Goal: Task Accomplishment & Management: Use online tool/utility

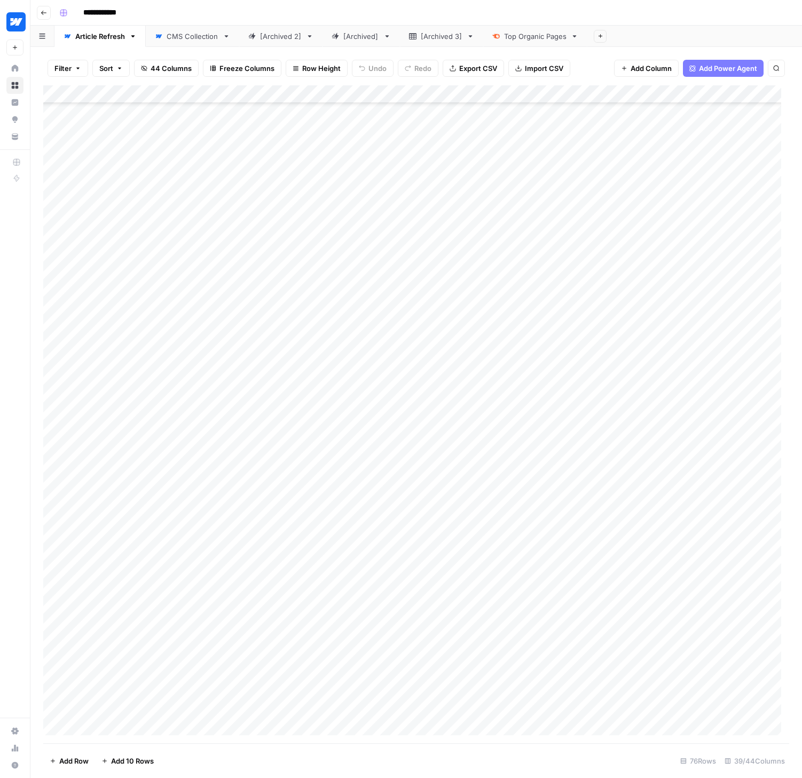
scroll to position [764, 0]
click at [196, 8] on div "**********" at bounding box center [423, 12] width 736 height 17
click at [189, 37] on div "CMS Collection" at bounding box center [193, 36] width 52 height 11
click at [200, 93] on div "Add Column" at bounding box center [416, 414] width 746 height 658
click at [183, 92] on div at bounding box center [145, 95] width 128 height 21
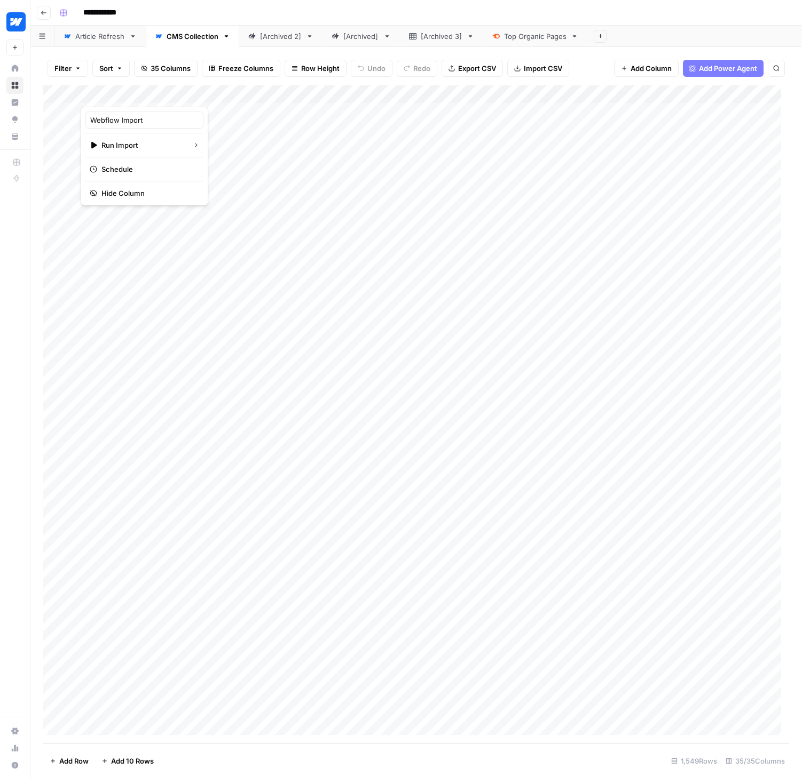
click at [248, 18] on div "**********" at bounding box center [423, 12] width 736 height 17
click at [157, 94] on div "Add Column" at bounding box center [416, 414] width 746 height 658
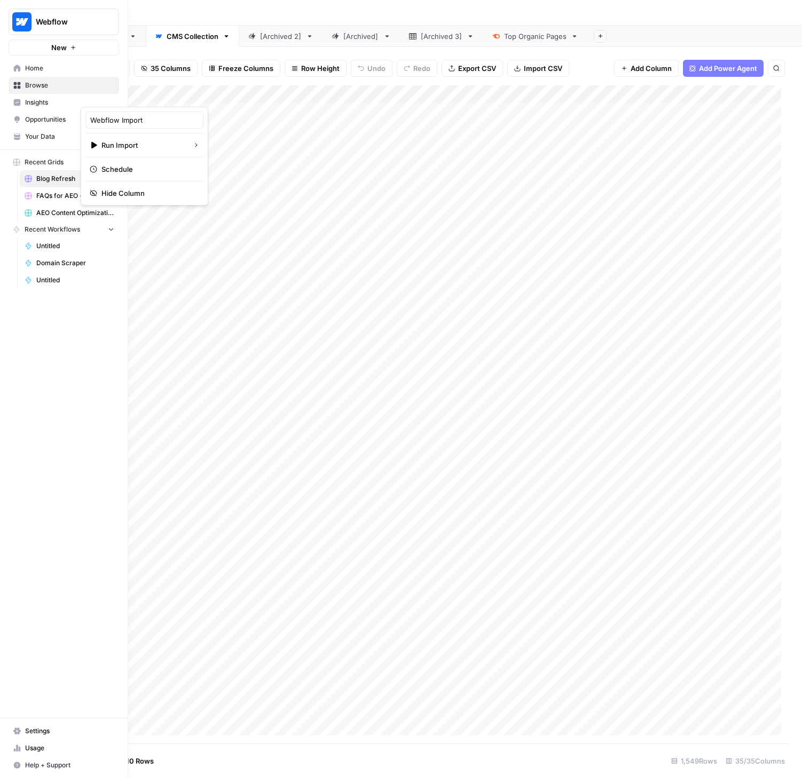
click at [44, 138] on span "Your Data" at bounding box center [69, 137] width 89 height 10
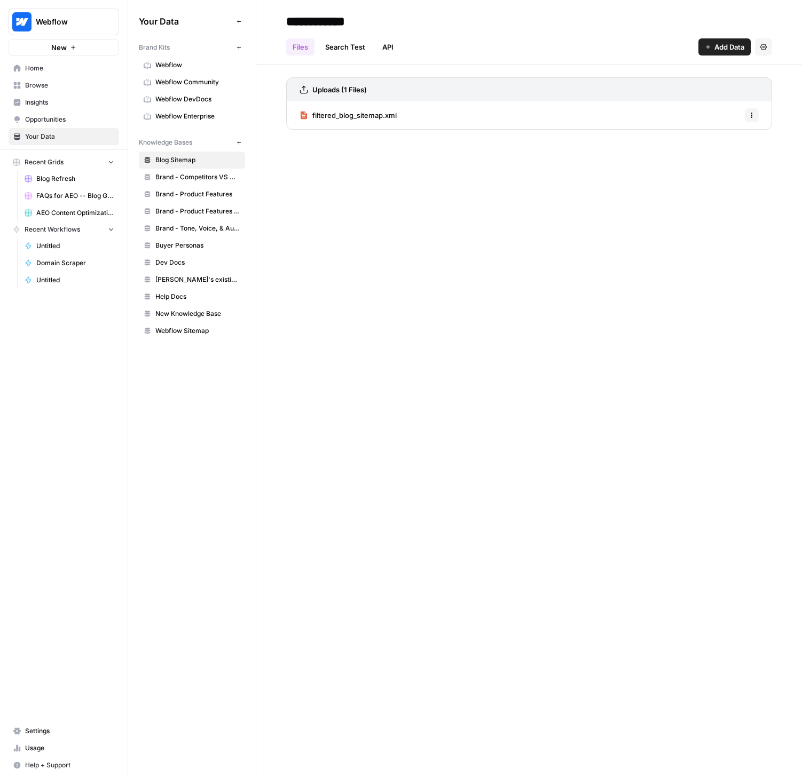
click at [45, 733] on span "Settings" at bounding box center [69, 731] width 89 height 10
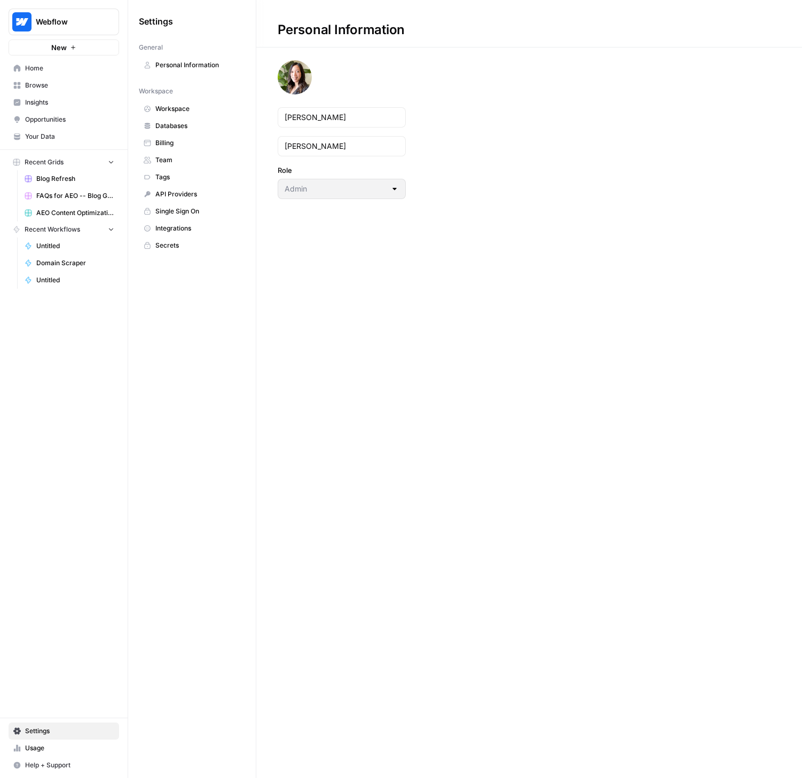
click at [175, 226] on span "Integrations" at bounding box center [197, 229] width 85 height 10
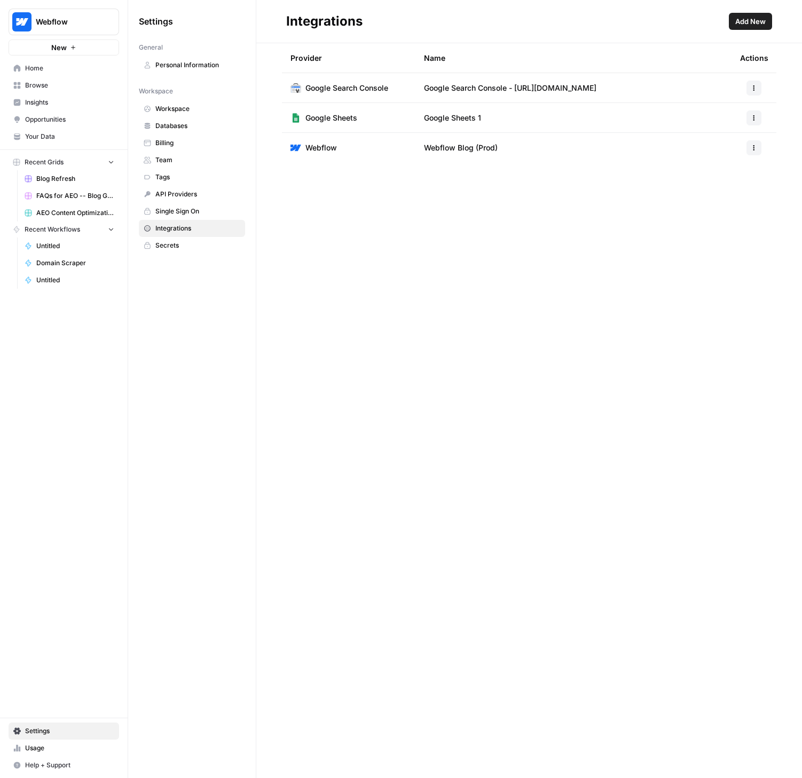
click at [749, 144] on button "button" at bounding box center [753, 147] width 15 height 15
click at [731, 174] on span "Edit" at bounding box center [731, 172] width 34 height 11
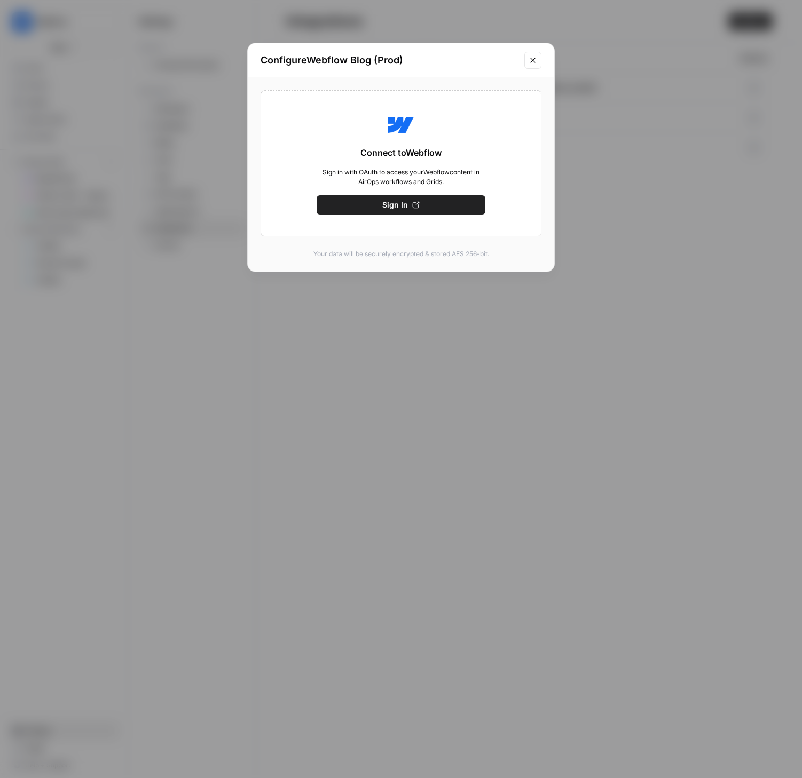
click at [400, 205] on span "Sign In" at bounding box center [395, 205] width 26 height 11
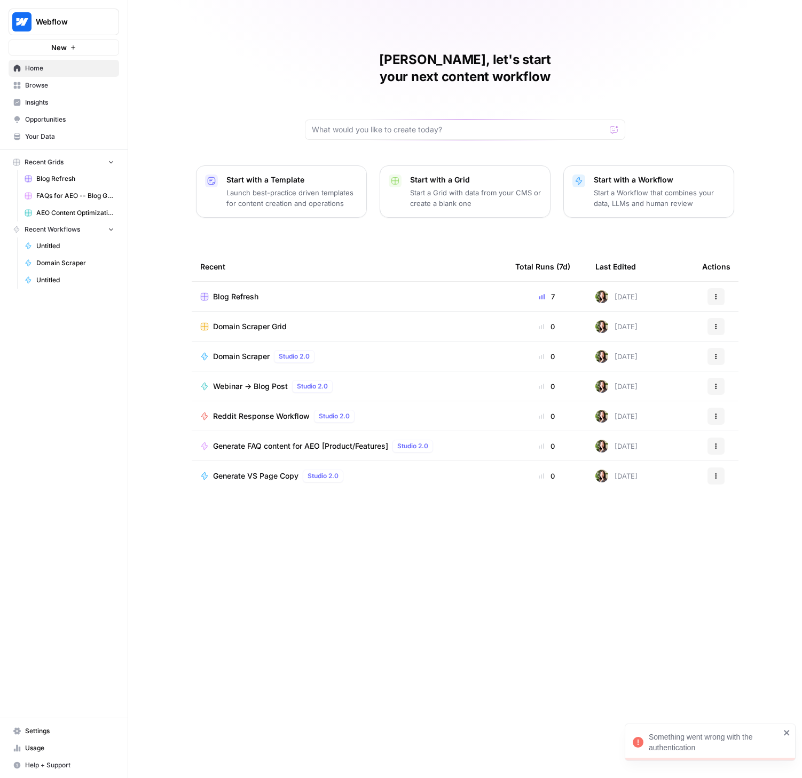
click at [51, 732] on span "Settings" at bounding box center [69, 731] width 89 height 10
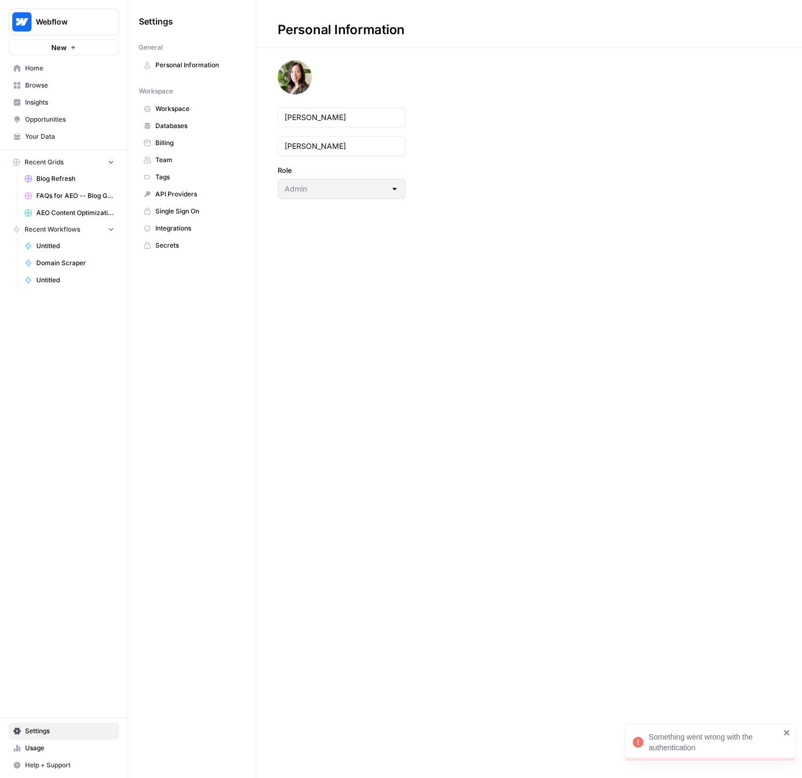
click at [165, 223] on link "Integrations" at bounding box center [192, 228] width 106 height 17
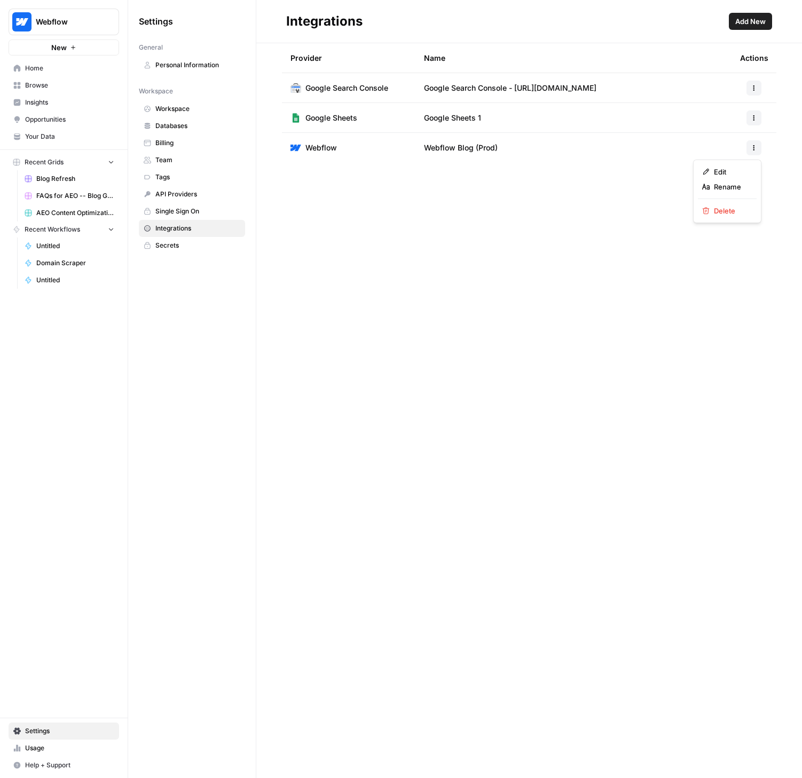
click at [753, 149] on icon "button" at bounding box center [753, 148] width 6 height 6
click at [737, 173] on span "Edit" at bounding box center [731, 172] width 34 height 11
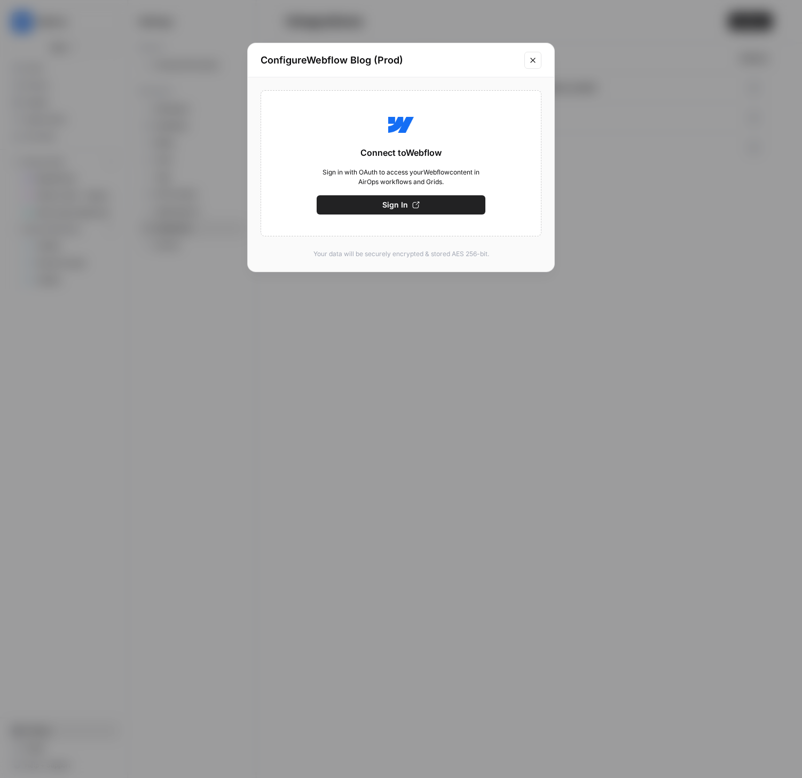
click at [381, 206] on button "Sign In" at bounding box center [400, 204] width 169 height 19
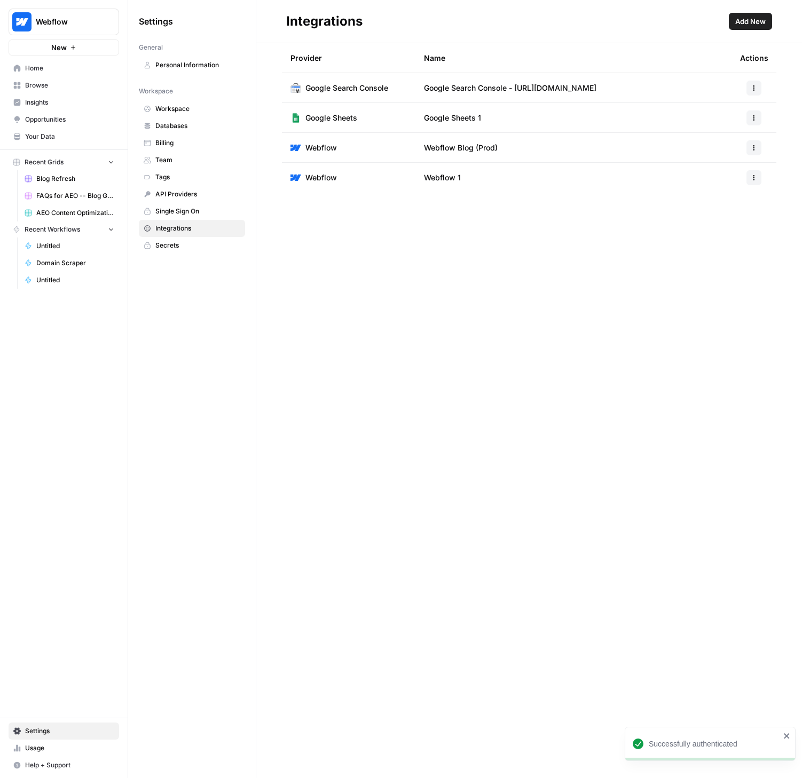
click at [754, 181] on button "button" at bounding box center [753, 177] width 15 height 15
click at [620, 229] on div "Provider Name Actions Google Search Console Google Search Console - [URL][DOMAI…" at bounding box center [528, 410] width 545 height 735
click at [457, 178] on span "Webflow 1" at bounding box center [442, 177] width 37 height 11
click at [764, 176] on div at bounding box center [754, 177] width 28 height 15
click at [755, 178] on icon "button" at bounding box center [753, 178] width 6 height 6
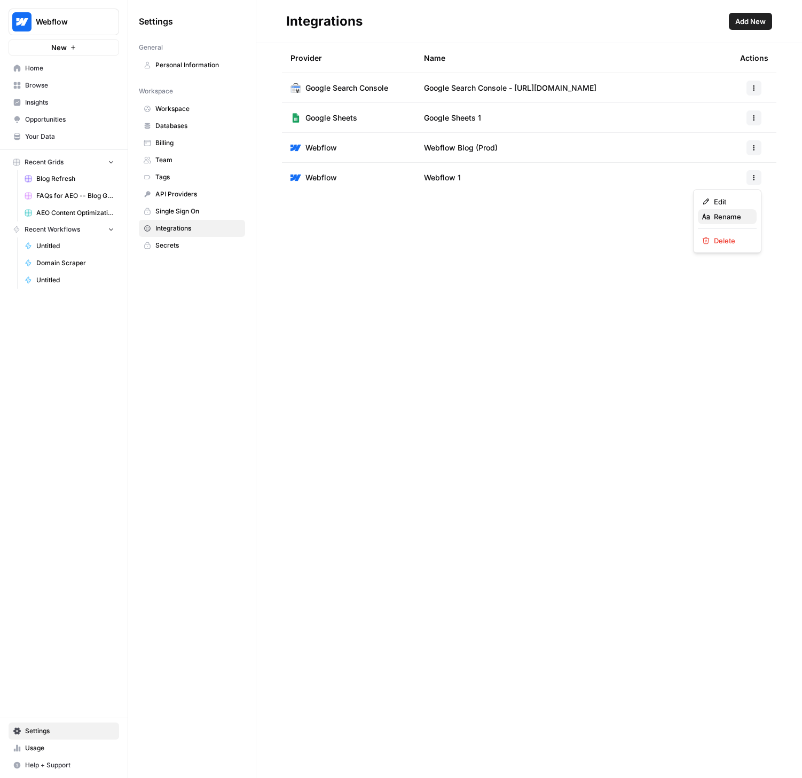
click at [733, 214] on span "Rename" at bounding box center [731, 216] width 34 height 11
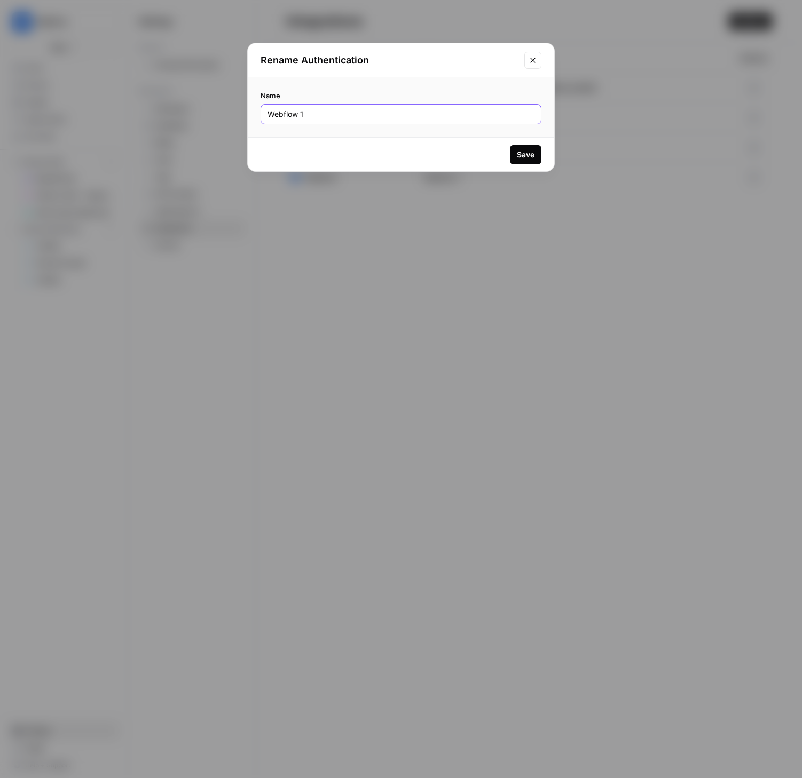
drag, startPoint x: 370, startPoint y: 118, endPoint x: 212, endPoint y: 108, distance: 158.3
click at [212, 108] on div "Rename Authentication Name Webflow 1 Save" at bounding box center [401, 389] width 802 height 778
type input "WoW Main Project"
click at [519, 154] on div "Save" at bounding box center [526, 154] width 18 height 11
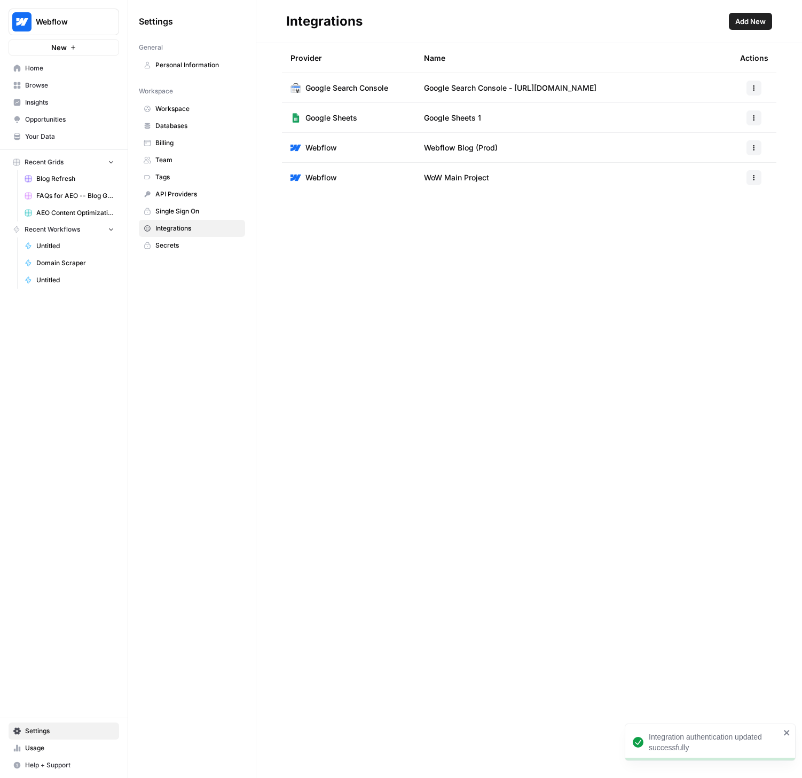
click at [758, 145] on button "button" at bounding box center [753, 147] width 15 height 15
click at [628, 215] on div "Provider Name Actions Google Search Console Google Search Console - https://web…" at bounding box center [528, 410] width 545 height 735
click at [56, 177] on span "Blog Refresh" at bounding box center [75, 179] width 78 height 10
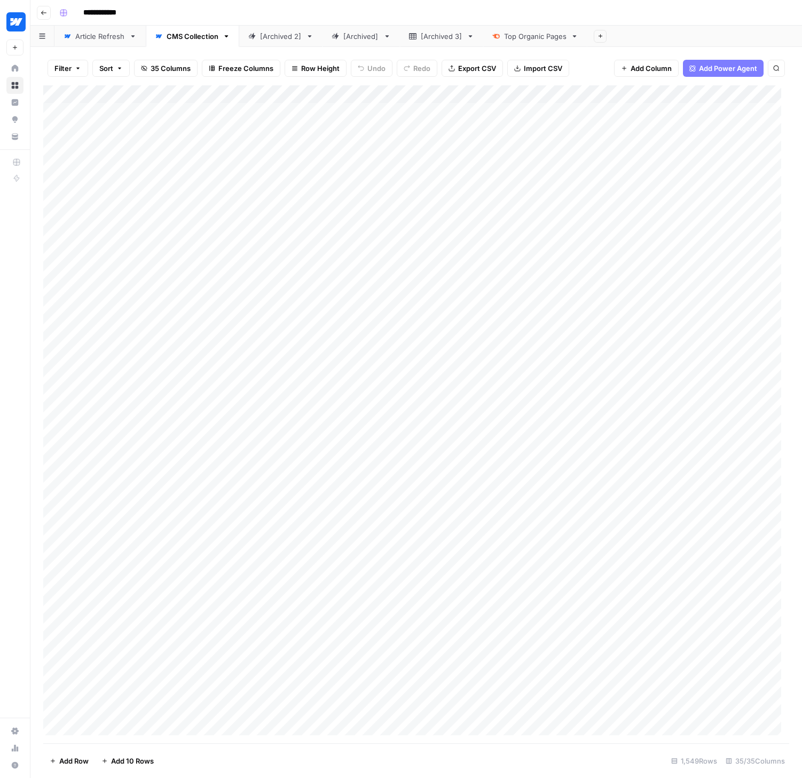
click at [226, 38] on icon "button" at bounding box center [226, 36] width 7 height 7
click at [196, 36] on div "CMS Collection" at bounding box center [193, 36] width 52 height 11
click at [686, 39] on div "Add Sheet" at bounding box center [694, 36] width 215 height 21
click at [179, 93] on div "Add Column" at bounding box center [416, 414] width 746 height 658
click at [148, 121] on input "Webflow Import" at bounding box center [144, 120] width 108 height 11
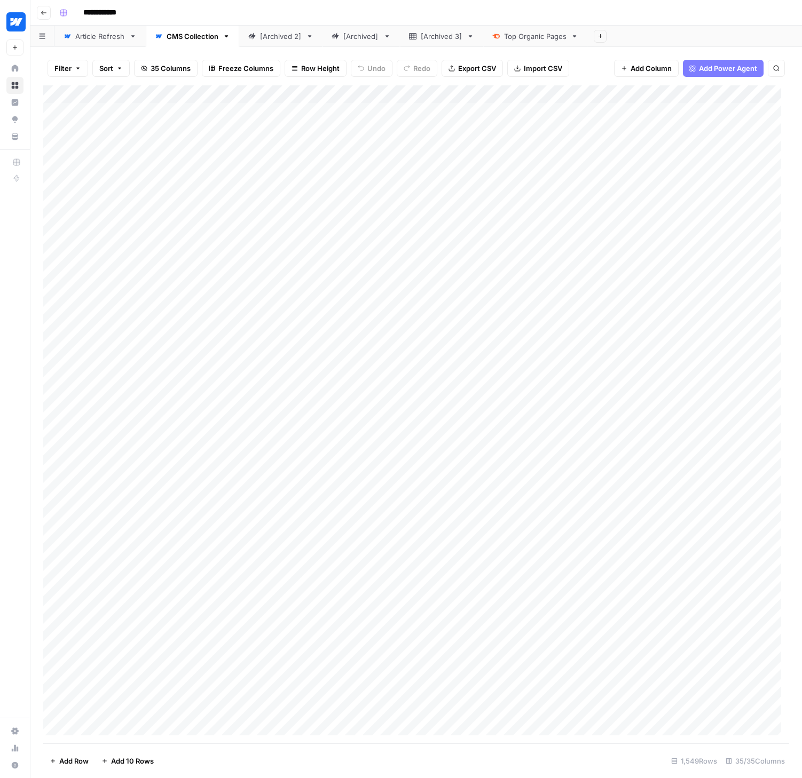
click at [195, 53] on div "Filter Sort 35 Columns Freeze Columns Row Height Undo Redo Export CSV Import CS…" at bounding box center [416, 68] width 746 height 34
click at [204, 40] on div "CMS Collection" at bounding box center [193, 36] width 52 height 11
drag, startPoint x: 561, startPoint y: 36, endPoint x: 597, endPoint y: 36, distance: 35.2
click at [597, 36] on div "Article Refresh CMS Collection [Archived 2] [Archived] [Archived 3] Top Organic…" at bounding box center [415, 36] width 771 height 21
click at [594, 39] on button "Add Sheet" at bounding box center [599, 36] width 13 height 13
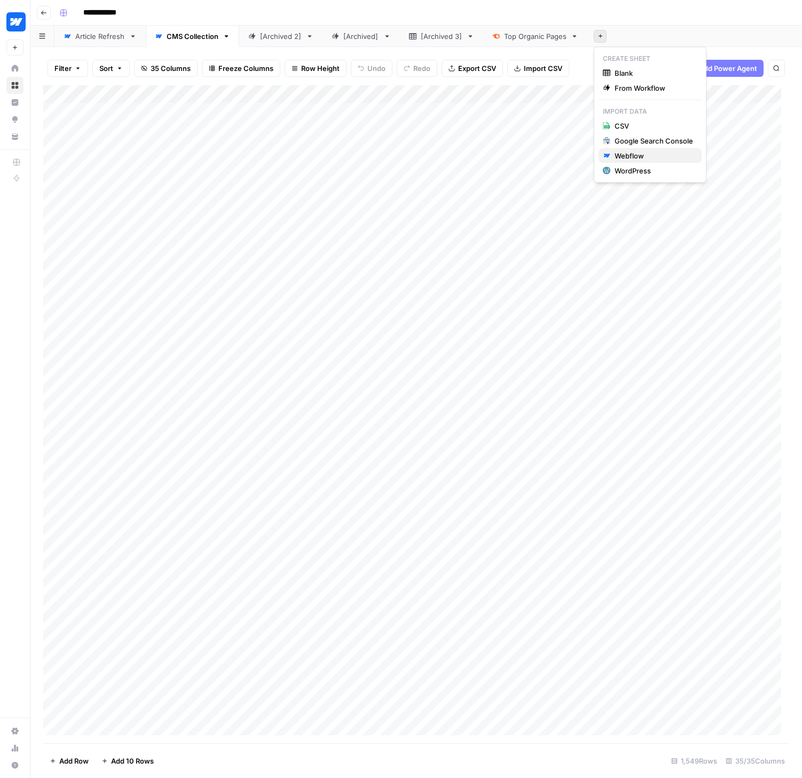
click at [641, 157] on div "Webflow" at bounding box center [653, 156] width 78 height 11
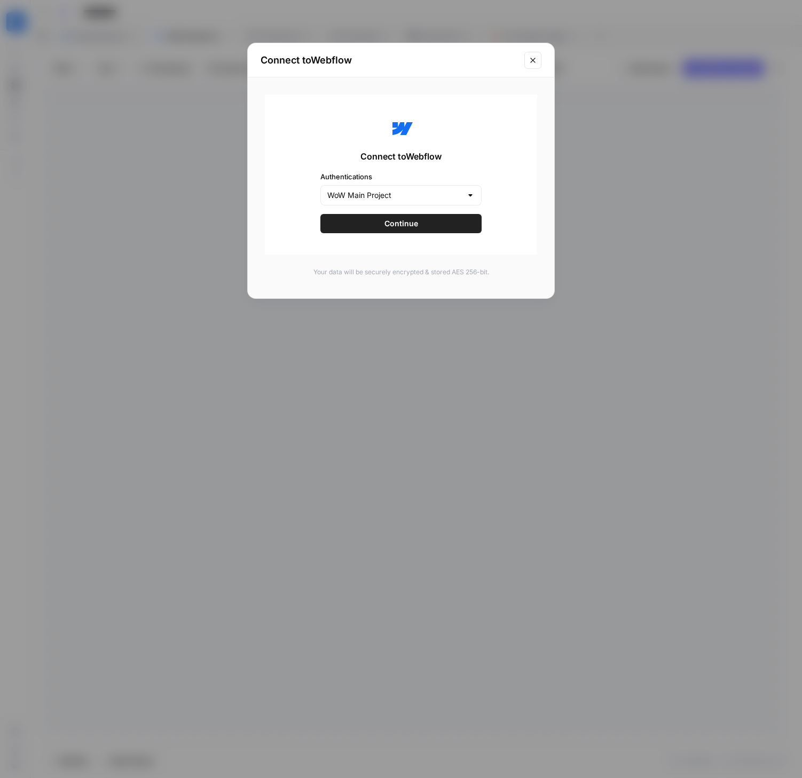
click at [528, 60] on icon "Close modal" at bounding box center [532, 60] width 9 height 9
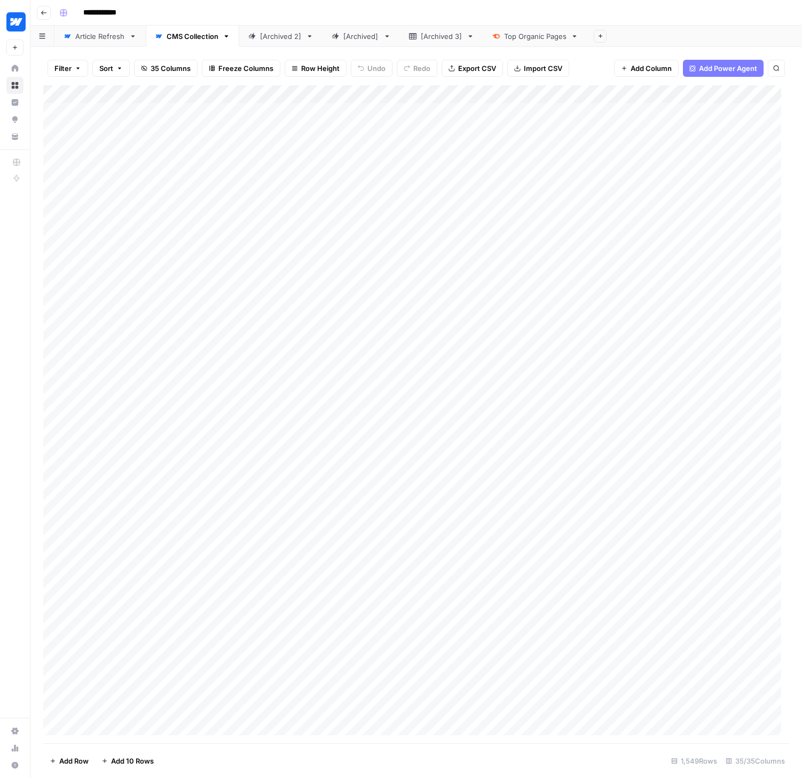
click at [226, 40] on link "CMS Collection" at bounding box center [192, 36] width 93 height 21
click at [227, 37] on icon "button" at bounding box center [226, 36] width 7 height 7
click at [183, 49] on div "Filter Sort 35 Columns Freeze Columns Row Height Undo Redo Export CSV Import CS…" at bounding box center [415, 412] width 771 height 731
click at [596, 36] on button "Add Sheet" at bounding box center [599, 36] width 13 height 13
click at [633, 154] on div "Webflow" at bounding box center [653, 156] width 78 height 11
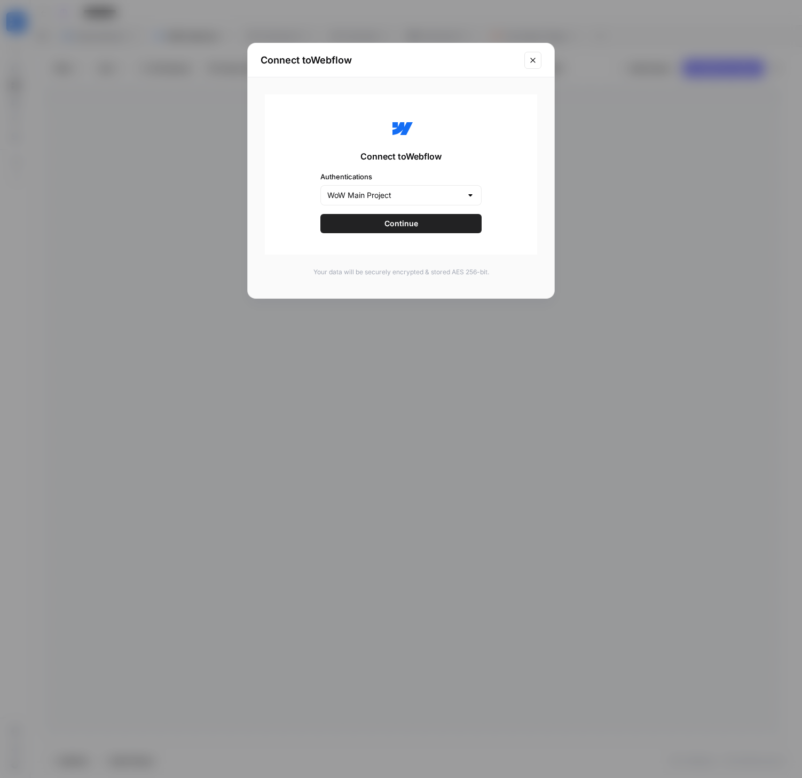
click at [412, 233] on button "Continue" at bounding box center [400, 223] width 161 height 19
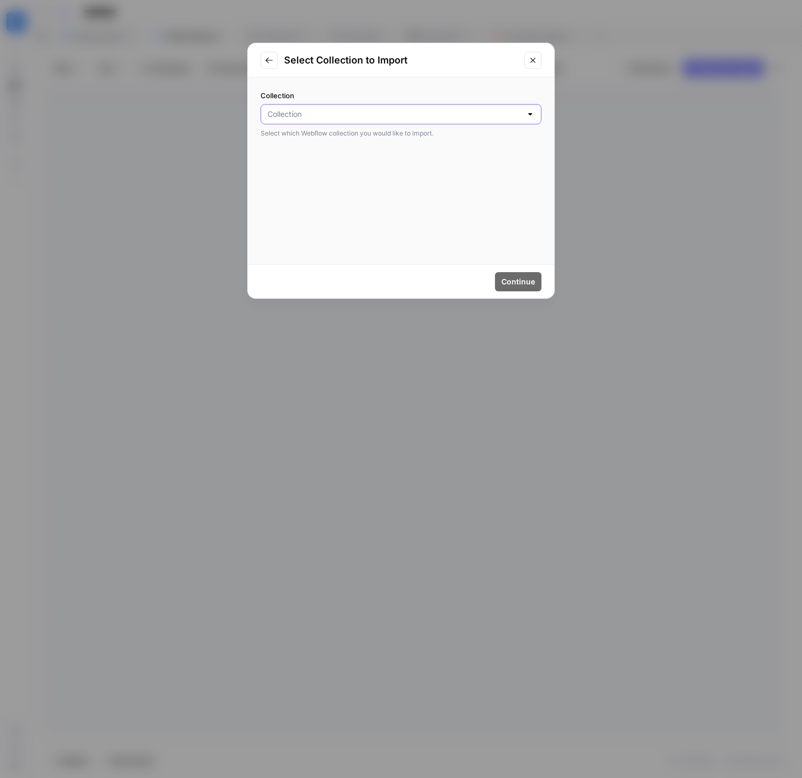
click at [385, 116] on input "Collection" at bounding box center [394, 114] width 254 height 11
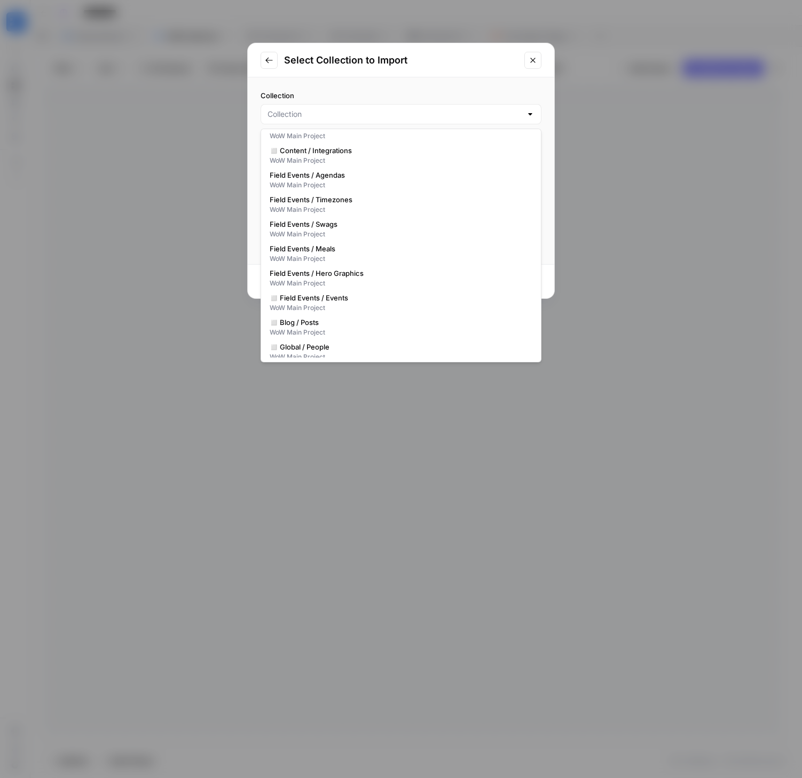
scroll to position [386, 0]
click at [295, 272] on span "◻️ Blog / Posts" at bounding box center [399, 270] width 258 height 11
type input "◻️ Blog / Posts"
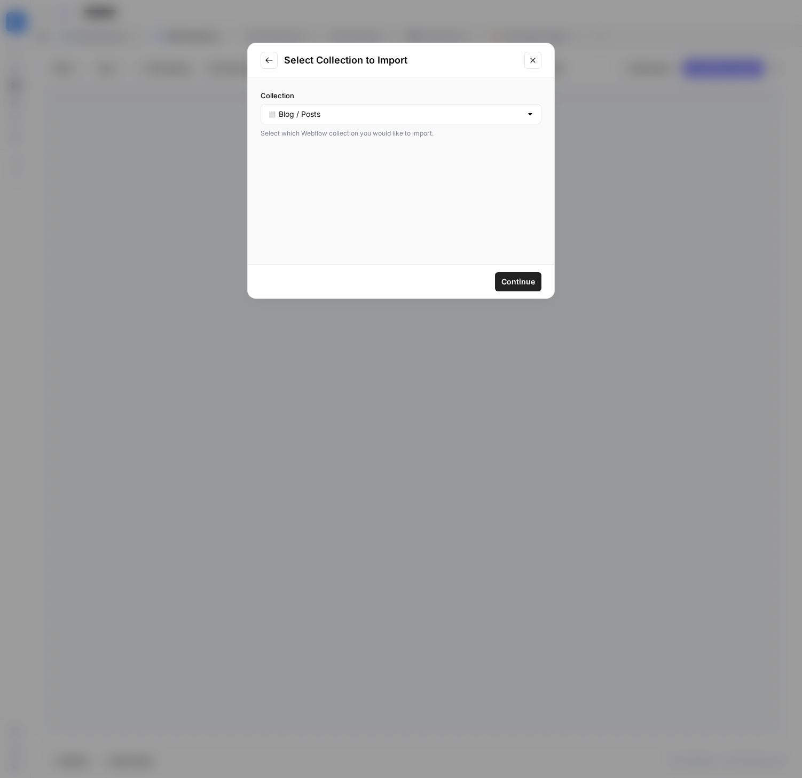
click at [507, 277] on span "Continue" at bounding box center [518, 281] width 34 height 11
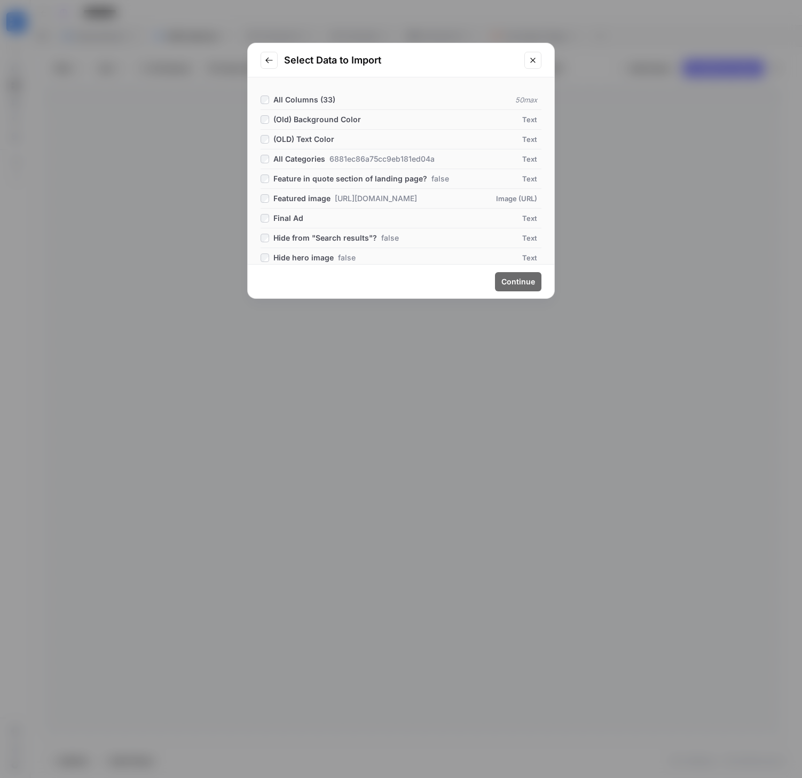
drag, startPoint x: 448, startPoint y: 52, endPoint x: 448, endPoint y: 79, distance: 26.7
click at [448, 80] on div "Select Data to Import All Columns ( 33 ) 50 max (Old) Background Color Text (OL…" at bounding box center [400, 171] width 307 height 256
drag, startPoint x: 463, startPoint y: 51, endPoint x: 468, endPoint y: 47, distance: 6.8
click at [468, 47] on div "Select Data to Import" at bounding box center [401, 60] width 306 height 34
drag, startPoint x: 445, startPoint y: 53, endPoint x: 458, endPoint y: 47, distance: 14.6
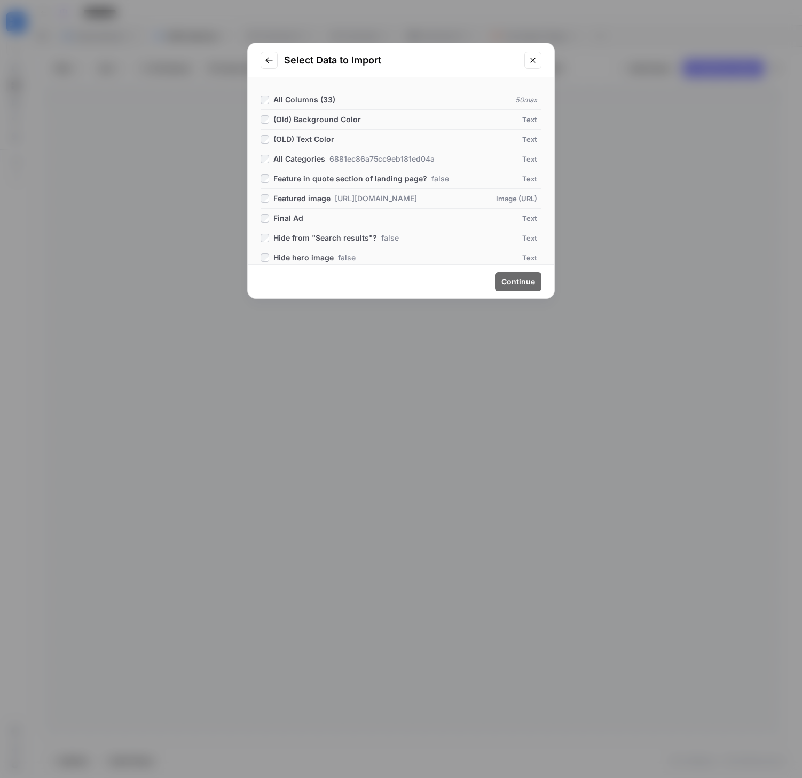
click at [458, 47] on div "Select Data to Import" at bounding box center [401, 60] width 306 height 34
click at [436, 53] on h2 "Select Data to Import" at bounding box center [401, 60] width 234 height 15
click at [265, 249] on li "Hide hero image false Text" at bounding box center [400, 256] width 281 height 20
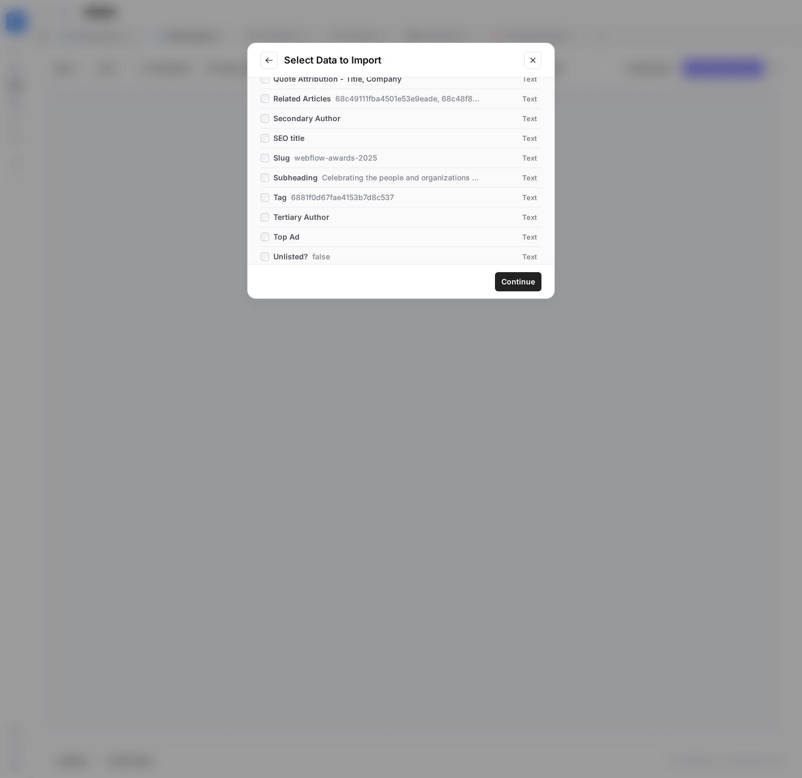
scroll to position [510, 0]
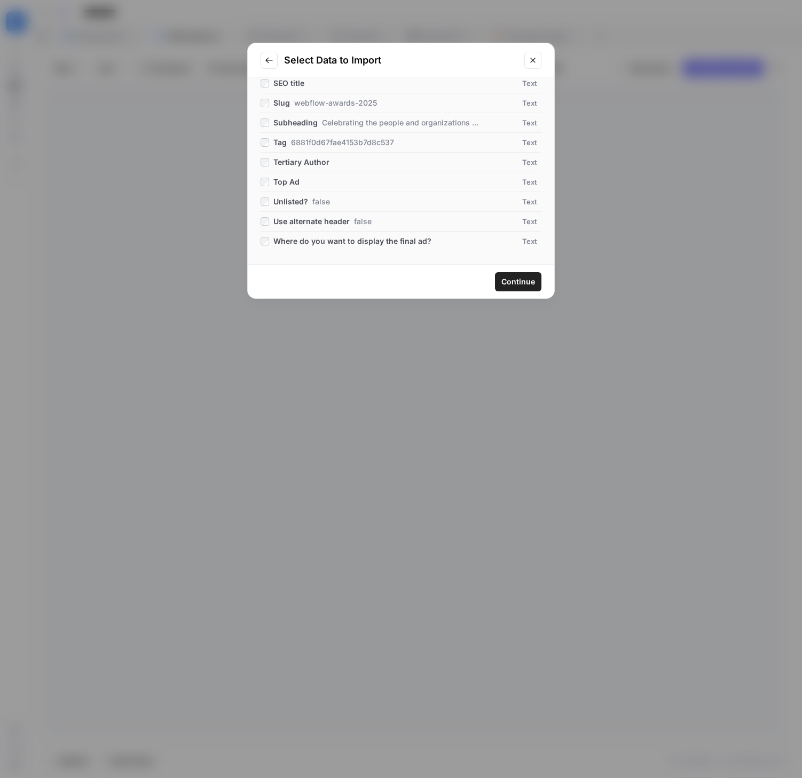
click at [527, 59] on button "Close modal" at bounding box center [532, 60] width 17 height 17
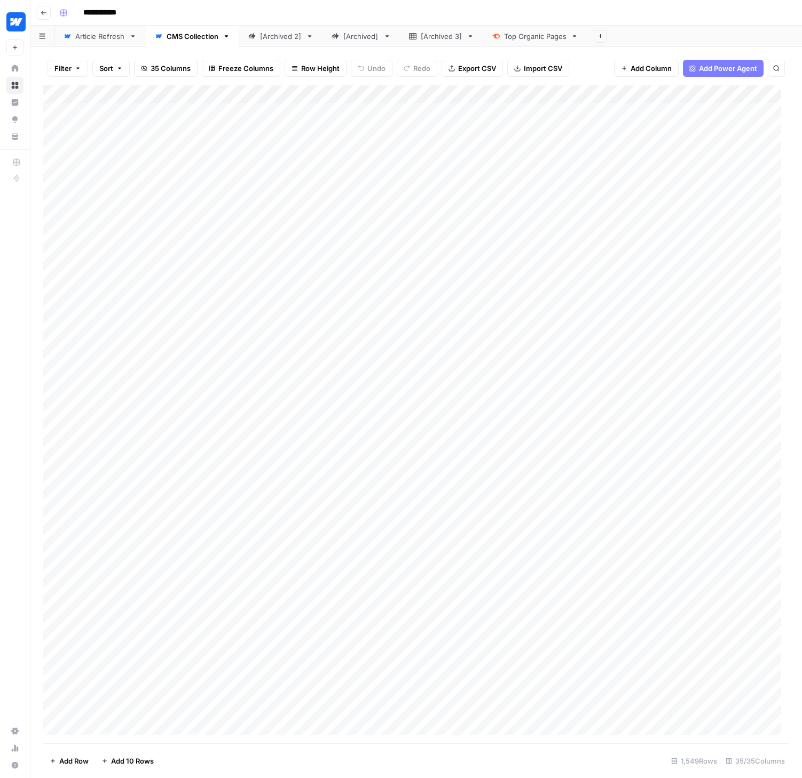
click at [170, 69] on span "35 Columns" at bounding box center [171, 68] width 40 height 11
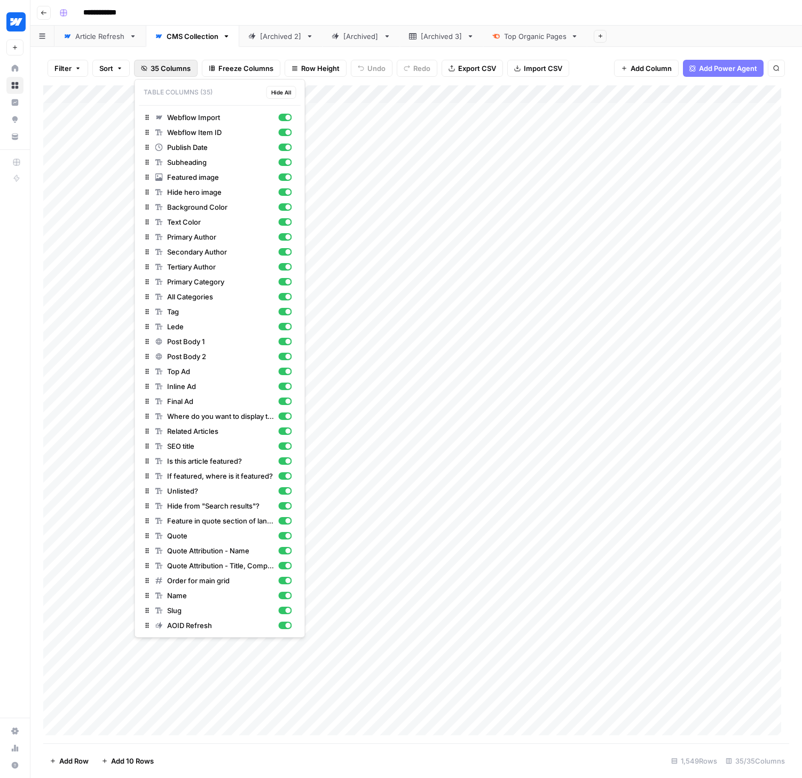
click at [208, 49] on div "Filter Sort 35 Columns Freeze Columns Row Height Undo Redo Export CSV Import CS…" at bounding box center [415, 412] width 771 height 731
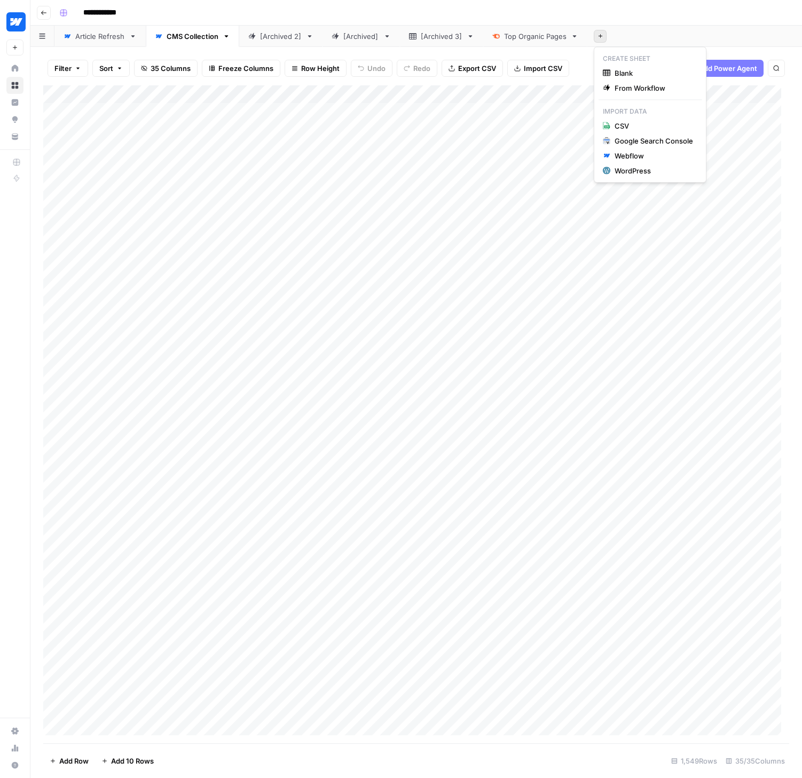
click at [603, 37] on icon "button" at bounding box center [600, 36] width 6 height 6
click at [193, 36] on div "CMS Collection" at bounding box center [193, 36] width 52 height 11
click at [603, 36] on button "Add Sheet" at bounding box center [599, 36] width 13 height 13
click at [633, 155] on div "Webflow" at bounding box center [653, 156] width 78 height 11
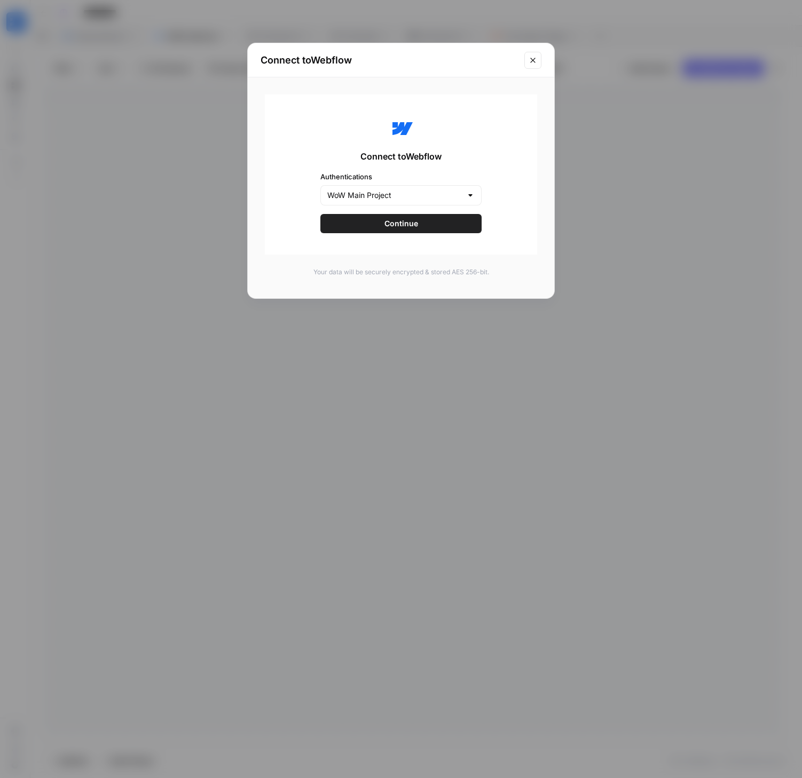
click at [425, 223] on button "Continue" at bounding box center [400, 223] width 161 height 19
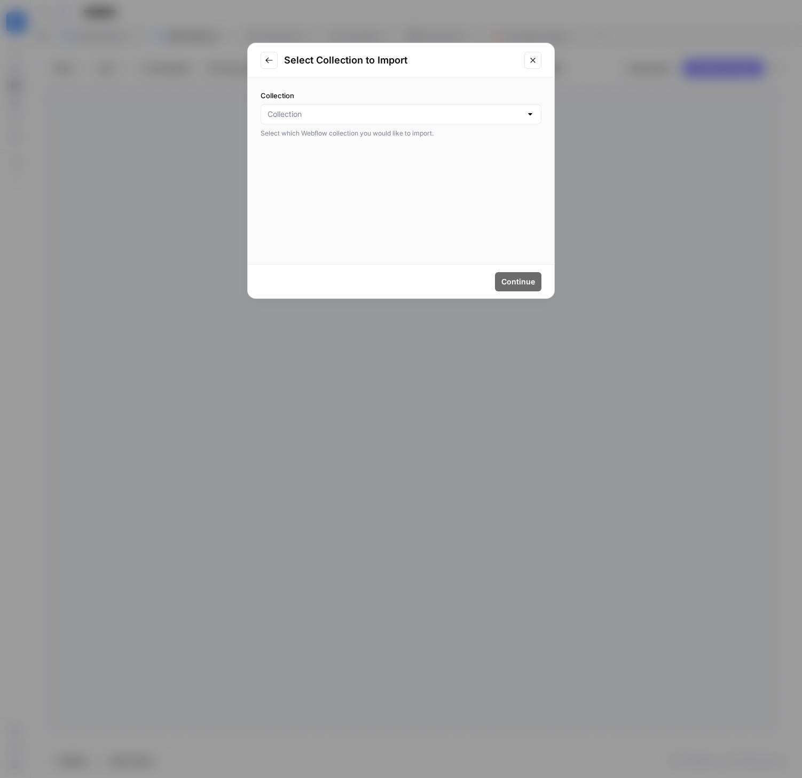
click at [450, 107] on div at bounding box center [400, 114] width 281 height 20
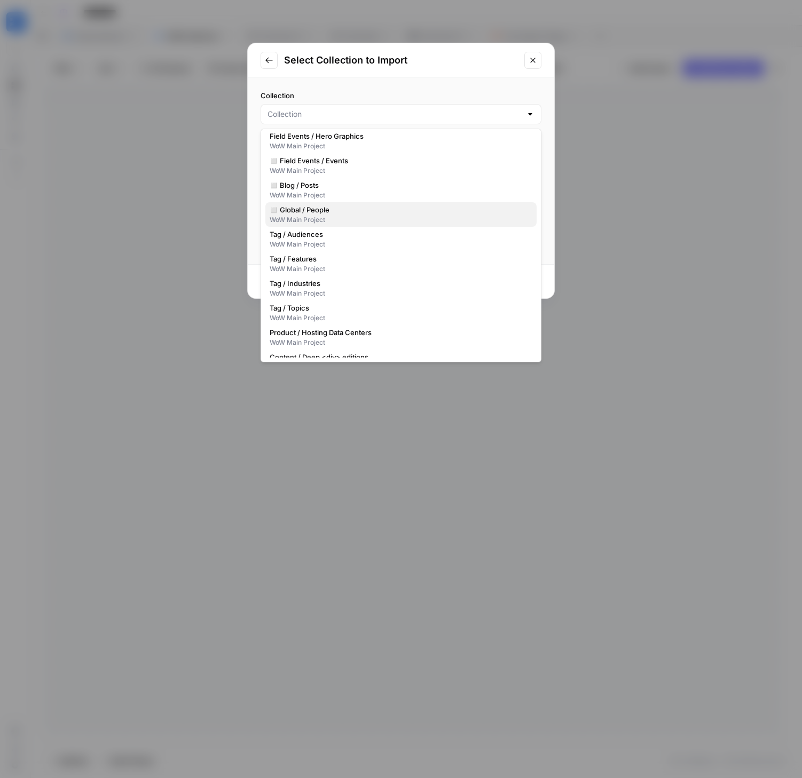
scroll to position [471, 0]
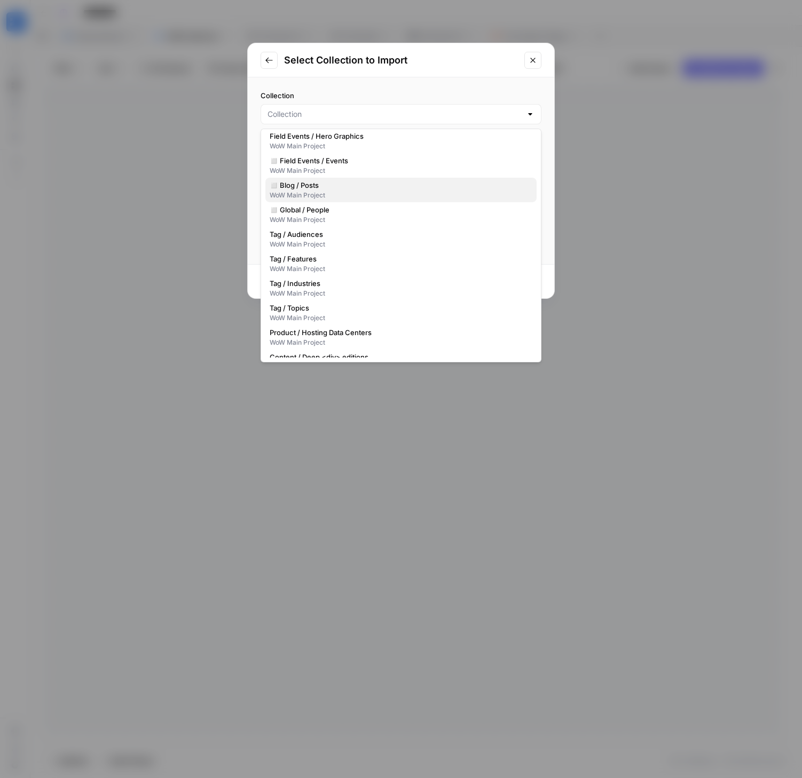
click at [298, 188] on span "◻️ Blog / Posts" at bounding box center [399, 185] width 258 height 11
type input "◻️ Blog / Posts"
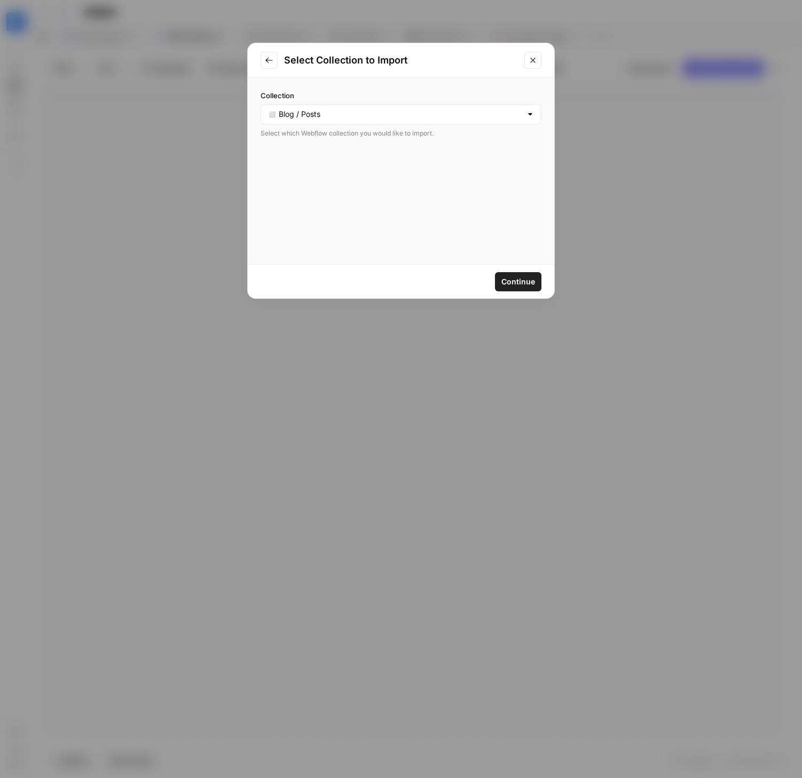
click at [519, 274] on button "Continue" at bounding box center [518, 281] width 46 height 19
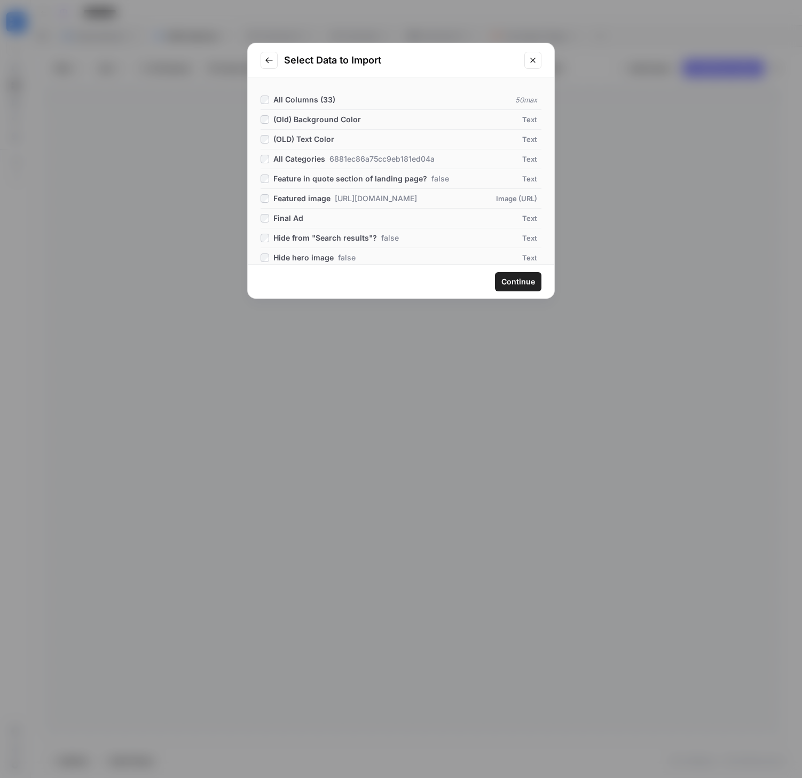
click at [512, 283] on span "Continue" at bounding box center [518, 281] width 34 height 11
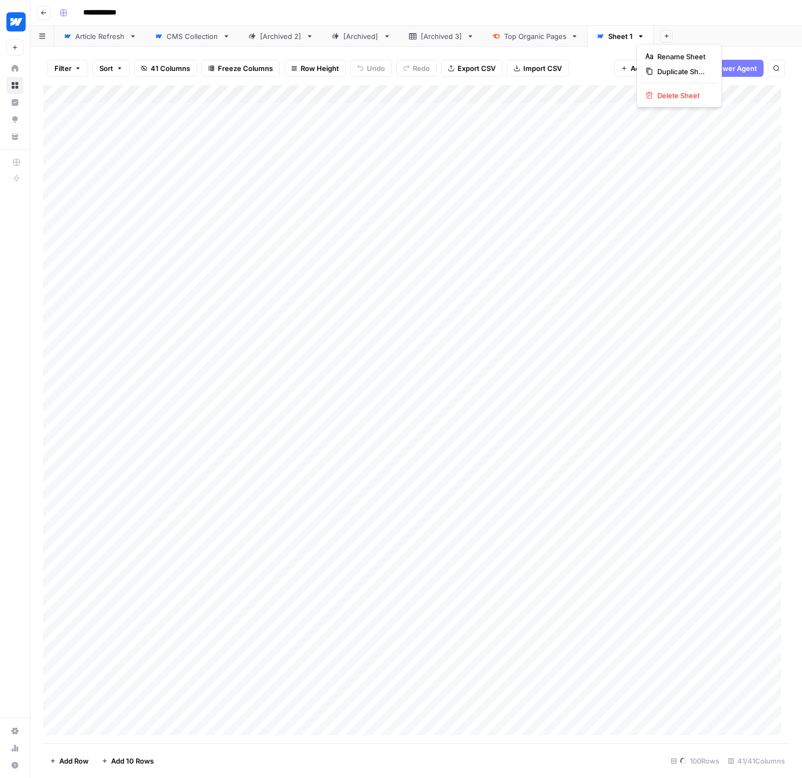
click at [640, 35] on icon "button" at bounding box center [640, 36] width 7 height 7
click at [650, 53] on icon "button" at bounding box center [648, 56] width 7 height 7
type input "*"
type input "**********"
click at [641, 11] on div "**********" at bounding box center [423, 12] width 736 height 17
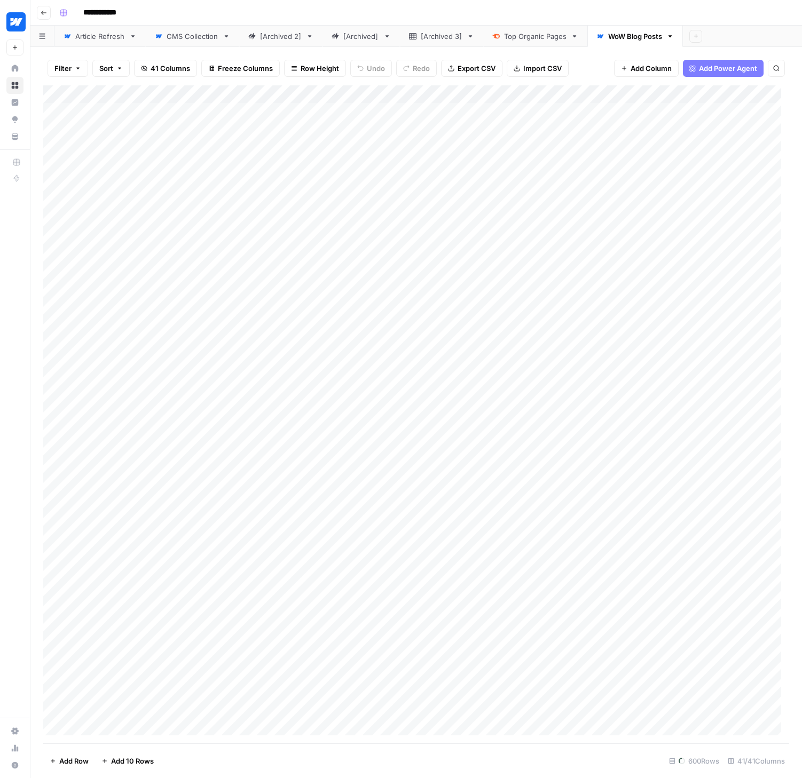
click at [169, 93] on div "Add Column" at bounding box center [416, 414] width 746 height 658
click at [132, 146] on span "Run Import" at bounding box center [142, 145] width 83 height 11
click at [200, 150] on span "All Rows" at bounding box center [216, 147] width 67 height 11
click at [181, 38] on div "CMS Collection" at bounding box center [193, 36] width 52 height 11
click at [640, 40] on div "WoW Blog Posts" at bounding box center [635, 36] width 54 height 11
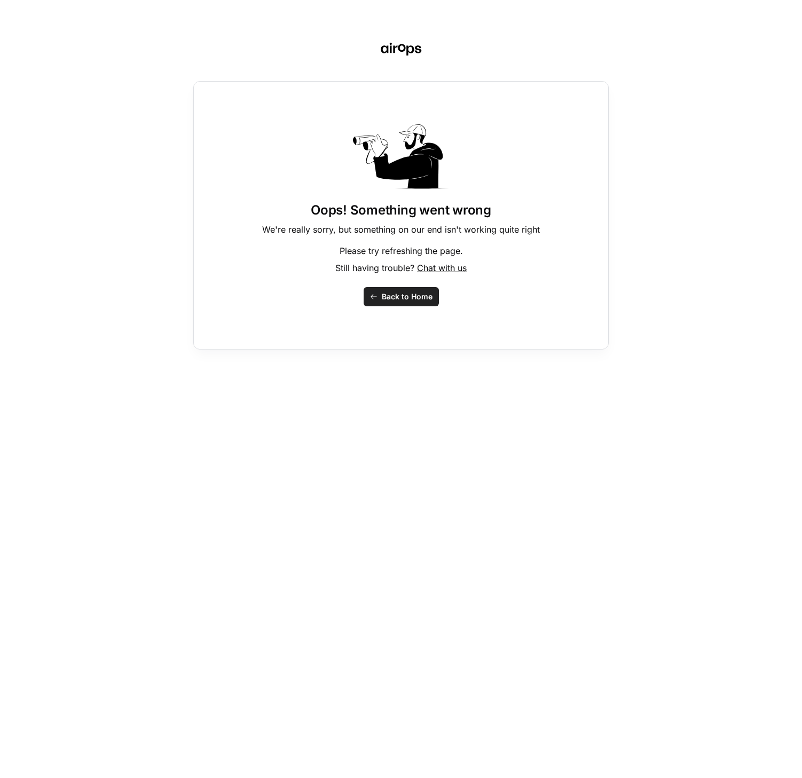
click at [411, 302] on button "Back to Home" at bounding box center [400, 296] width 75 height 19
click at [401, 291] on span "Back to Home" at bounding box center [407, 296] width 51 height 11
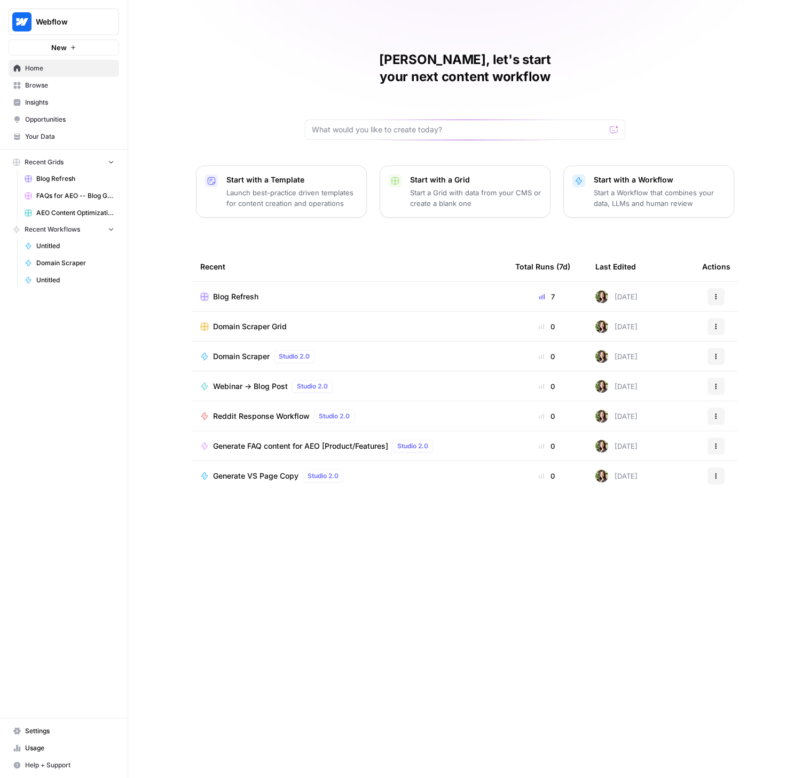
click at [62, 180] on span "Blog Refresh" at bounding box center [75, 179] width 78 height 10
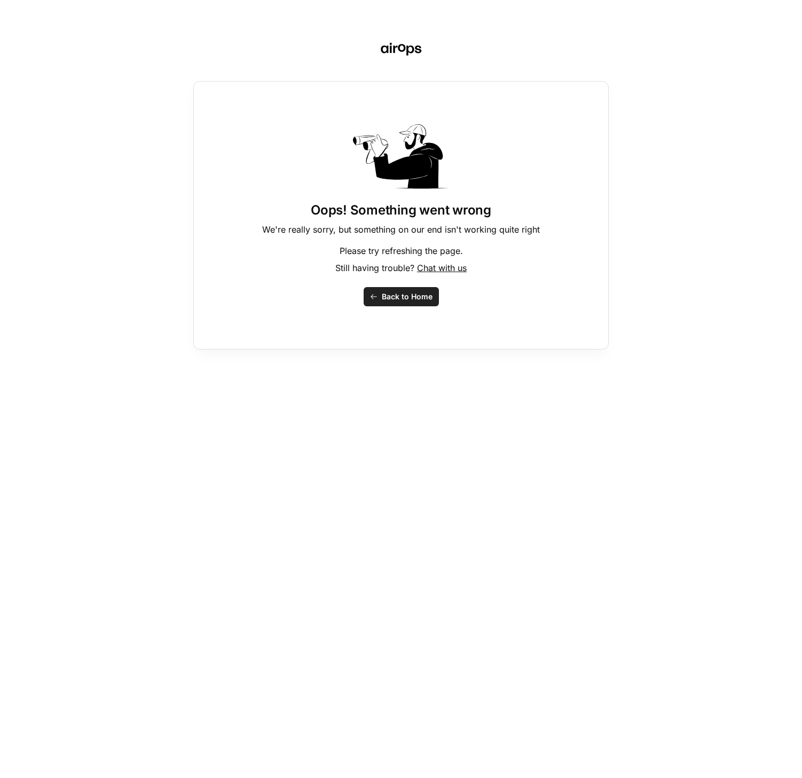
click at [452, 267] on span "Chat with us" at bounding box center [442, 268] width 50 height 11
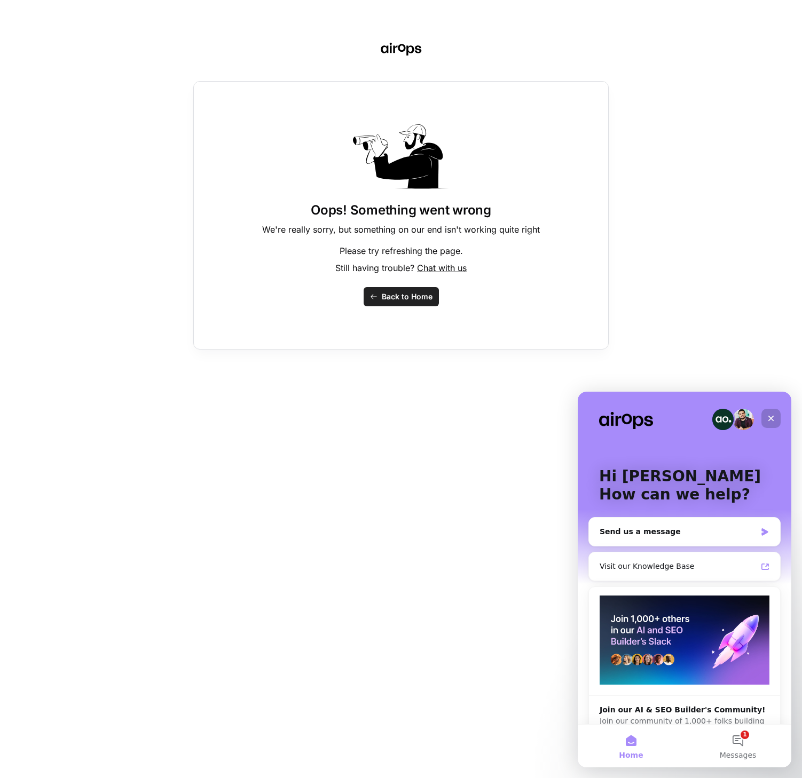
click at [767, 417] on icon "Close" at bounding box center [770, 418] width 9 height 9
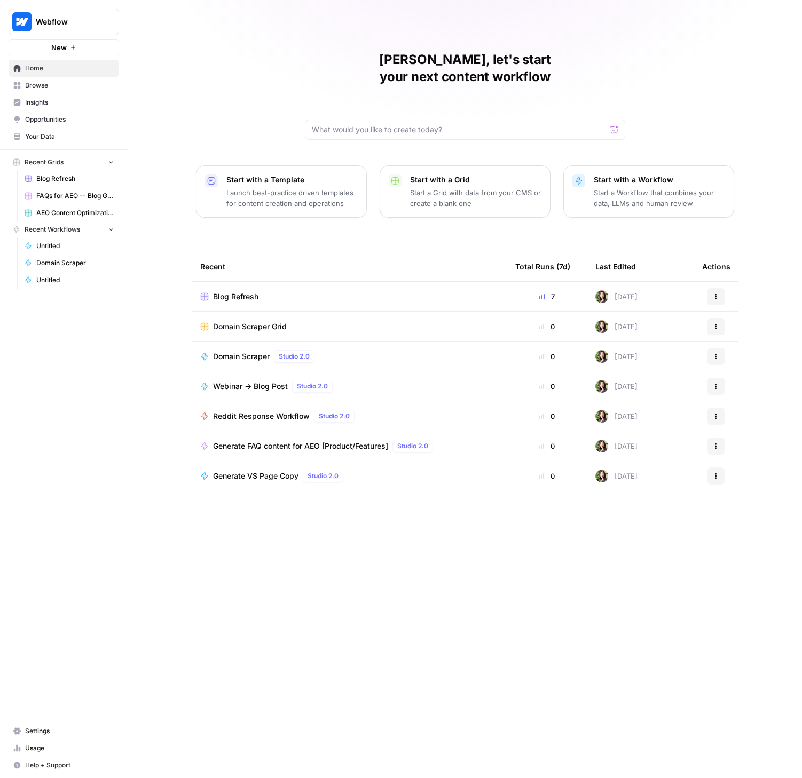
click at [31, 749] on span "Usage" at bounding box center [69, 748] width 89 height 10
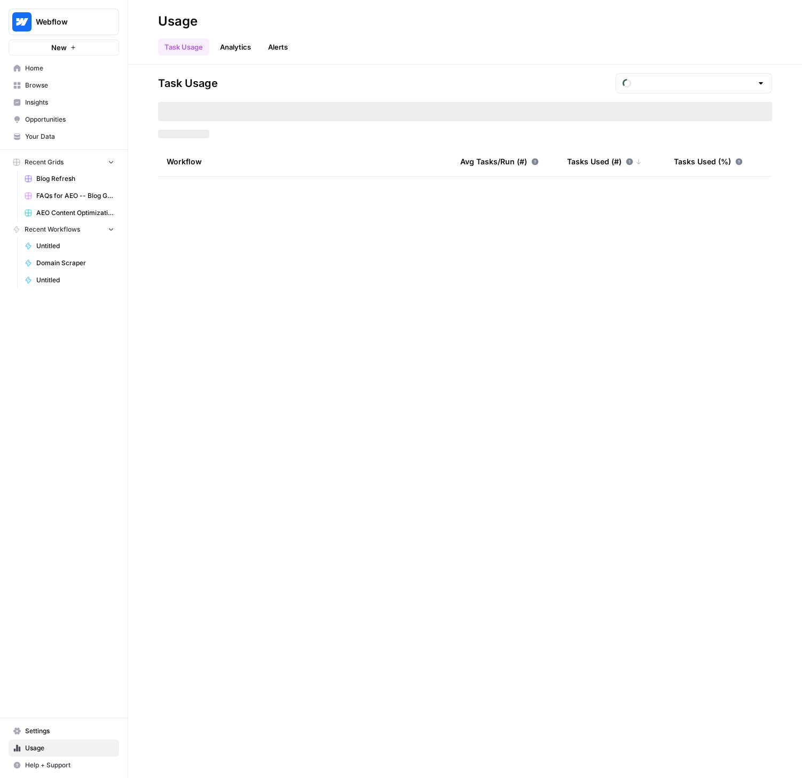
type input "September Tasks"
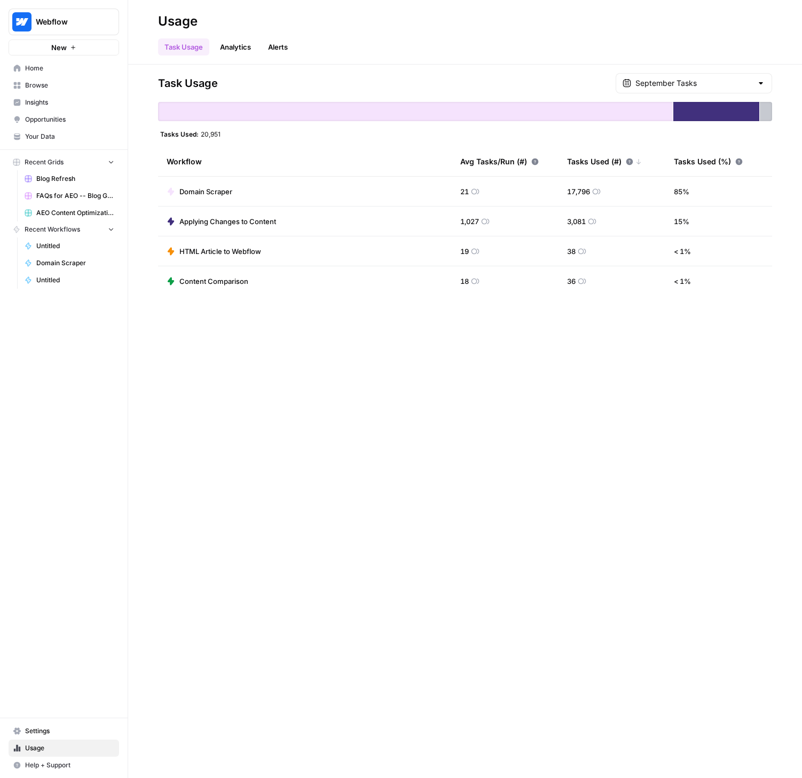
click at [54, 175] on span "Blog Refresh" at bounding box center [75, 179] width 78 height 10
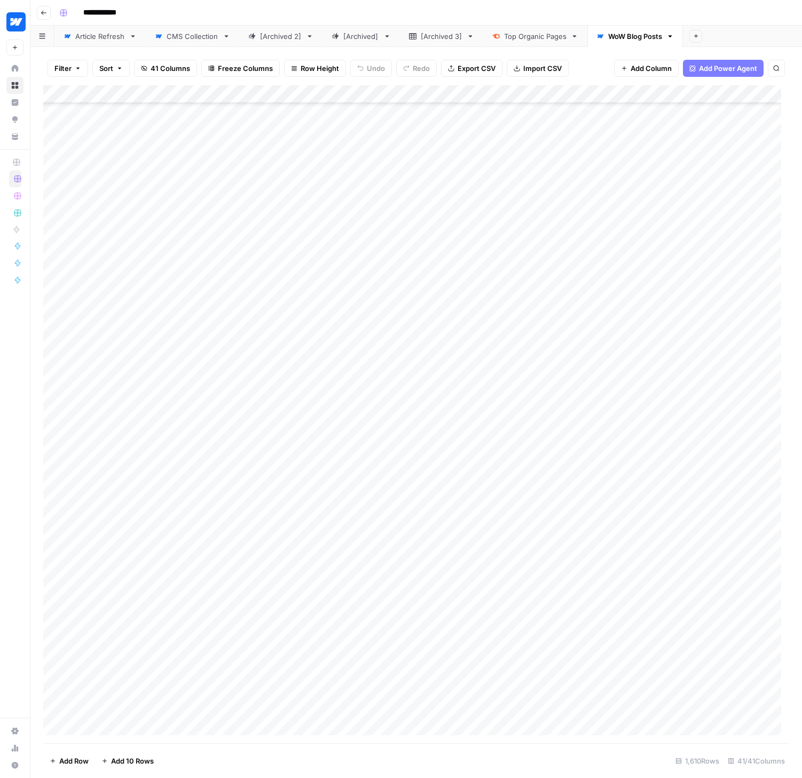
scroll to position [28600, 0]
drag, startPoint x: 627, startPoint y: 31, endPoint x: 204, endPoint y: 31, distance: 423.2
click at [204, 31] on div "Article Refresh CMS Collection [Archived 2] [Archived] [Archived 3] Top Organic…" at bounding box center [415, 36] width 771 height 21
click at [107, 40] on div "Article Refresh" at bounding box center [100, 36] width 50 height 11
click at [483, 94] on div "Add Column" at bounding box center [416, 414] width 746 height 658
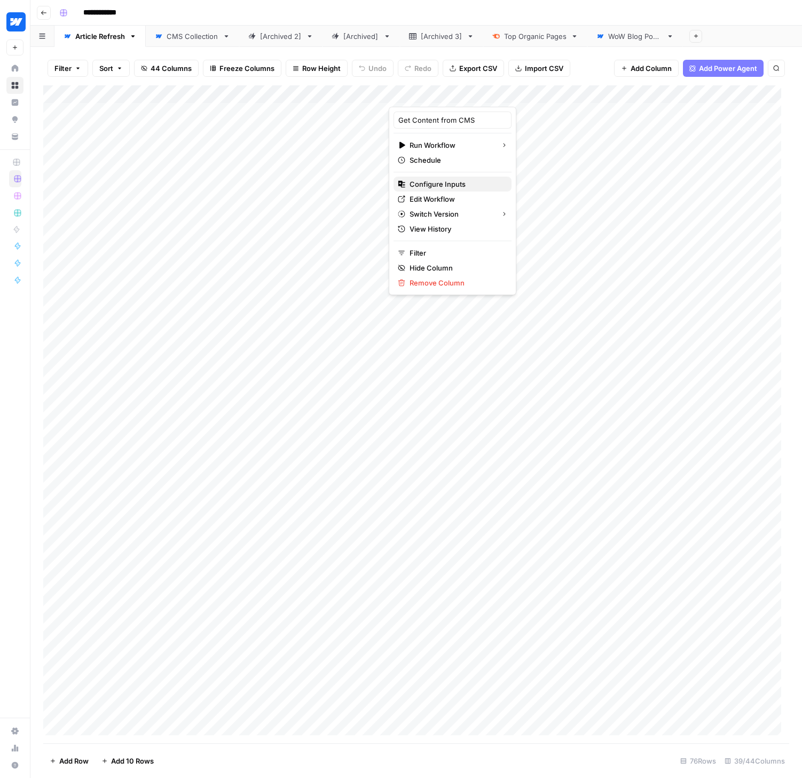
click at [431, 180] on span "Configure Inputs" at bounding box center [455, 184] width 93 height 11
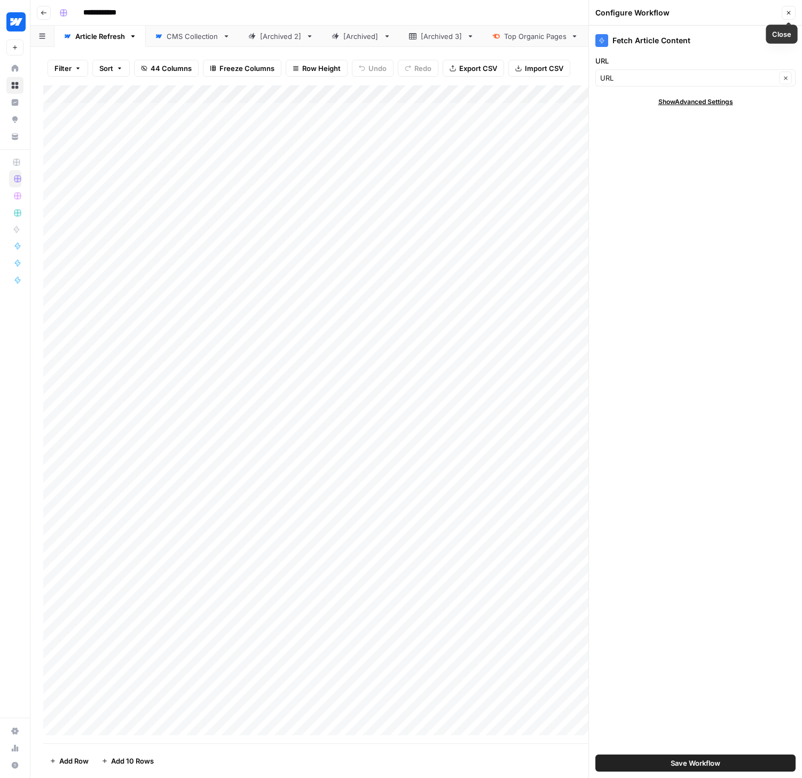
click at [786, 10] on icon "button" at bounding box center [788, 13] width 6 height 6
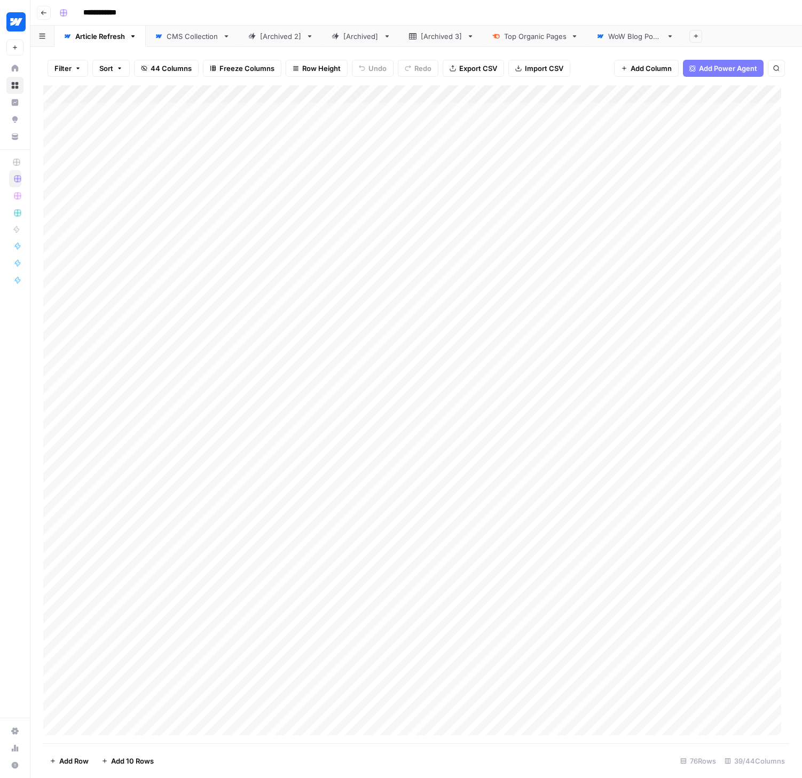
click at [484, 95] on div "Add Column" at bounding box center [416, 414] width 746 height 658
click at [440, 196] on span "Edit Workflow" at bounding box center [455, 199] width 93 height 11
click at [505, 93] on div "Add Column" at bounding box center [416, 414] width 746 height 658
click at [455, 156] on span "Edit" at bounding box center [474, 160] width 93 height 11
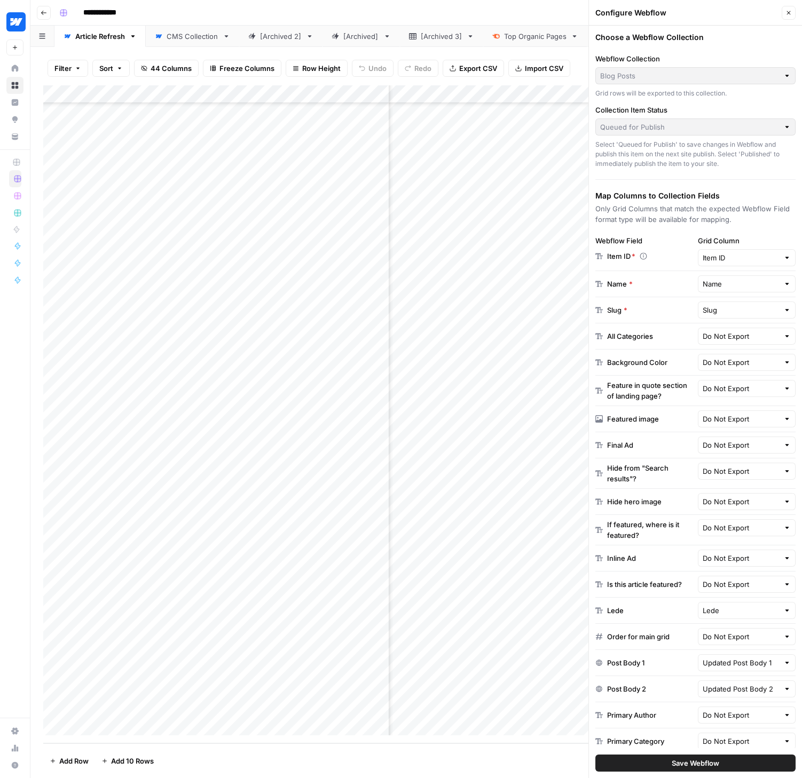
click at [783, 75] on div at bounding box center [786, 75] width 7 height 11
click at [787, 10] on icon "button" at bounding box center [788, 13] width 6 height 6
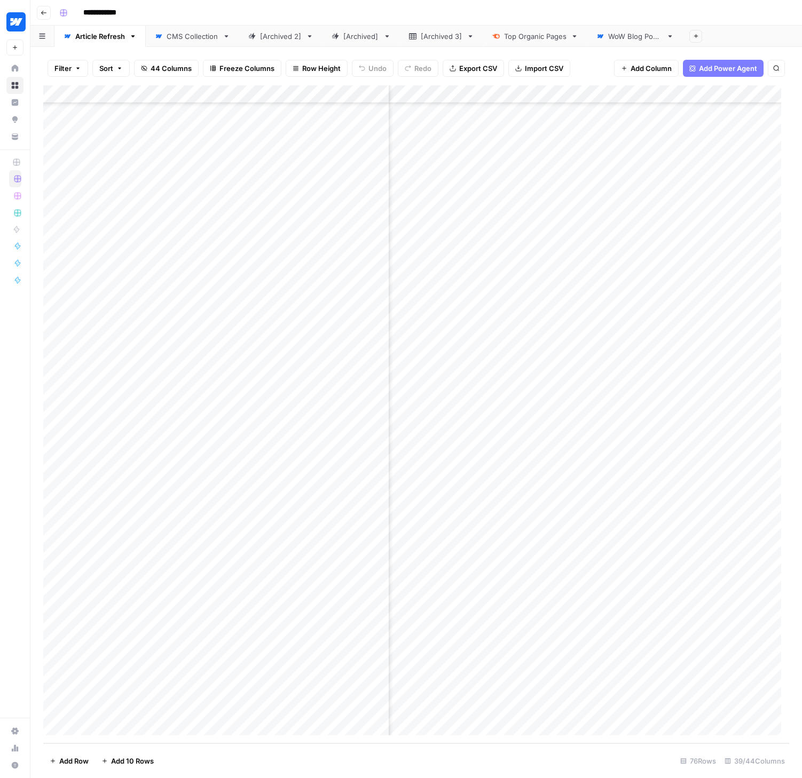
click at [505, 95] on div "Add Column" at bounding box center [416, 414] width 746 height 658
click at [437, 159] on span "Edit" at bounding box center [474, 160] width 93 height 11
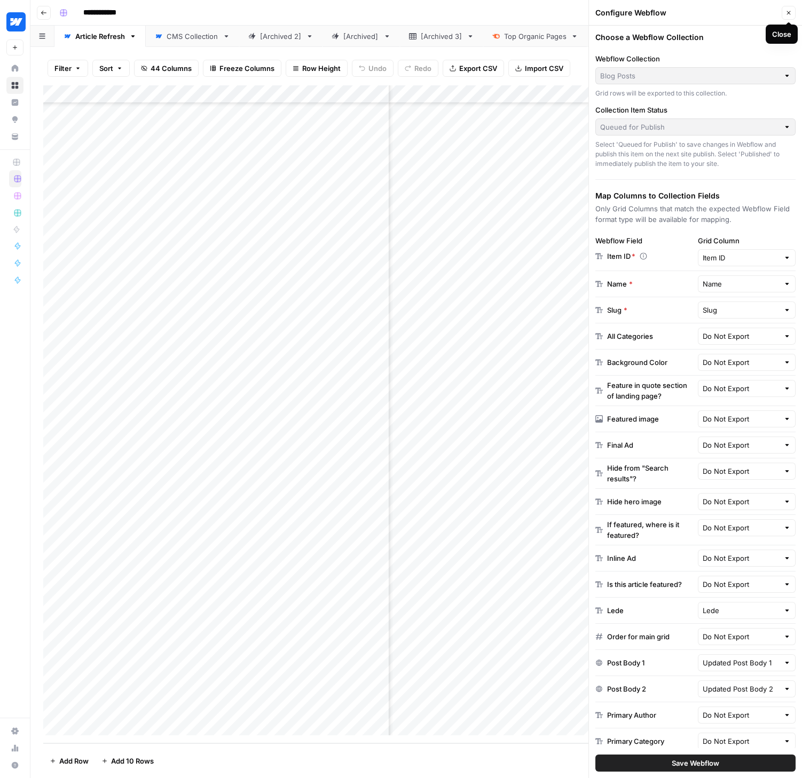
click at [787, 12] on icon "button" at bounding box center [788, 13] width 6 height 6
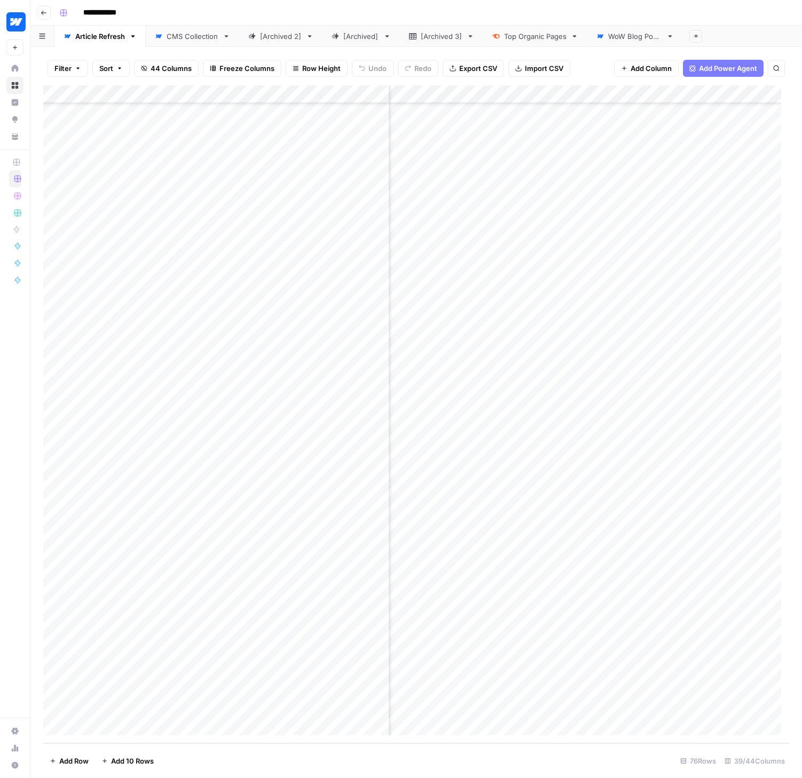
click at [602, 31] on div "WoW Blog Posts" at bounding box center [629, 36] width 66 height 11
click at [169, 66] on span "41 Columns" at bounding box center [170, 68] width 39 height 11
click at [184, 36] on div "CMS Collection" at bounding box center [193, 36] width 52 height 11
click at [175, 71] on span "35 Columns" at bounding box center [171, 68] width 40 height 11
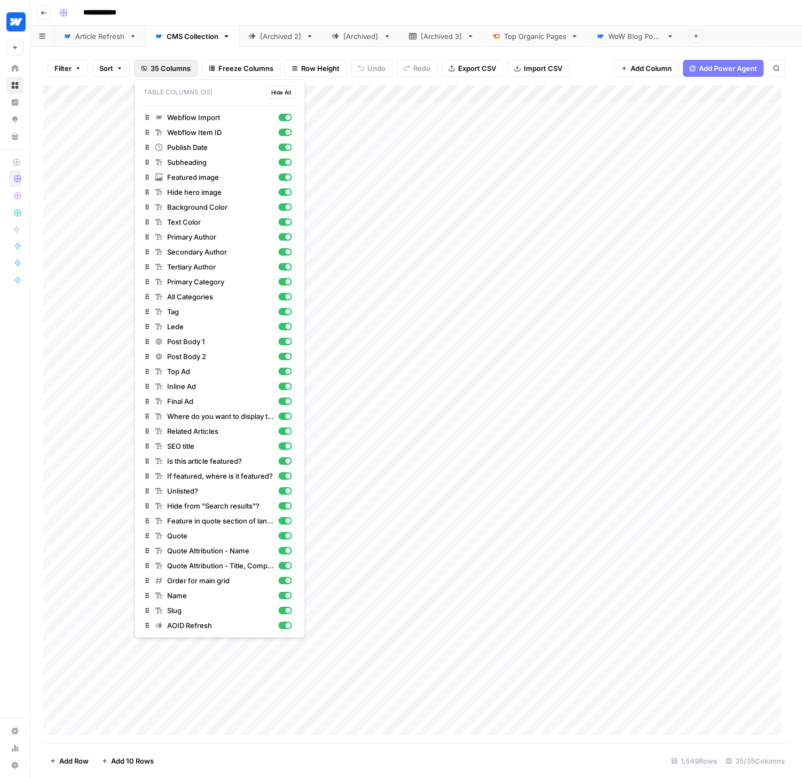
click at [623, 39] on div "WoW Blog Posts" at bounding box center [635, 36] width 54 height 11
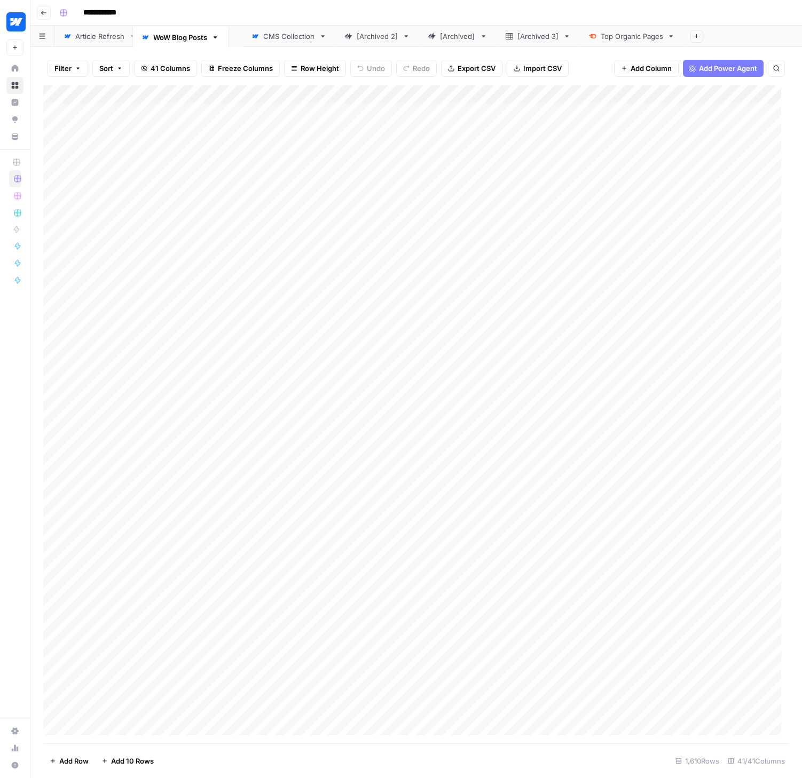
drag, startPoint x: 637, startPoint y: 35, endPoint x: 178, endPoint y: 36, distance: 459.0
click at [178, 36] on div "Article Refresh CMS Collection [Archived 2] [Archived] [Archived 3] Top Organic…" at bounding box center [415, 36] width 771 height 21
click at [176, 67] on span "41 Columns" at bounding box center [170, 68] width 39 height 11
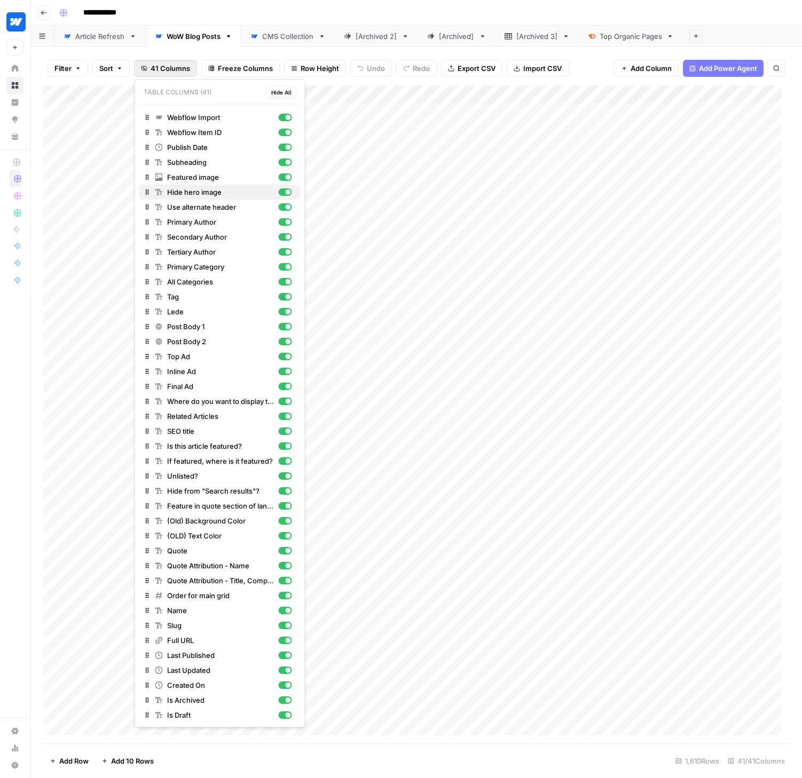
click at [284, 191] on div "button" at bounding box center [284, 191] width 13 height 7
click at [283, 208] on div "button" at bounding box center [284, 206] width 13 height 7
click at [285, 224] on div "button" at bounding box center [284, 221] width 13 height 7
click at [281, 236] on div "button" at bounding box center [284, 236] width 13 height 7
click at [284, 254] on div "button" at bounding box center [284, 251] width 13 height 7
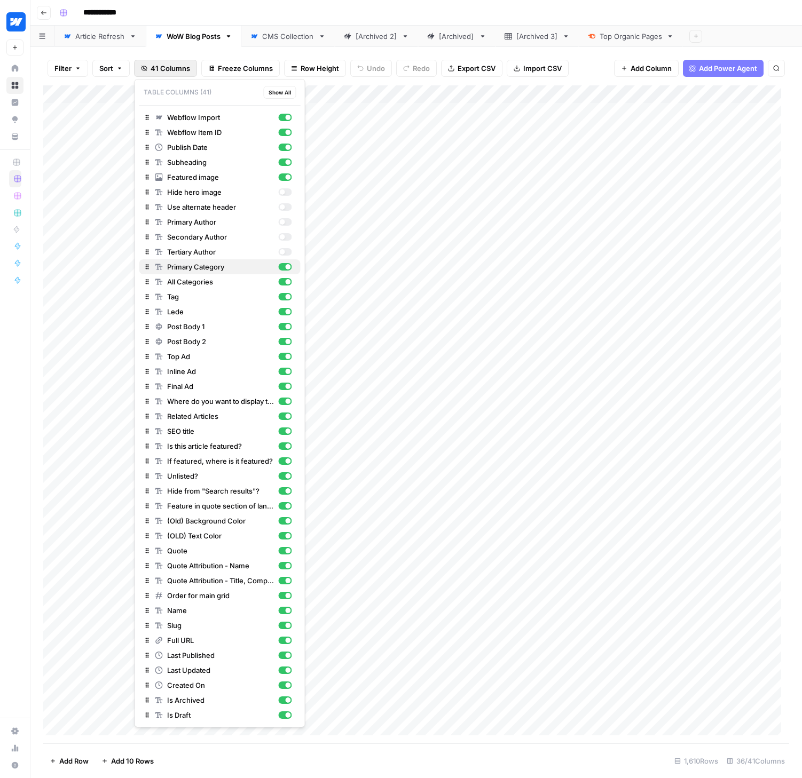
click at [287, 270] on div "Primary Category" at bounding box center [223, 267] width 137 height 11
click at [284, 281] on div "button" at bounding box center [284, 281] width 13 height 7
click at [284, 296] on div "button" at bounding box center [284, 296] width 13 height 7
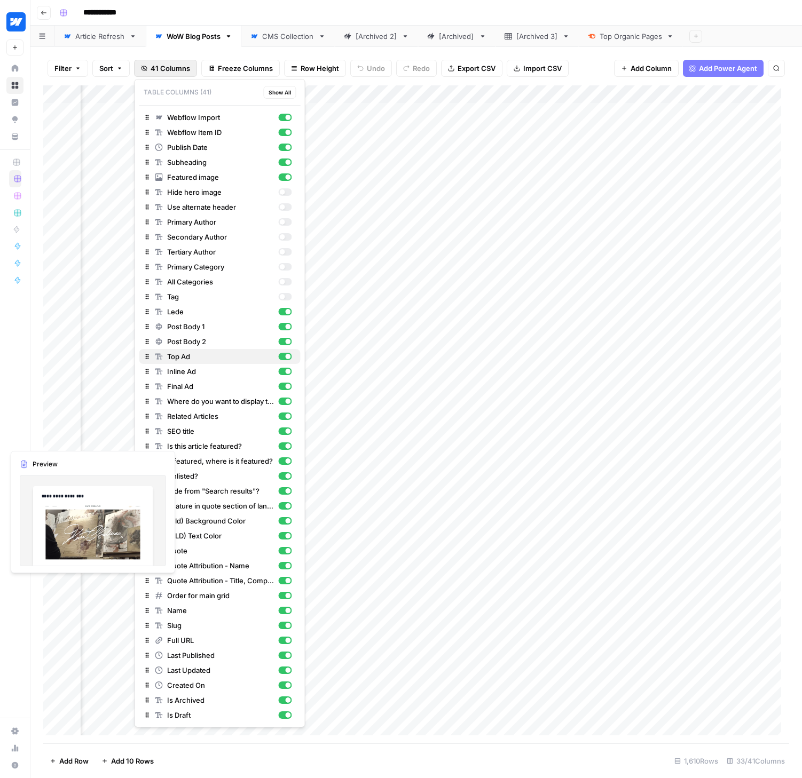
click at [289, 358] on div "button" at bounding box center [288, 356] width 5 height 5
click at [286, 370] on div "button" at bounding box center [288, 371] width 5 height 5
click at [282, 389] on div "button" at bounding box center [284, 386] width 13 height 7
click at [280, 399] on div "button" at bounding box center [284, 401] width 13 height 7
click at [284, 416] on div "button" at bounding box center [284, 416] width 13 height 7
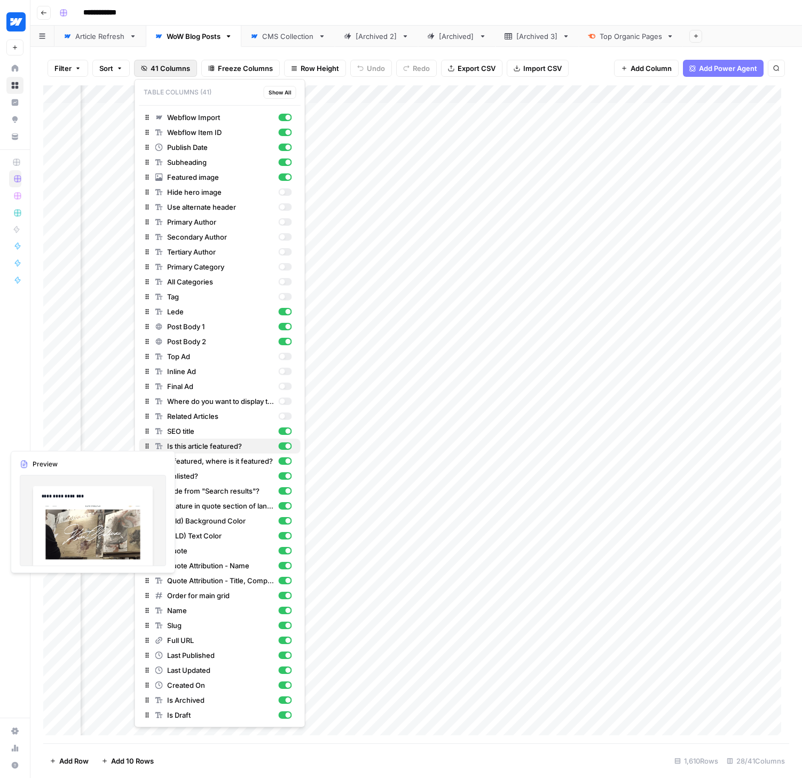
click at [285, 449] on div "button" at bounding box center [284, 445] width 13 height 7
click at [284, 468] on button "If featured, where is it featured?" at bounding box center [219, 461] width 161 height 15
click at [284, 477] on div "button" at bounding box center [284, 475] width 13 height 7
click at [283, 486] on div "Hide from "Search results"?" at bounding box center [223, 491] width 137 height 11
click at [283, 505] on div "button" at bounding box center [284, 505] width 13 height 7
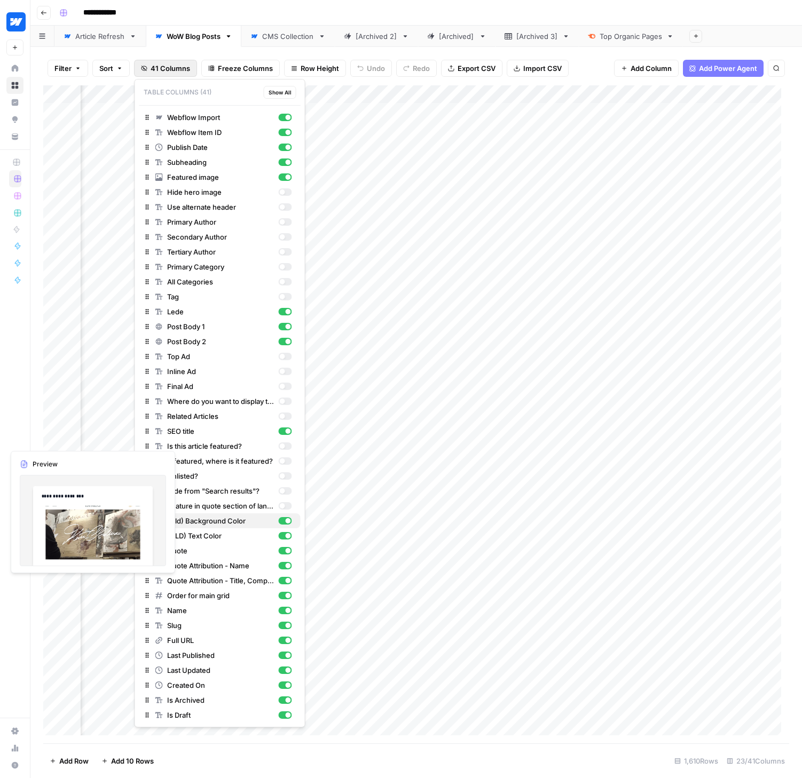
click at [284, 519] on div "button" at bounding box center [284, 520] width 13 height 7
click at [283, 534] on div "button" at bounding box center [284, 535] width 13 height 7
click at [283, 551] on div "button" at bounding box center [284, 550] width 13 height 7
click at [283, 567] on div "button" at bounding box center [284, 565] width 13 height 7
click at [283, 583] on div "button" at bounding box center [284, 580] width 13 height 7
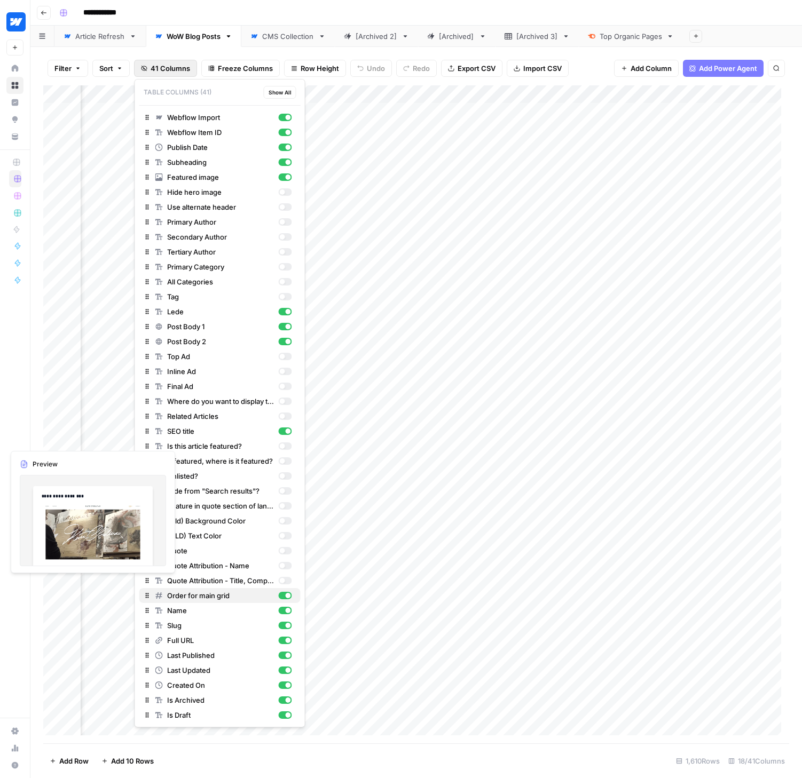
click at [284, 598] on div "button" at bounding box center [284, 595] width 13 height 7
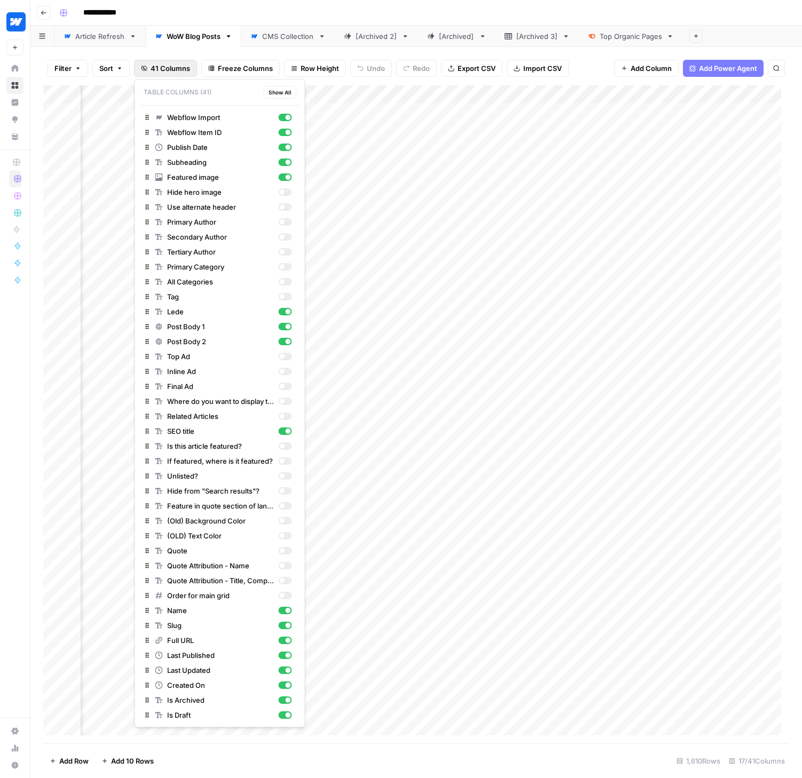
scroll to position [0, 1569]
click at [294, 700] on div "Is Archived" at bounding box center [220, 700] width 153 height 11
click at [286, 711] on div "button" at bounding box center [284, 714] width 13 height 7
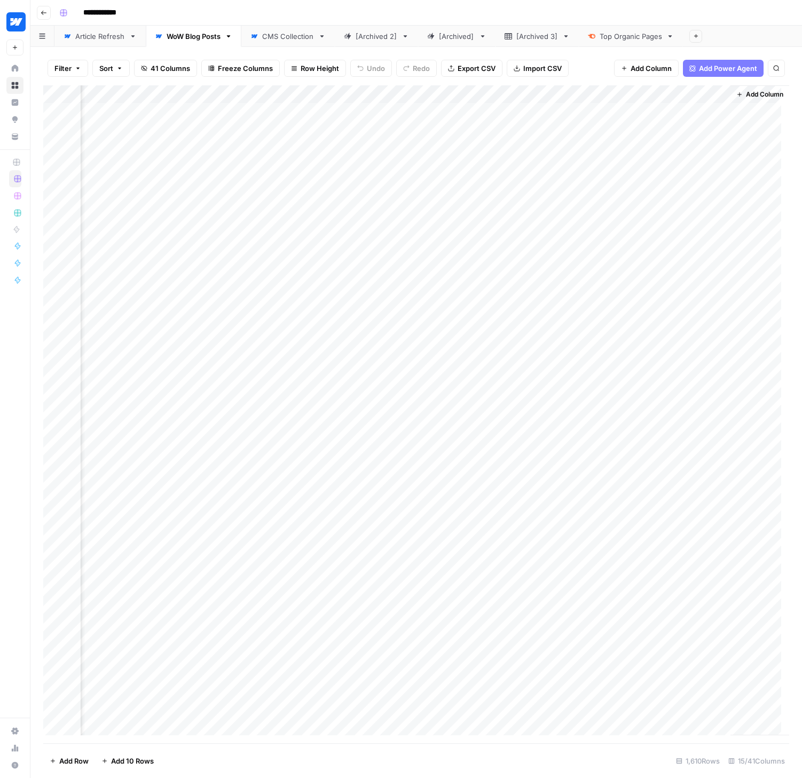
click at [355, 49] on div "Filter Sort 41 Columns Freeze Columns Row Height Undo Redo Export CSV Import CS…" at bounding box center [415, 412] width 771 height 731
click at [99, 38] on div "Article Refresh" at bounding box center [100, 36] width 50 height 11
click at [445, 691] on div "Add Column" at bounding box center [416, 414] width 746 height 658
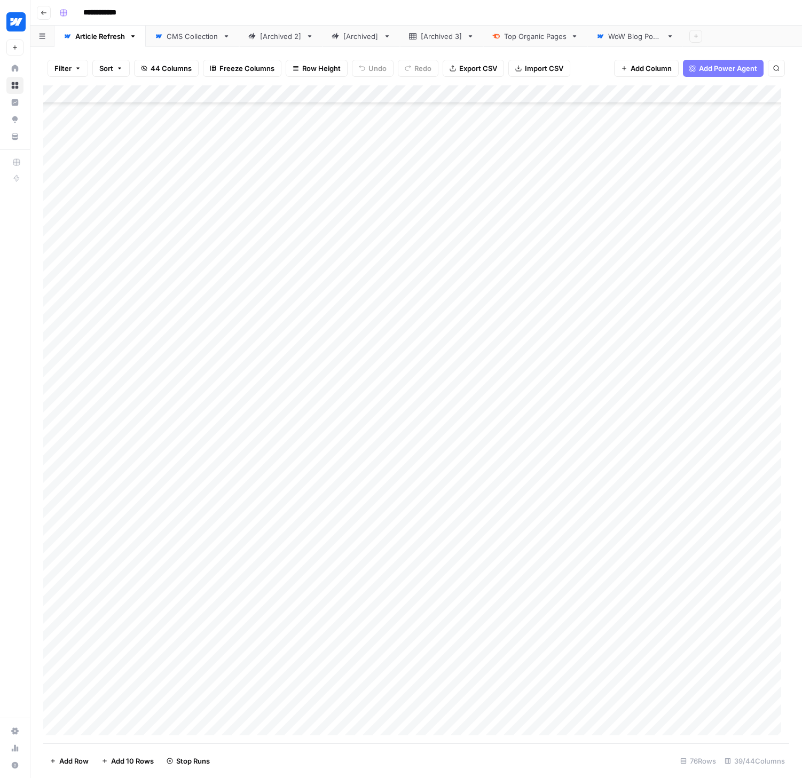
click at [447, 708] on div "Add Column" at bounding box center [416, 414] width 746 height 658
click at [496, 599] on div "Add Column" at bounding box center [416, 414] width 746 height 658
click at [496, 616] on div "Add Column" at bounding box center [416, 414] width 746 height 658
click at [496, 636] on div "Add Column" at bounding box center [416, 414] width 746 height 658
click at [496, 655] on div "Add Column" at bounding box center [416, 414] width 746 height 658
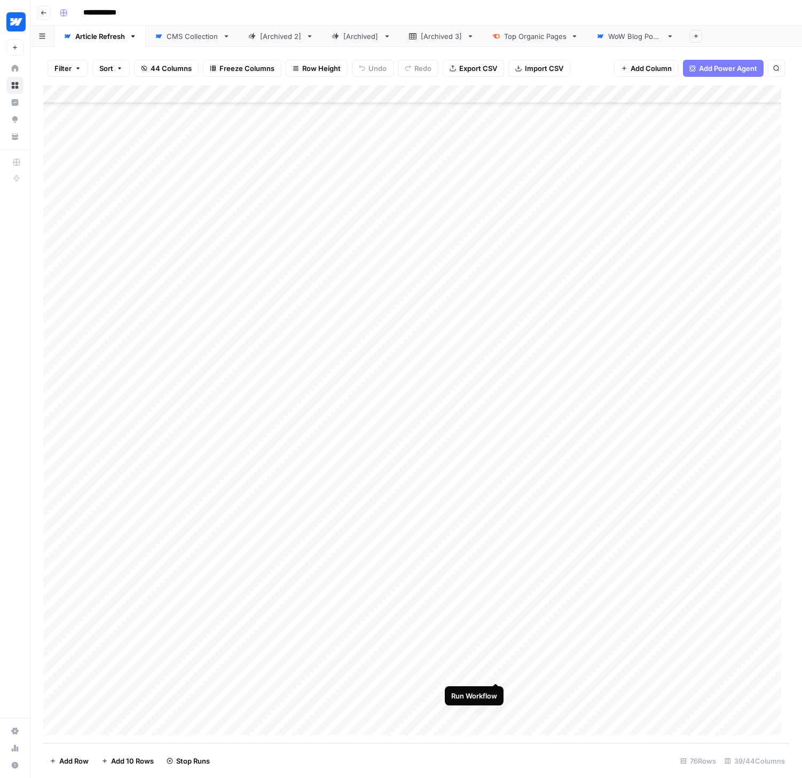
click at [496, 673] on div "Add Column" at bounding box center [416, 414] width 746 height 658
click at [363, 605] on div "Add Column" at bounding box center [416, 414] width 746 height 658
click at [338, 601] on div "Add Column" at bounding box center [416, 414] width 746 height 658
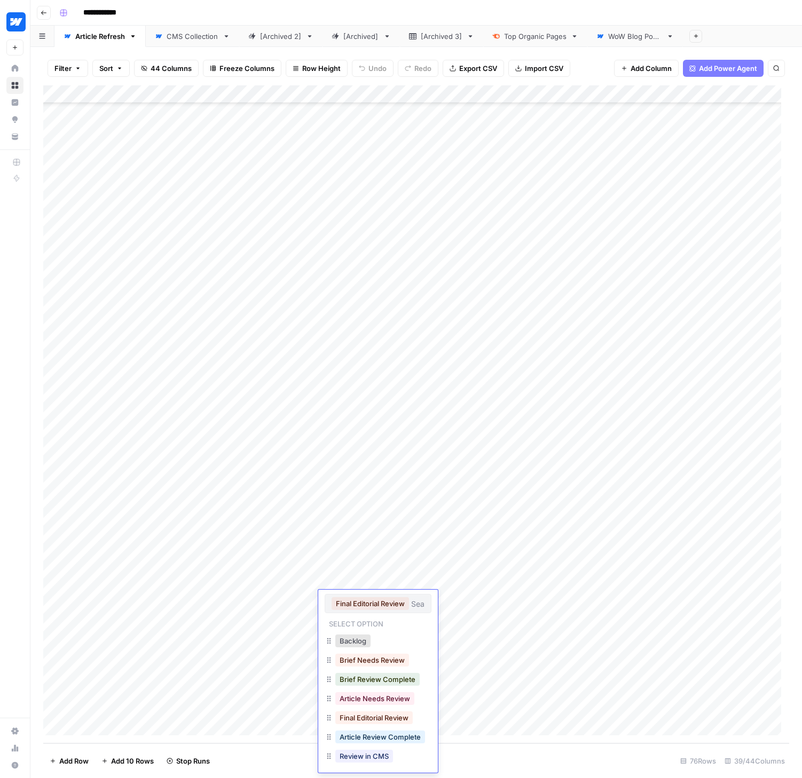
click at [368, 646] on button "Backlog" at bounding box center [352, 641] width 35 height 13
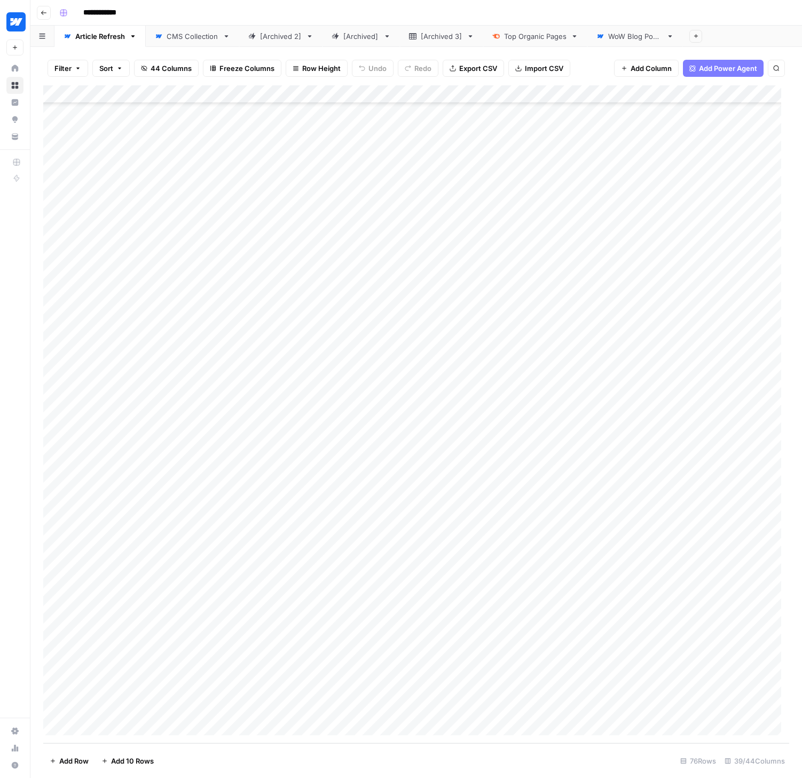
click at [191, 39] on div "CMS Collection" at bounding box center [193, 36] width 52 height 11
click at [630, 38] on div "WoW Blog Posts" at bounding box center [635, 36] width 54 height 11
click at [102, 39] on div "Article Refresh" at bounding box center [100, 36] width 50 height 11
click at [480, 91] on div "Add Column" at bounding box center [416, 414] width 746 height 658
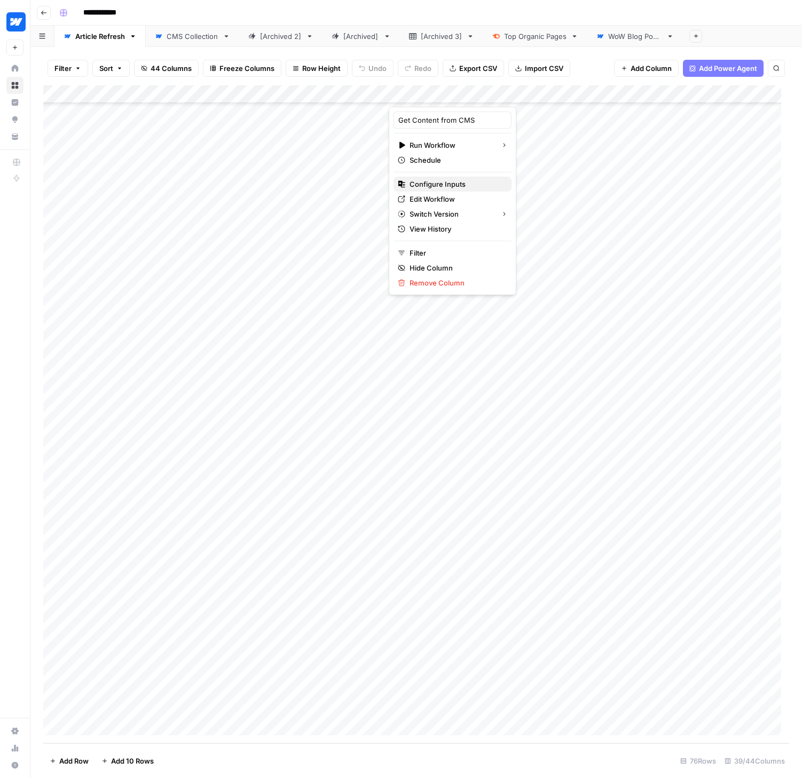
click at [436, 186] on span "Configure Inputs" at bounding box center [455, 184] width 93 height 11
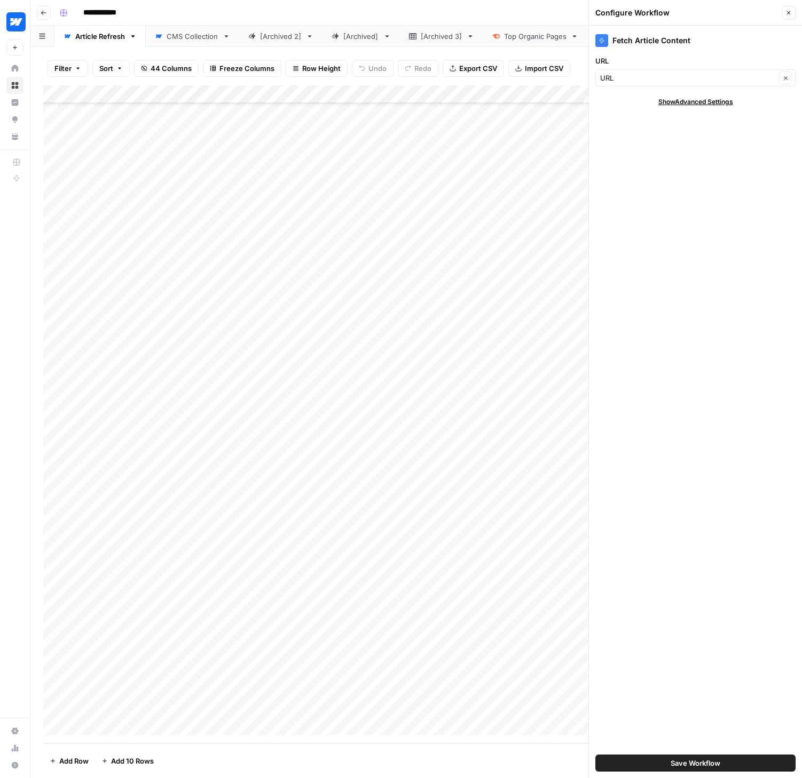
click at [707, 98] on span "Show Advanced Settings" at bounding box center [695, 102] width 75 height 10
click at [786, 11] on icon "button" at bounding box center [788, 13] width 6 height 6
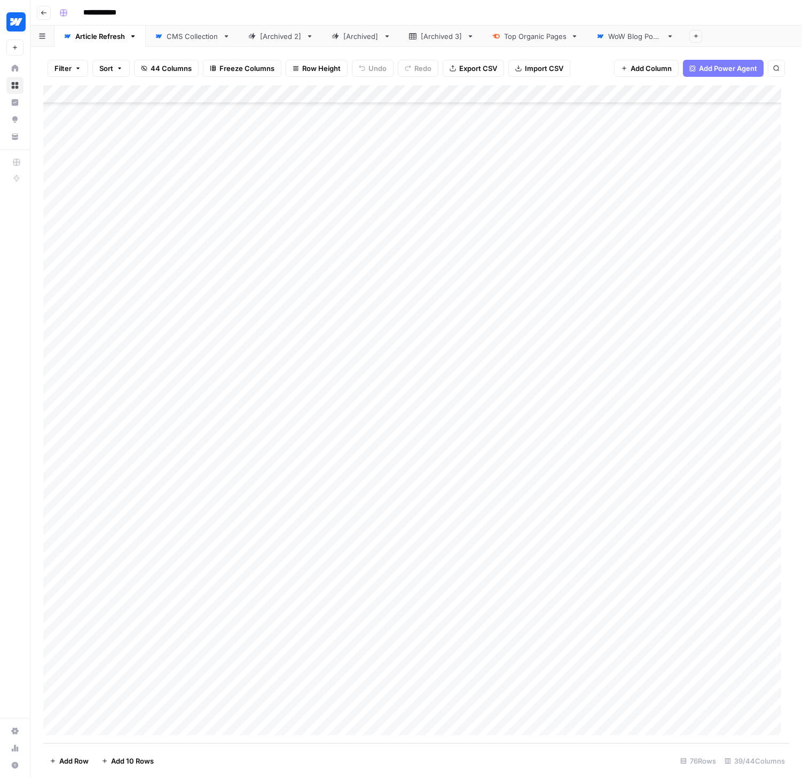
click at [484, 94] on div "Add Column" at bounding box center [416, 414] width 746 height 658
click at [435, 200] on span "Edit Workflow" at bounding box center [455, 199] width 93 height 11
click at [628, 40] on div "WoW Blog Posts" at bounding box center [635, 36] width 54 height 11
drag, startPoint x: 577, startPoint y: 92, endPoint x: 155, endPoint y: 91, distance: 421.6
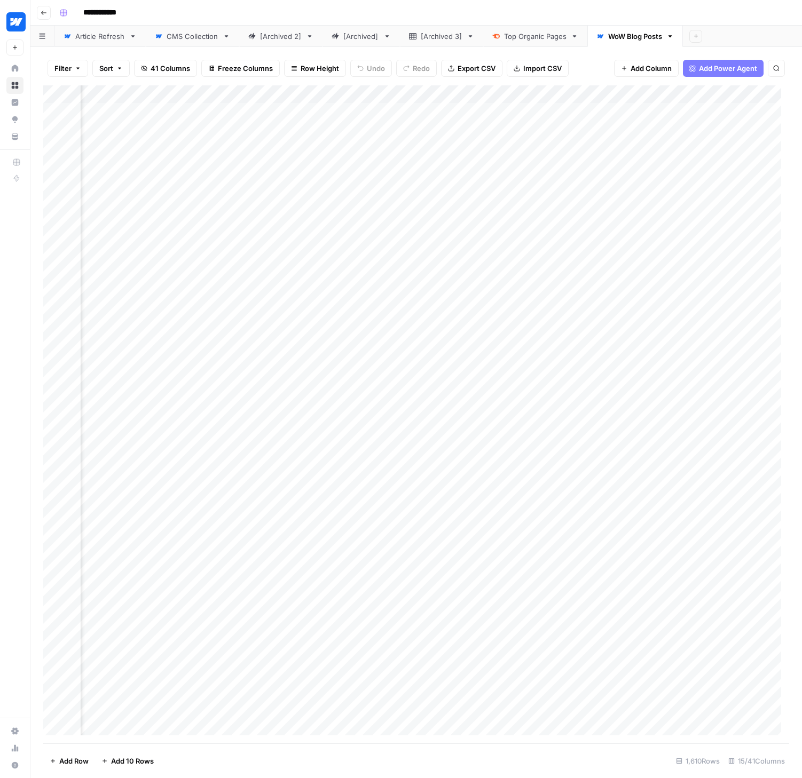
click at [155, 91] on div "Add Column" at bounding box center [416, 414] width 746 height 658
drag, startPoint x: 648, startPoint y: 90, endPoint x: 171, endPoint y: 95, distance: 477.1
click at [171, 95] on div "Add Column" at bounding box center [416, 414] width 746 height 658
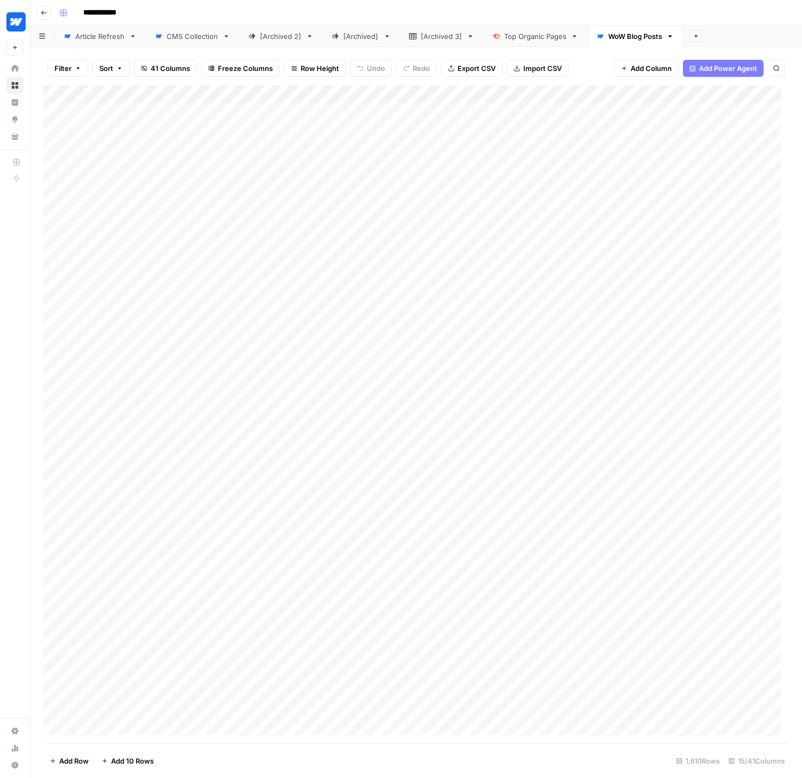
drag, startPoint x: 510, startPoint y: 90, endPoint x: 389, endPoint y: 95, distance: 120.7
click at [389, 95] on div "Add Column" at bounding box center [416, 414] width 746 height 658
click at [419, 767] on footer "Add Row Add 10 Rows 1,610 Rows 15/41 Columns" at bounding box center [416, 760] width 746 height 35
click at [96, 44] on link "Article Refresh" at bounding box center [99, 36] width 91 height 21
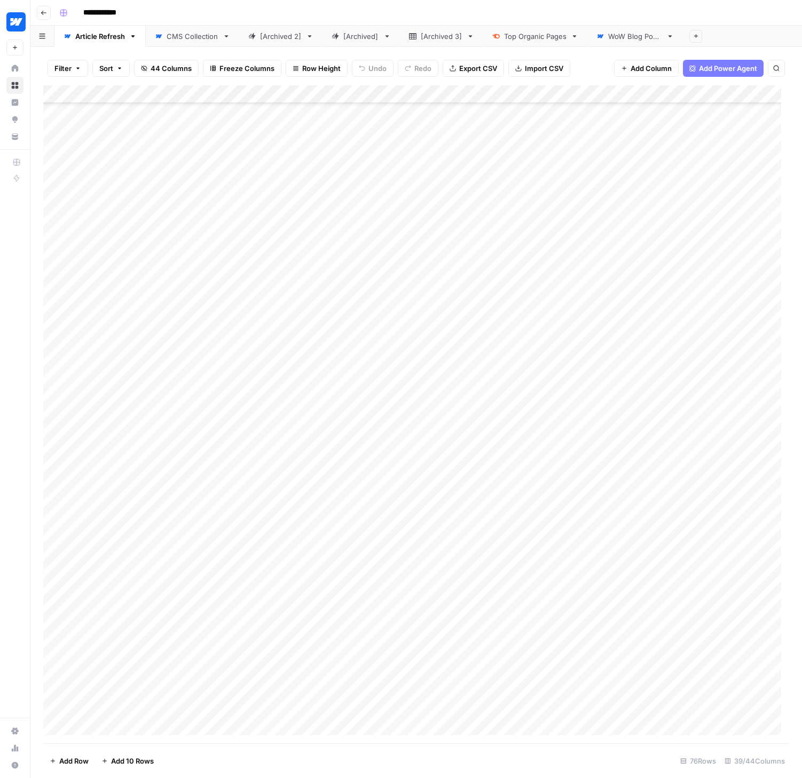
scroll to position [764, 0]
click at [495, 599] on div "Add Column" at bounding box center [416, 414] width 746 height 658
click at [497, 616] on div "Add Column" at bounding box center [416, 414] width 746 height 658
click at [495, 636] on div "Add Column" at bounding box center [416, 414] width 746 height 658
click at [495, 653] on div "Add Column" at bounding box center [416, 414] width 746 height 658
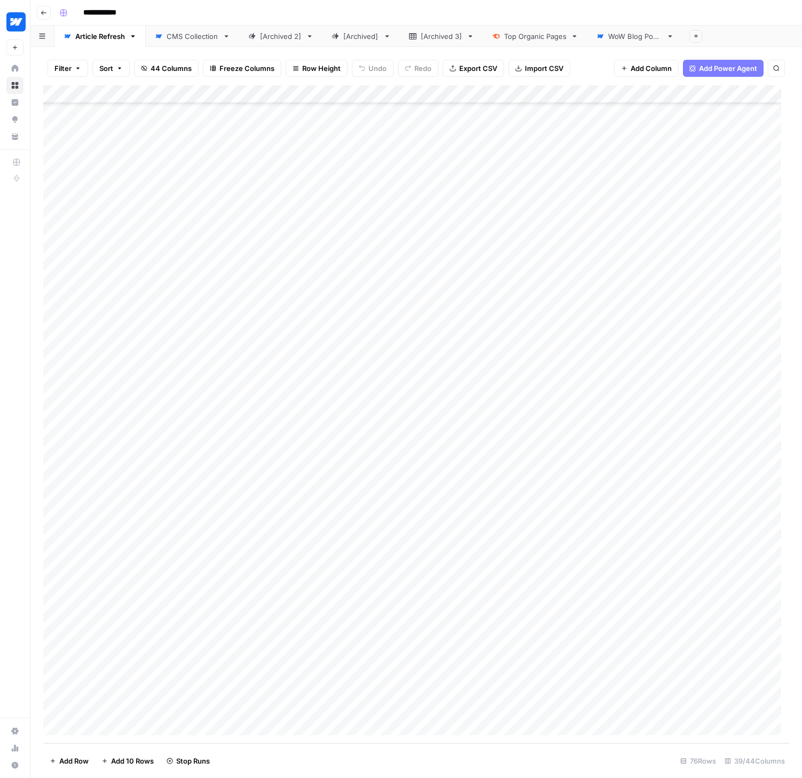
click at [496, 673] on div "Add Column" at bounding box center [416, 414] width 746 height 658
click at [496, 691] on div "Add Column" at bounding box center [416, 414] width 746 height 658
click at [496, 709] on div "Add Column" at bounding box center [416, 414] width 746 height 658
click at [497, 654] on div "Add Column" at bounding box center [416, 414] width 746 height 658
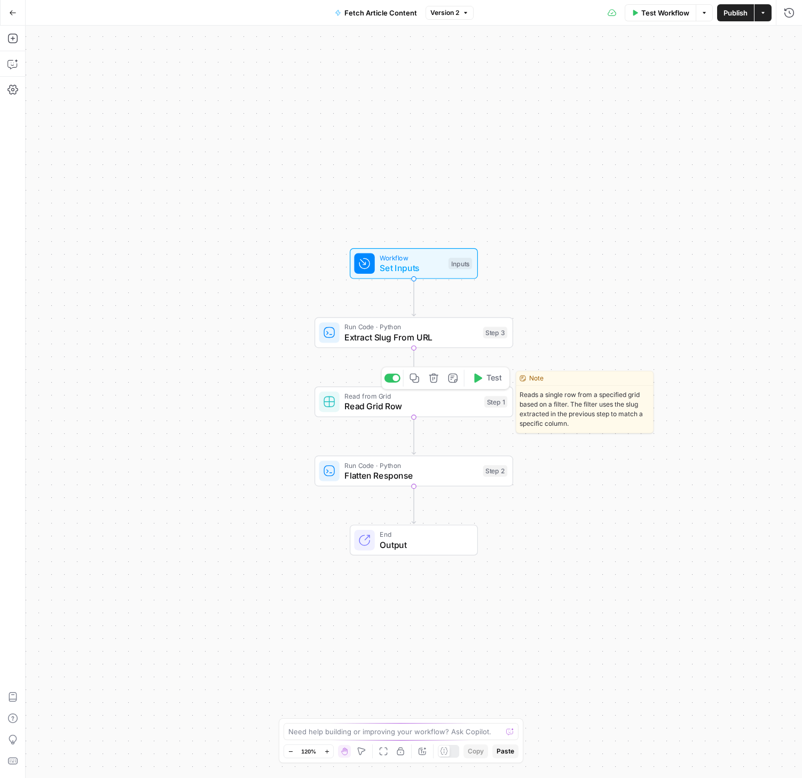
click at [410, 403] on span "Read Grid Row" at bounding box center [411, 406] width 134 height 13
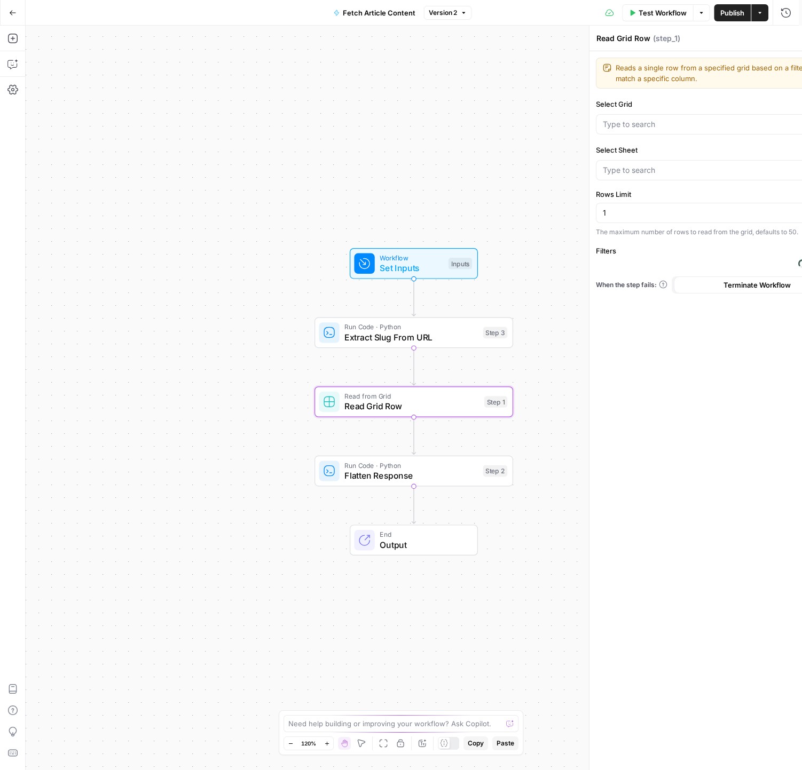
type input "CMS Collection"
type input "Blog Refresh"
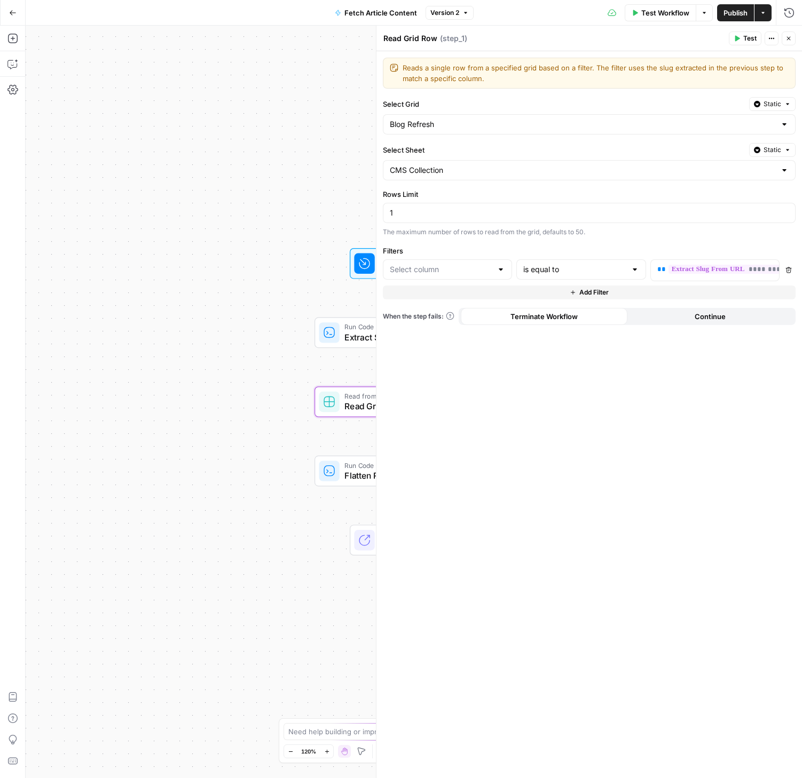
type input "Slug"
click at [523, 168] on input "Select Sheet" at bounding box center [583, 170] width 386 height 11
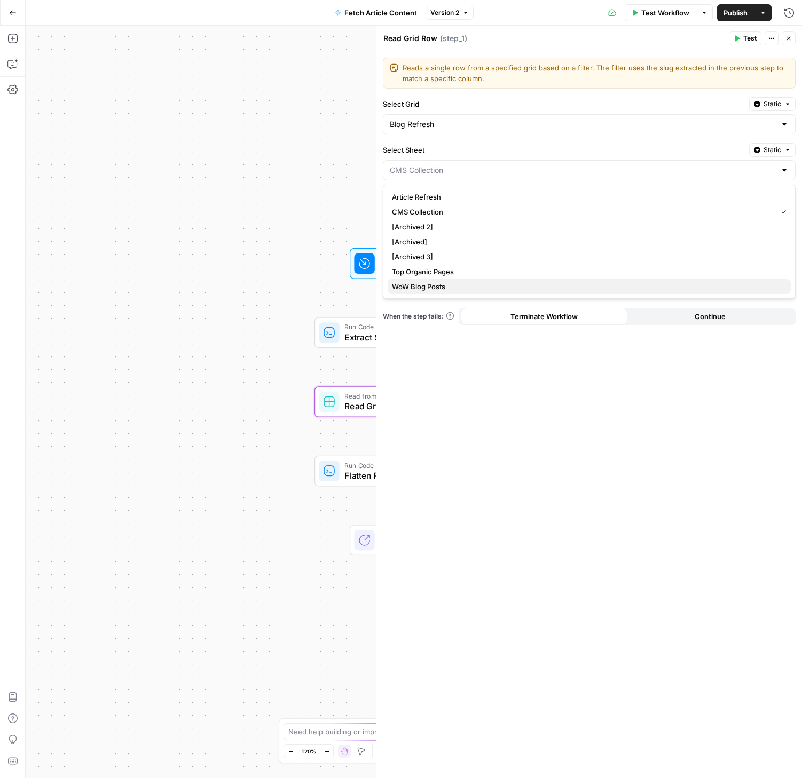
click at [437, 287] on span "WoW Blog Posts" at bounding box center [587, 286] width 390 height 11
type input "WoW Blog Posts"
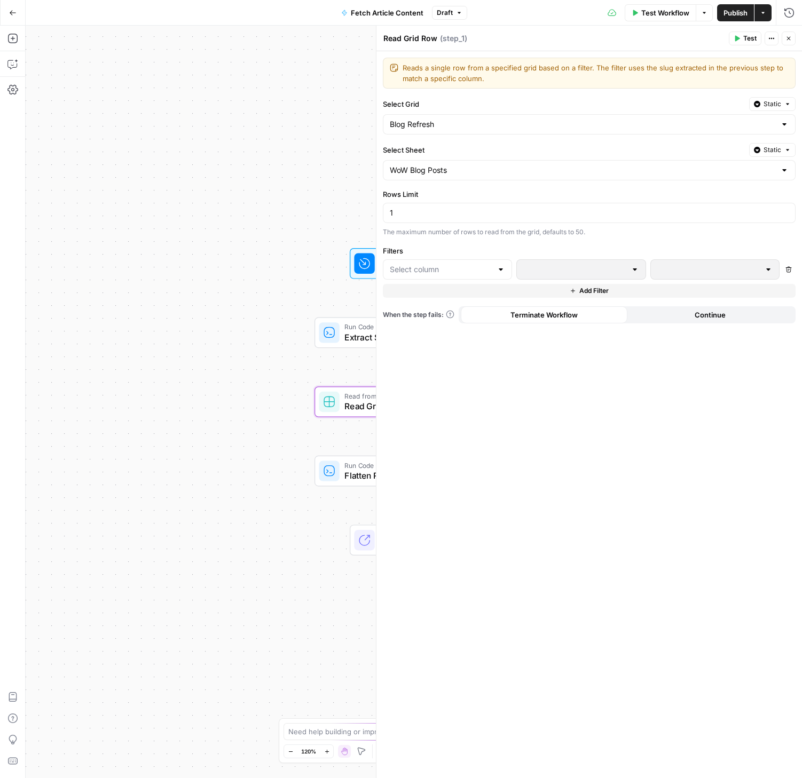
click at [271, 239] on div "Workflow Set Inputs Inputs Run Code · Python Extract Slug From URL Step 3 Read …" at bounding box center [414, 402] width 776 height 753
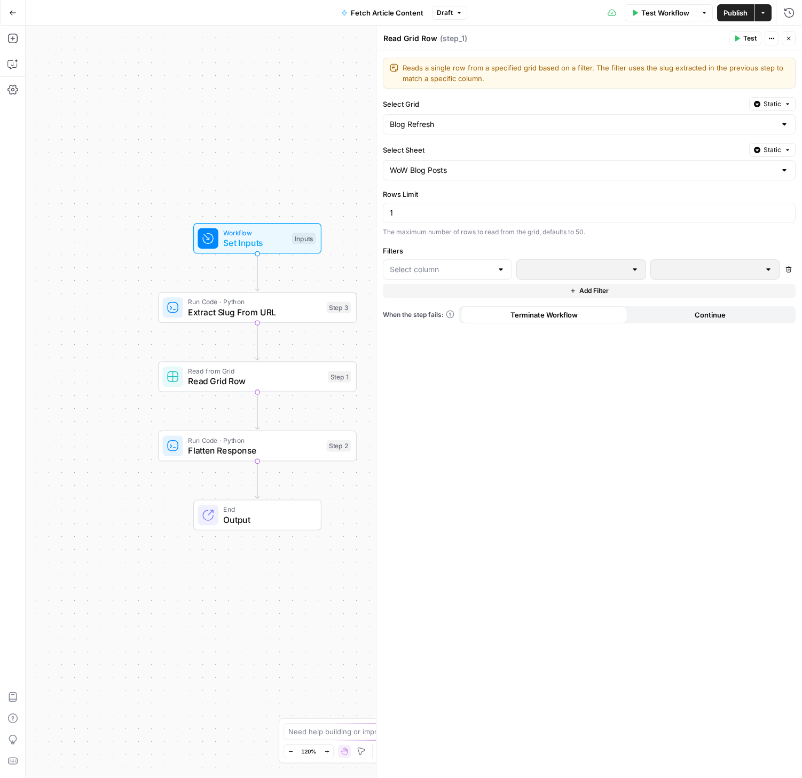
drag, startPoint x: 279, startPoint y: 390, endPoint x: 115, endPoint y: 365, distance: 165.8
click at [109, 366] on div "Workflow Set Inputs Inputs Run Code · Python Extract Slug From URL Step 3 Read …" at bounding box center [414, 402] width 776 height 753
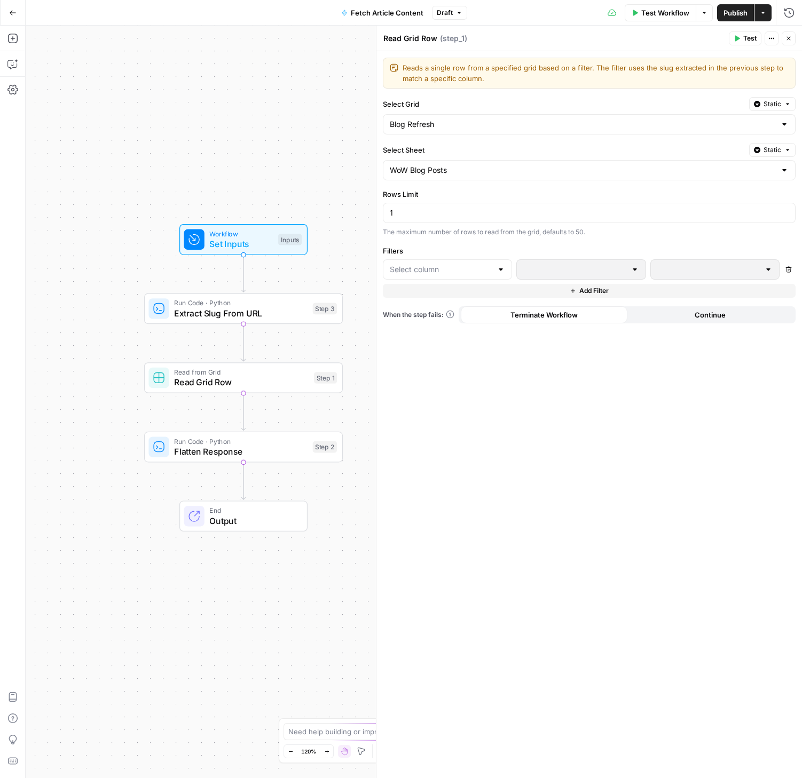
click at [250, 311] on span "Extract Slug From URL" at bounding box center [240, 313] width 133 height 13
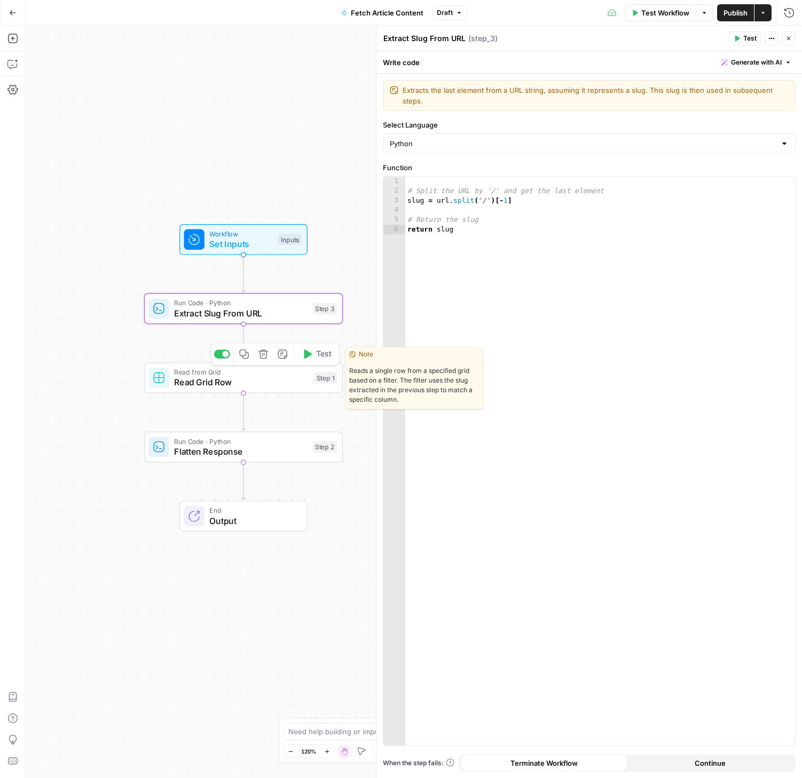
click at [239, 387] on span "Read Grid Row" at bounding box center [241, 382] width 134 height 13
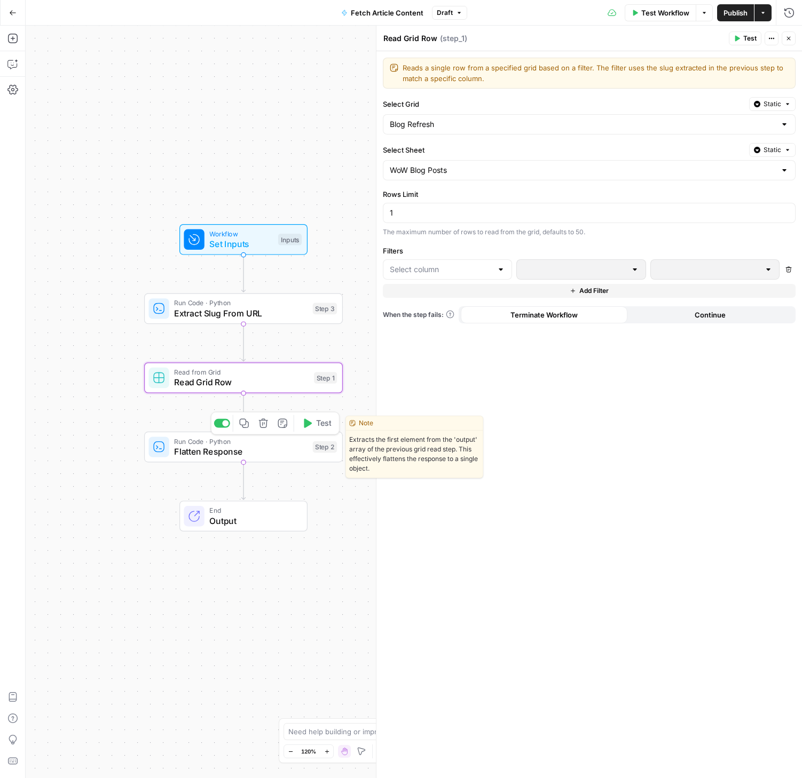
click at [242, 442] on span "Run Code · Python" at bounding box center [240, 441] width 133 height 10
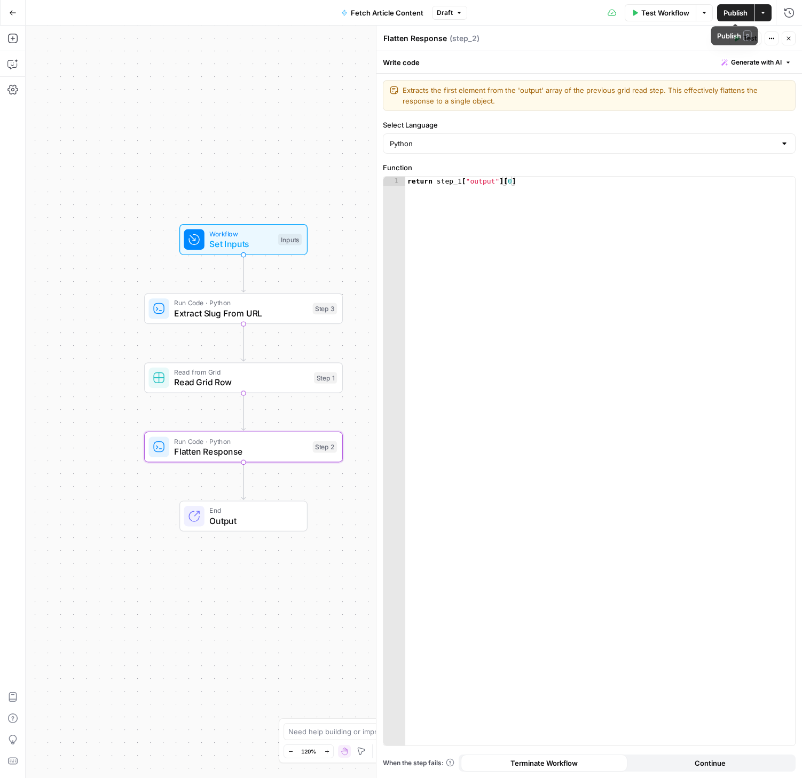
click at [734, 12] on span "Publish" at bounding box center [735, 12] width 24 height 11
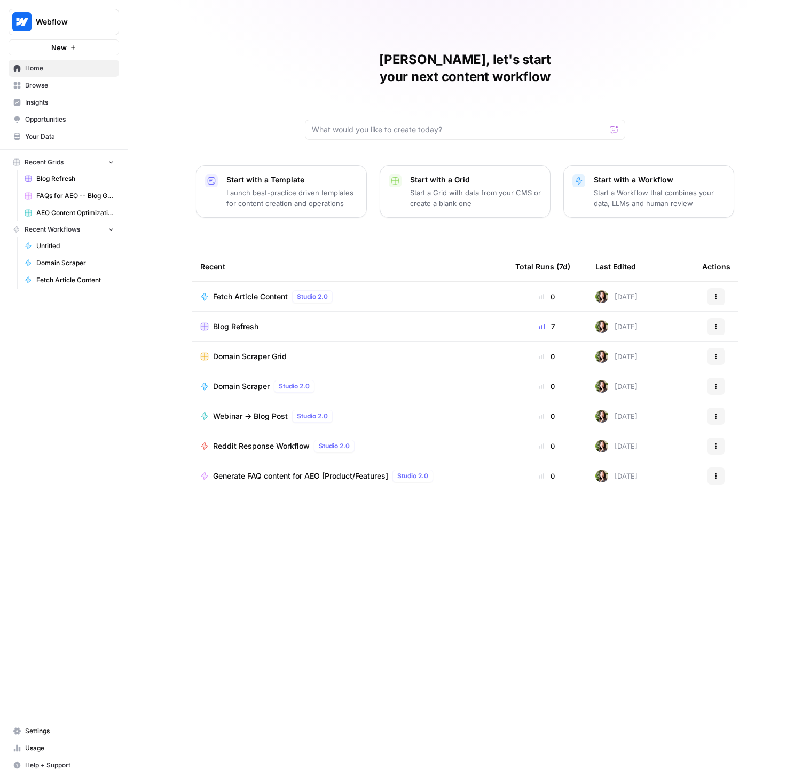
click at [39, 730] on span "Settings" at bounding box center [69, 731] width 89 height 10
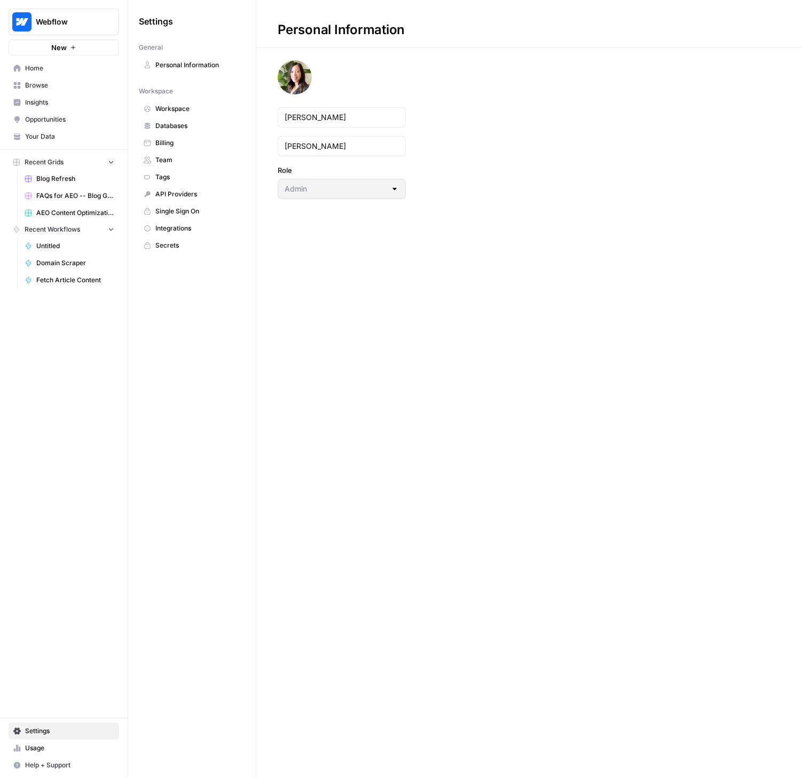
click at [178, 230] on span "Integrations" at bounding box center [197, 229] width 85 height 10
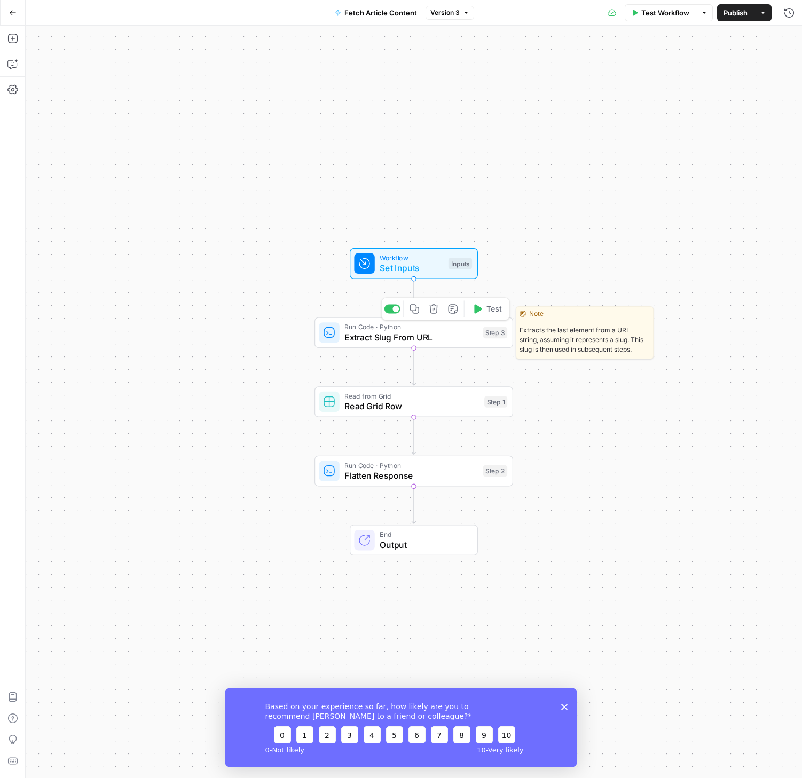
click at [410, 341] on span "Extract Slug From URL" at bounding box center [410, 337] width 133 height 13
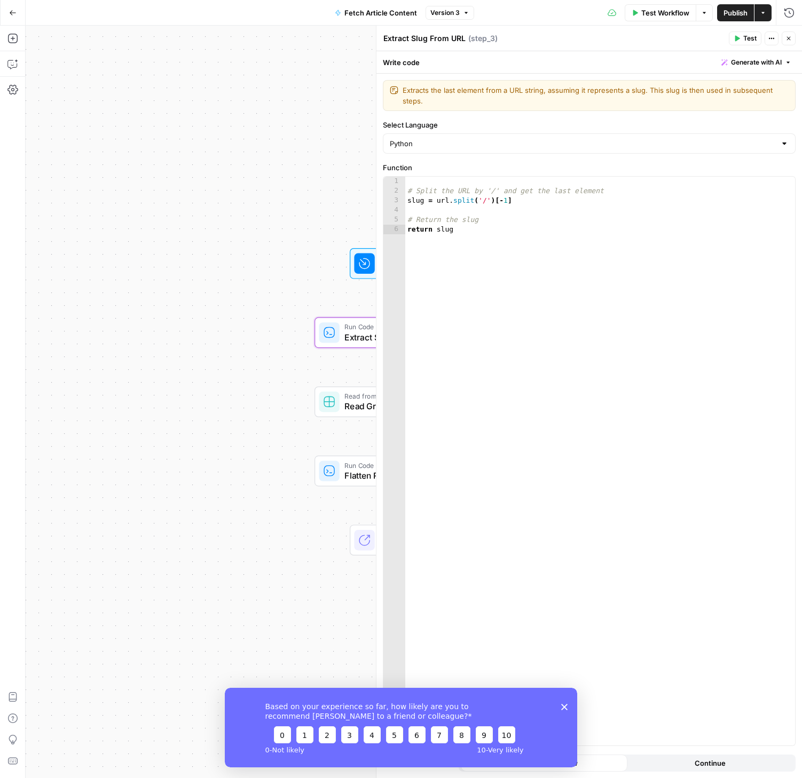
click at [354, 405] on span "Read Grid Row" at bounding box center [411, 406] width 134 height 13
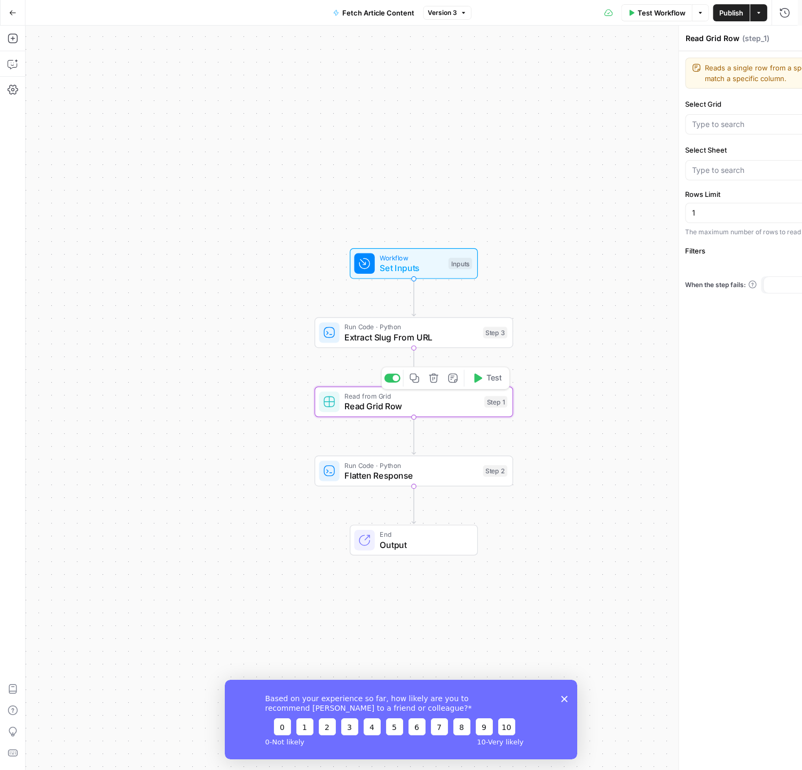
type input "WoW Blog Posts"
type input "Blog Refresh"
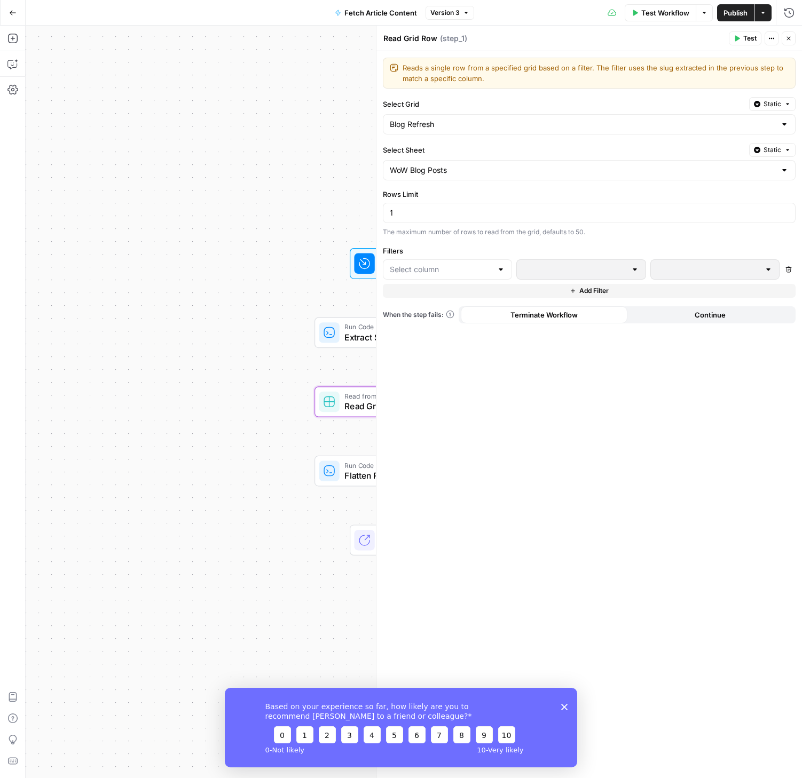
click at [783, 123] on div at bounding box center [784, 124] width 9 height 11
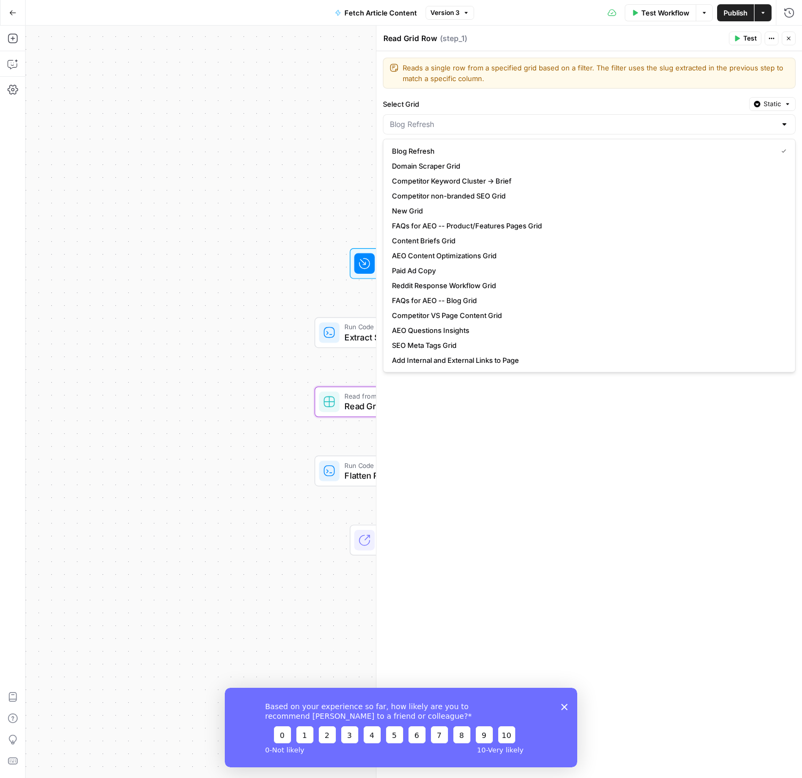
click at [784, 123] on div at bounding box center [784, 124] width 9 height 11
type input "Blog Refresh"
click at [535, 88] on div "Reads a single row from a specified grid based on a filter. The filter uses the…" at bounding box center [589, 73] width 413 height 31
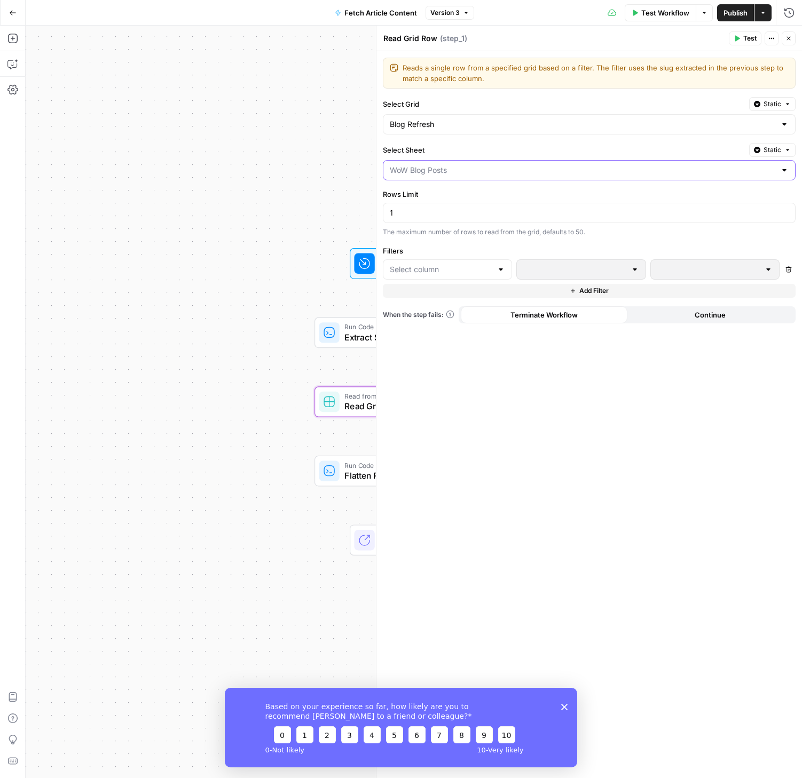
click at [471, 171] on input "Select Sheet" at bounding box center [583, 170] width 386 height 11
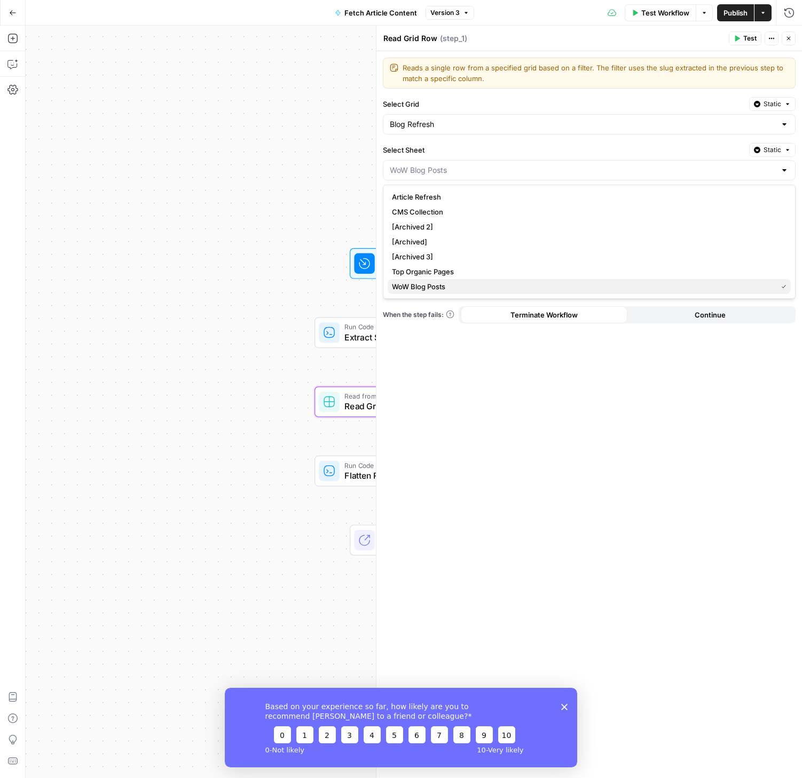
click at [420, 287] on span "WoW Blog Posts" at bounding box center [582, 286] width 381 height 11
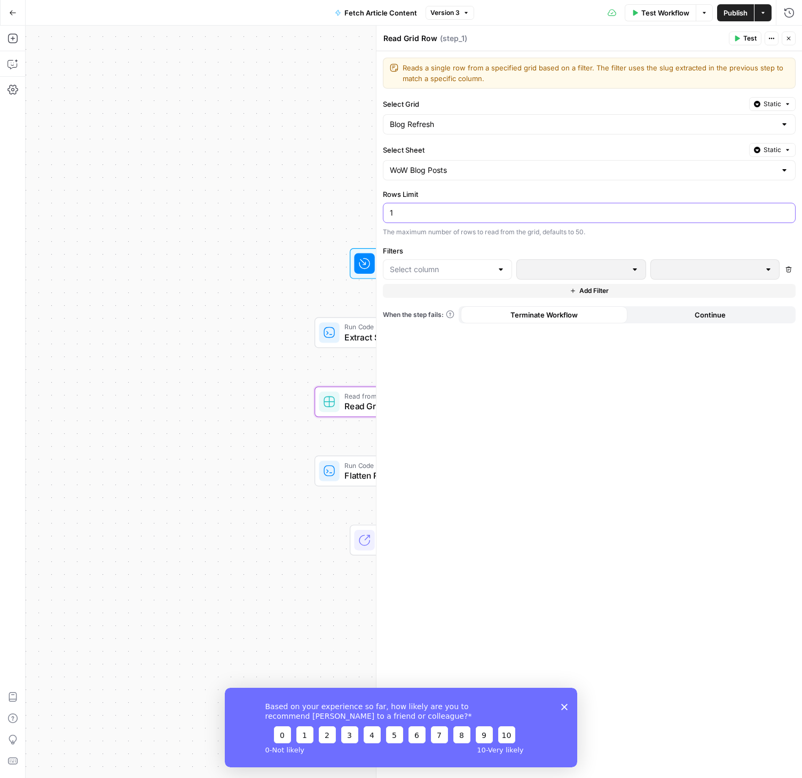
click at [754, 212] on input "1" at bounding box center [589, 213] width 399 height 11
click at [453, 13] on span "Version 3" at bounding box center [444, 13] width 29 height 10
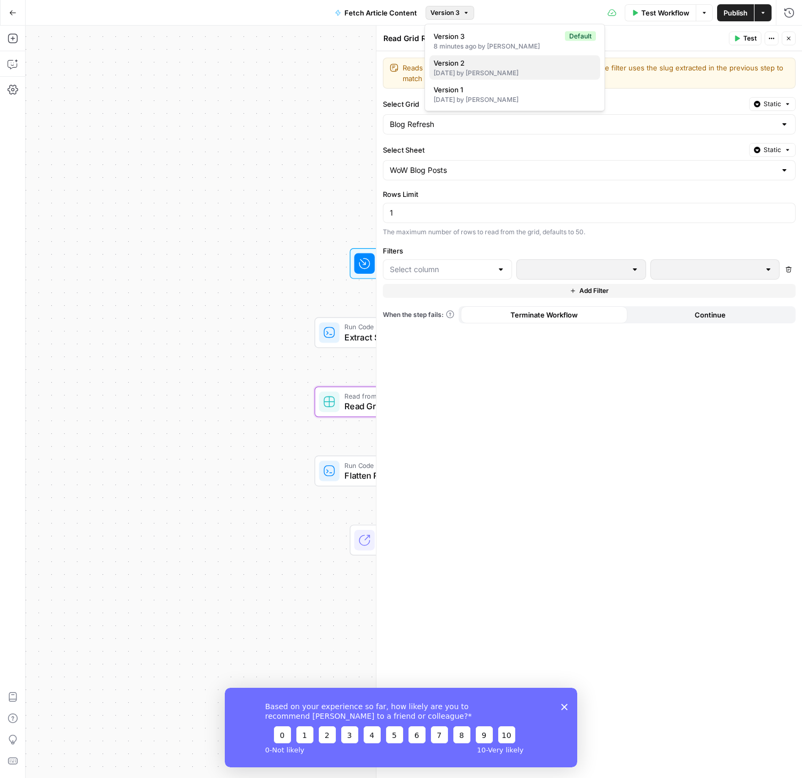
click at [548, 77] on div "[DATE] by [PERSON_NAME]" at bounding box center [514, 73] width 162 height 10
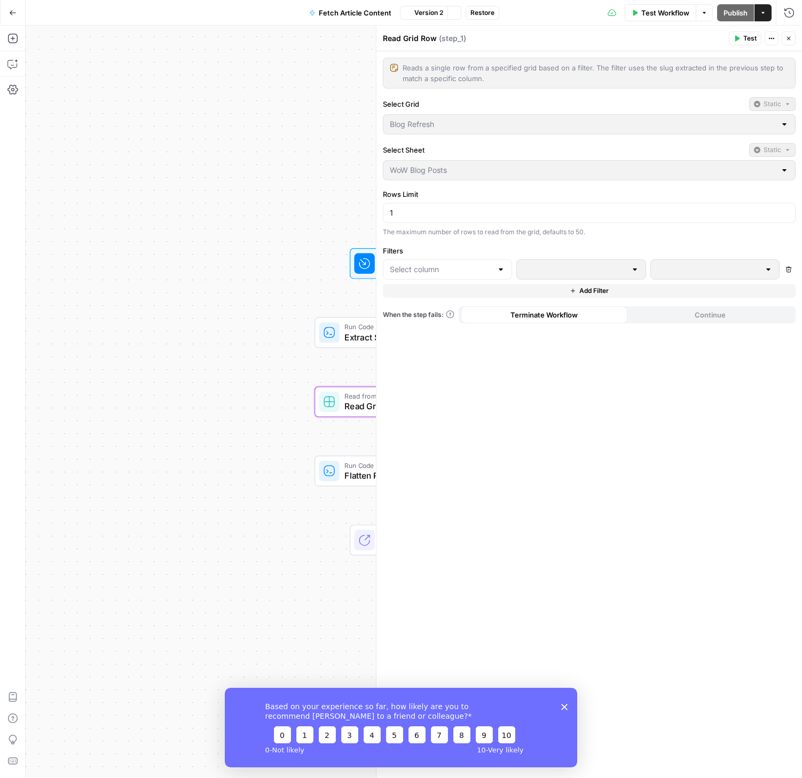
type input "CMS Collection"
type input "Slug"
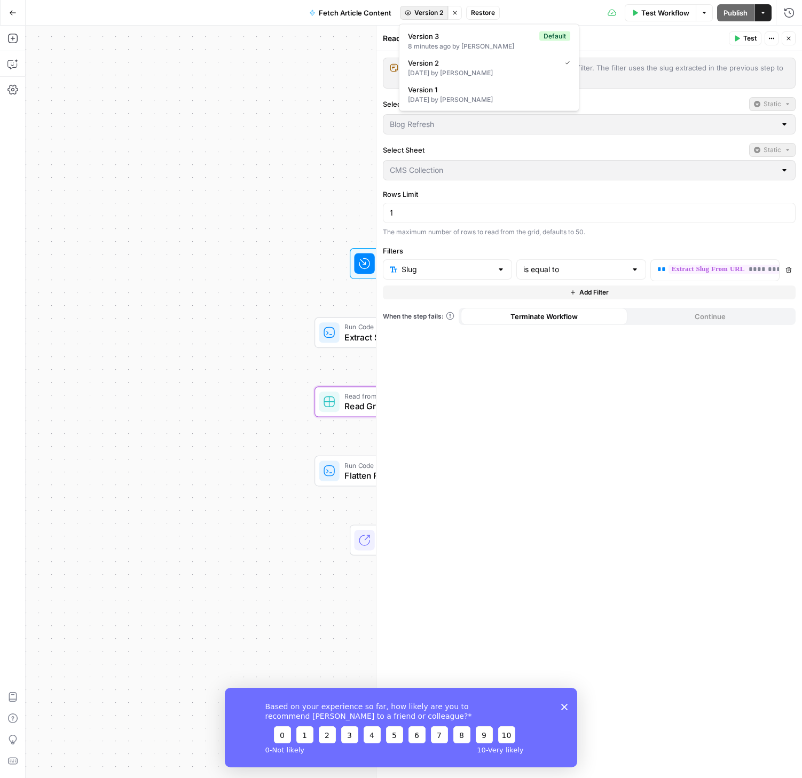
click at [438, 12] on span "Version 2" at bounding box center [428, 13] width 29 height 10
click at [445, 46] on div "8 minutes ago by [PERSON_NAME]" at bounding box center [489, 47] width 162 height 10
type input "WoW Blog Posts"
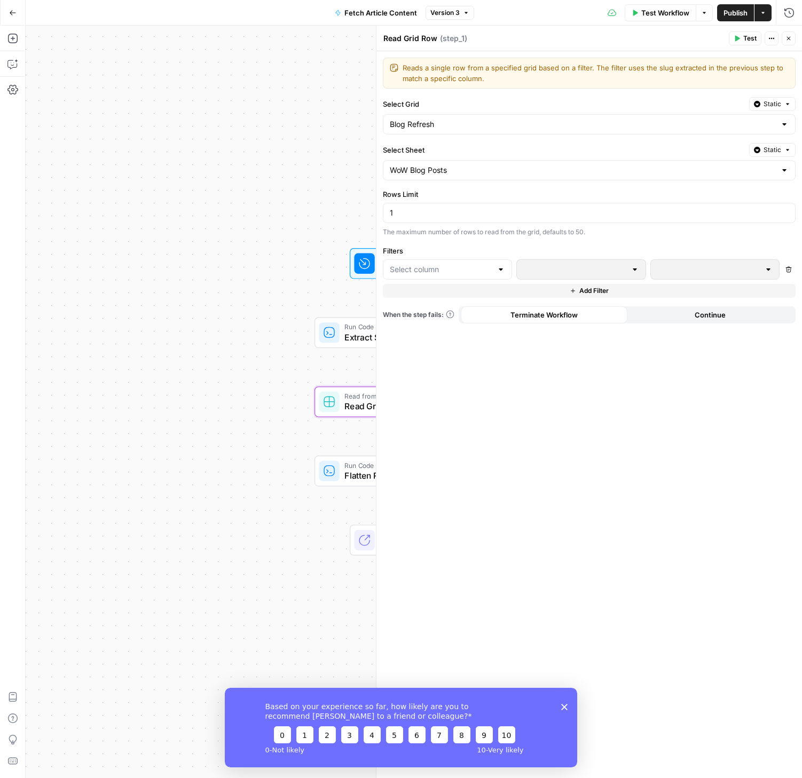
click at [493, 269] on div at bounding box center [447, 269] width 129 height 20
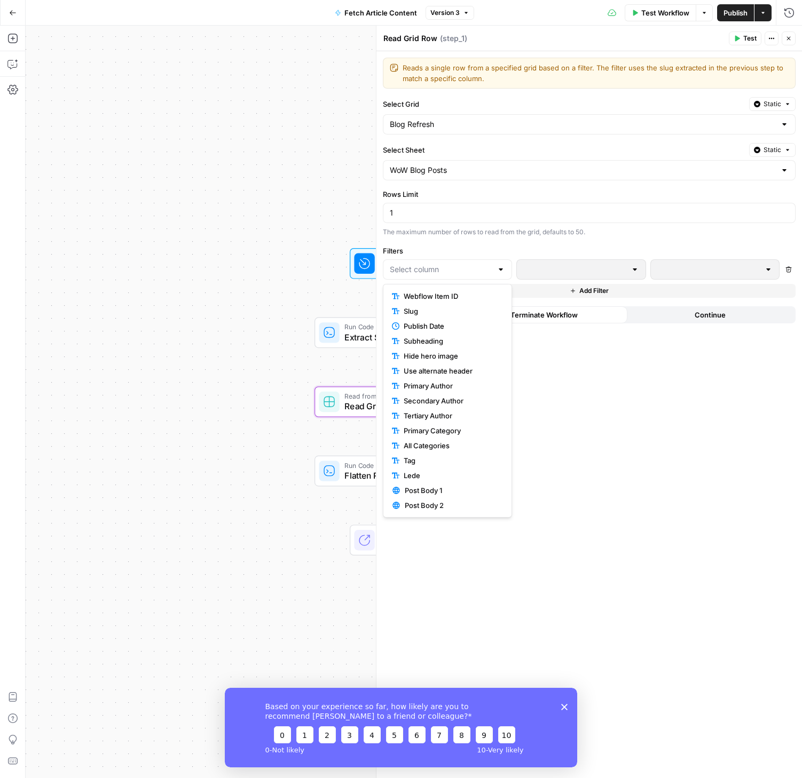
click at [499, 271] on div at bounding box center [500, 269] width 9 height 11
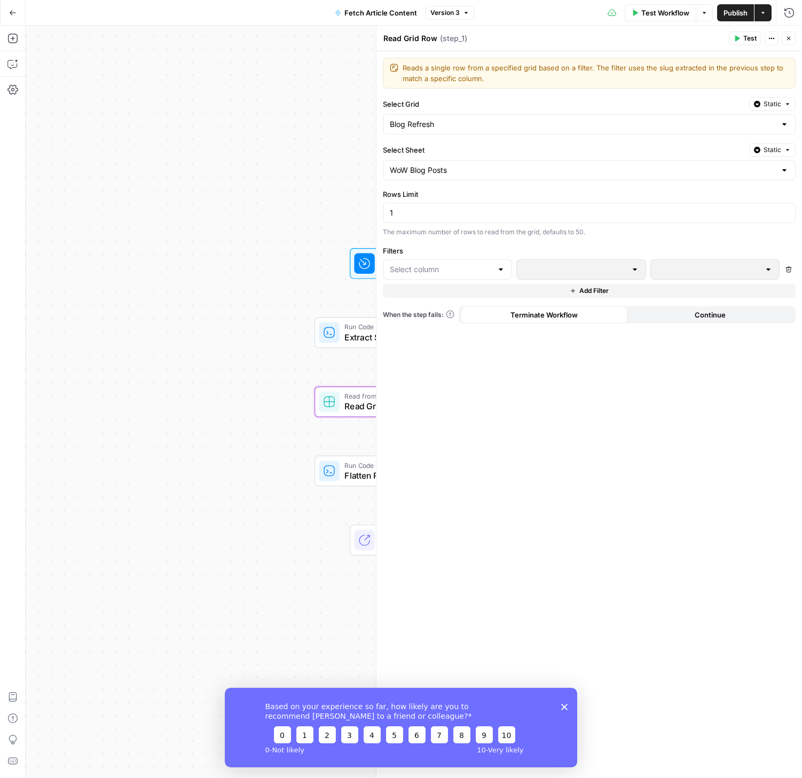
click at [397, 15] on span "Fetch Article Content" at bounding box center [380, 12] width 73 height 11
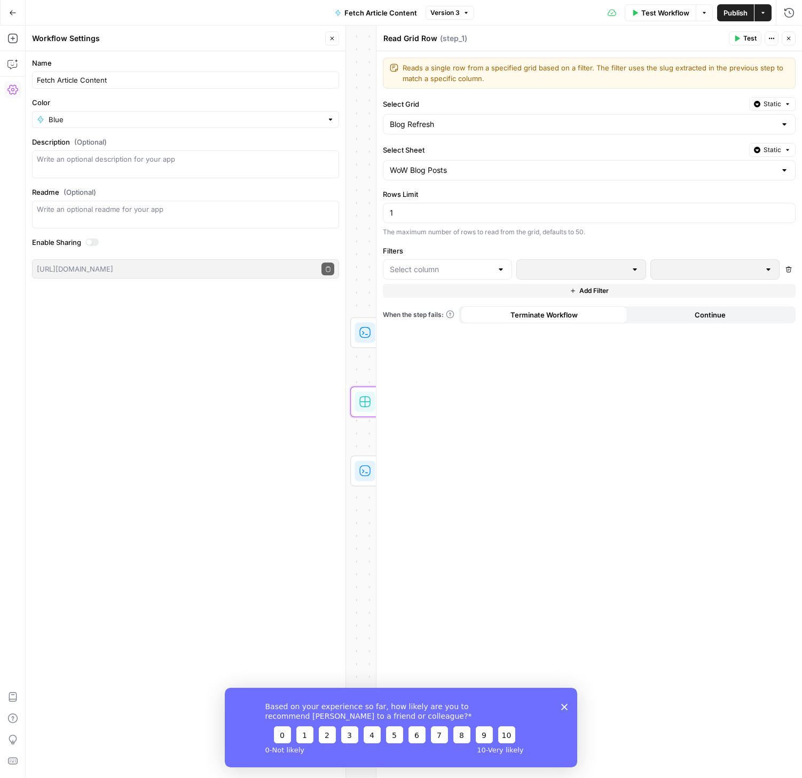
click at [442, 12] on span "Version 3" at bounding box center [444, 13] width 29 height 10
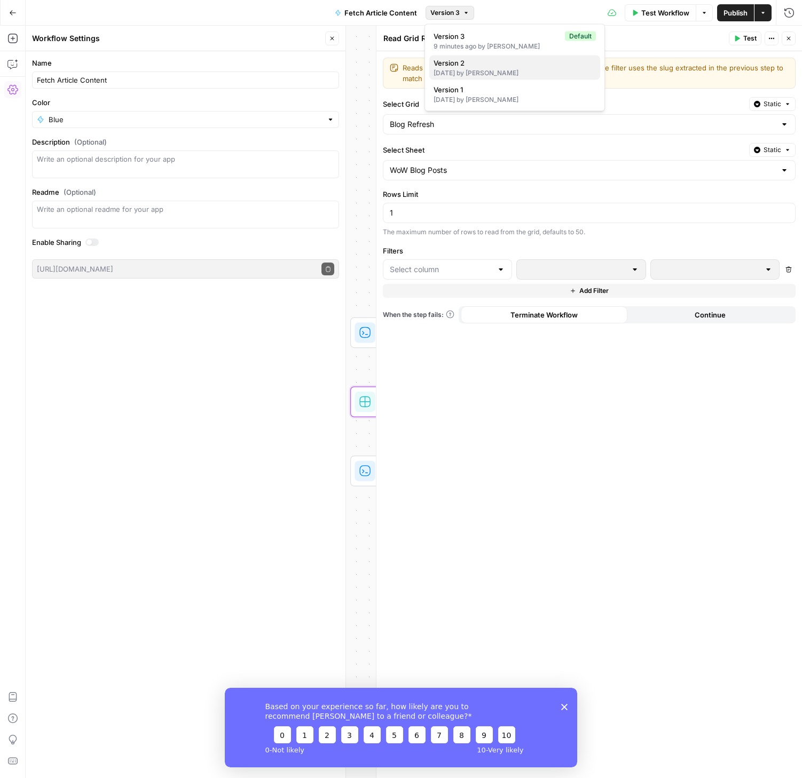
click at [477, 73] on div "[DATE] by [PERSON_NAME]" at bounding box center [514, 73] width 162 height 10
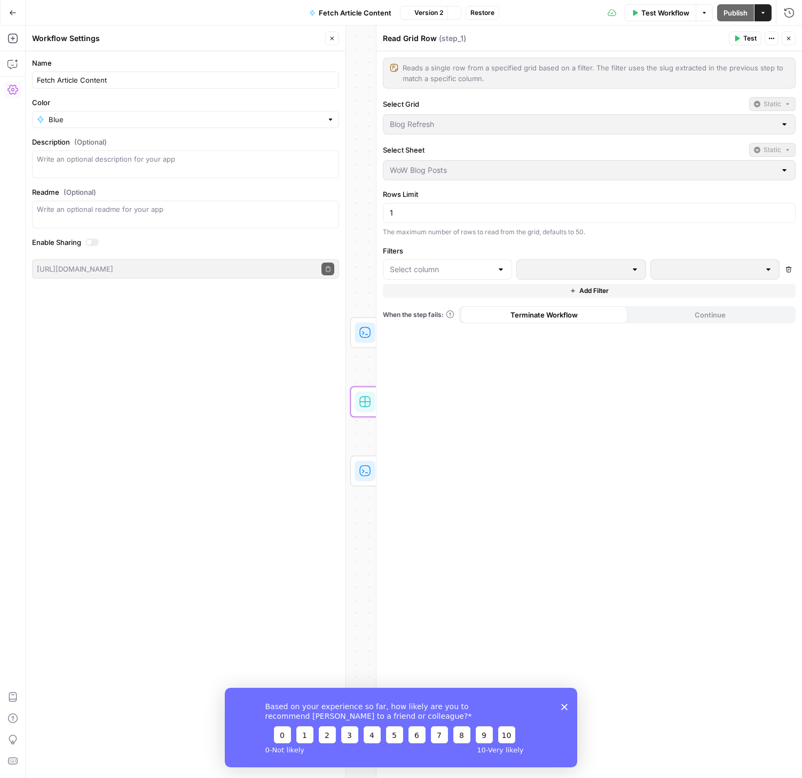
type input "CMS Collection"
type input "Slug"
click at [328, 38] on button "Close" at bounding box center [332, 38] width 14 height 14
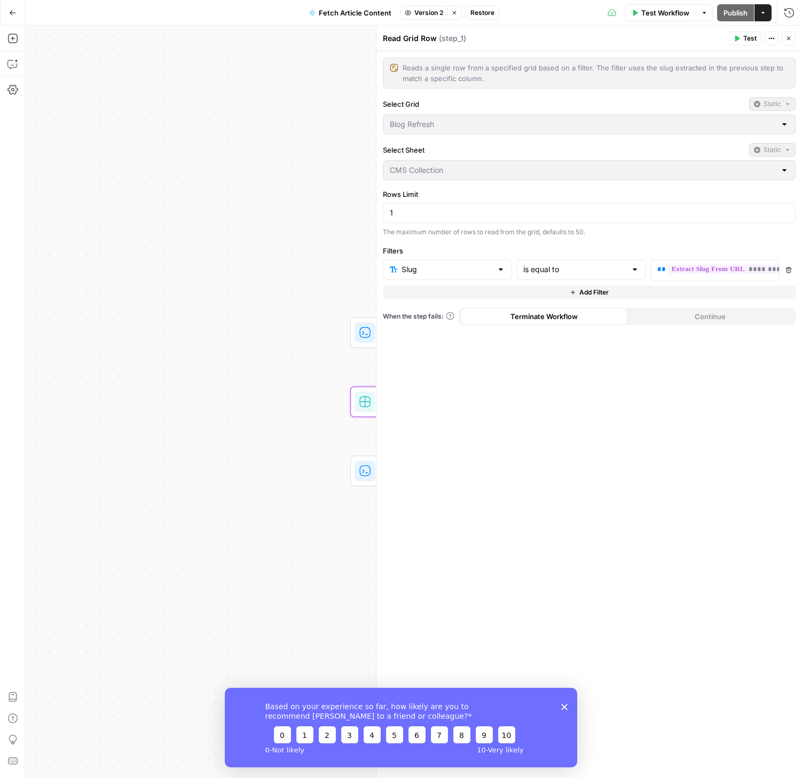
click at [429, 11] on span "Version 2" at bounding box center [428, 13] width 29 height 10
click at [432, 39] on span "Version 3" at bounding box center [471, 36] width 127 height 11
type input "WoW Blog Posts"
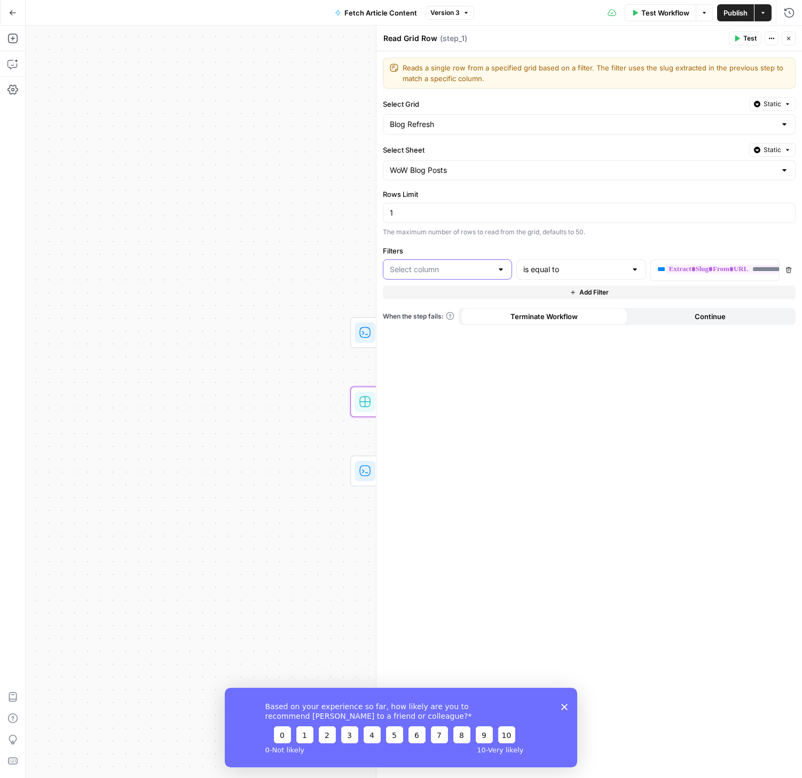
click at [472, 274] on input "text" at bounding box center [441, 269] width 102 height 11
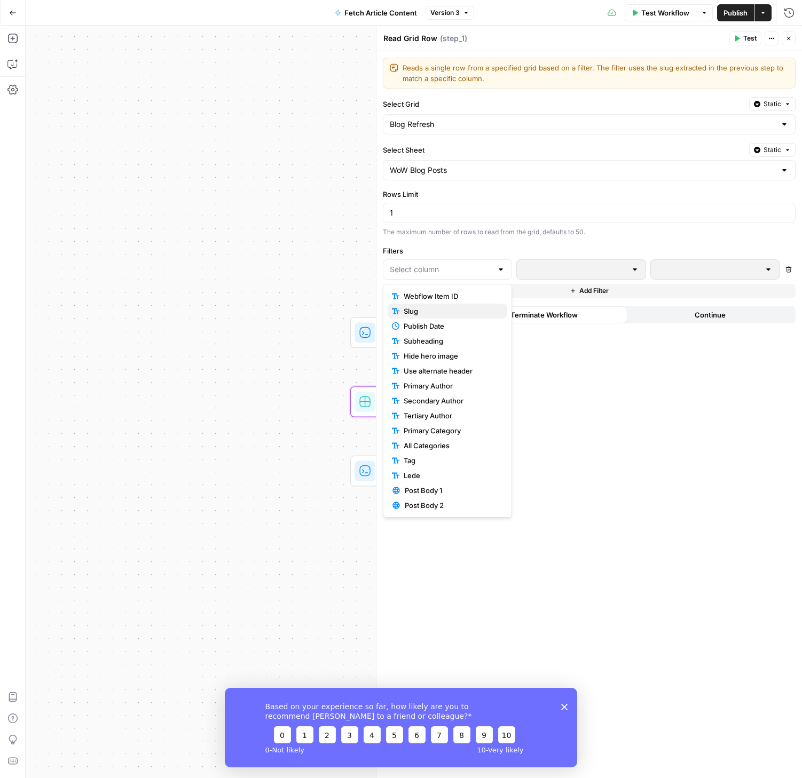
click at [456, 311] on span "Slug" at bounding box center [450, 311] width 95 height 11
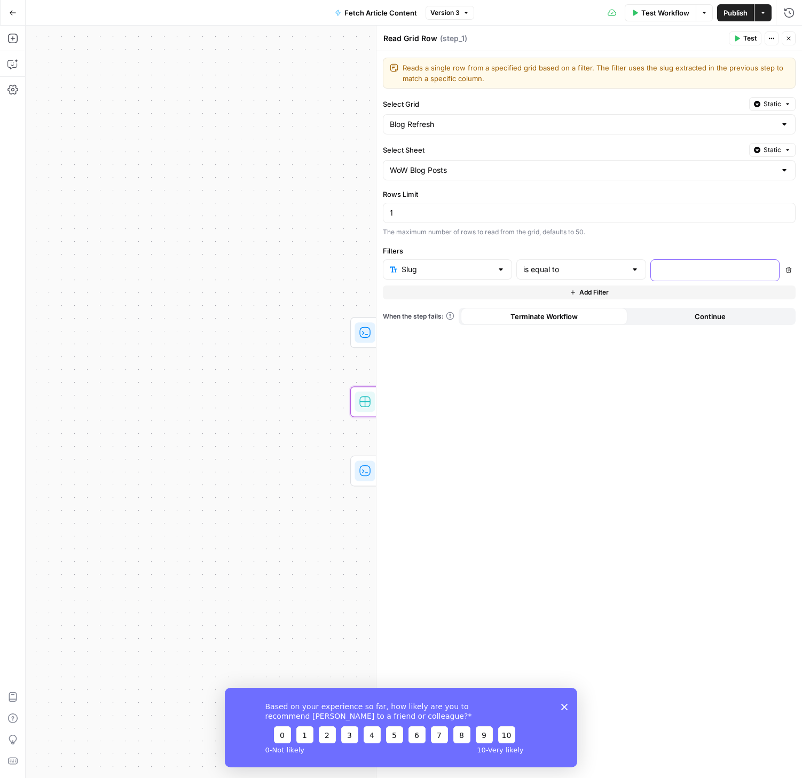
click at [660, 274] on p at bounding box center [706, 269] width 98 height 11
click at [772, 268] on button "Variables Menu" at bounding box center [769, 269] width 9 height 9
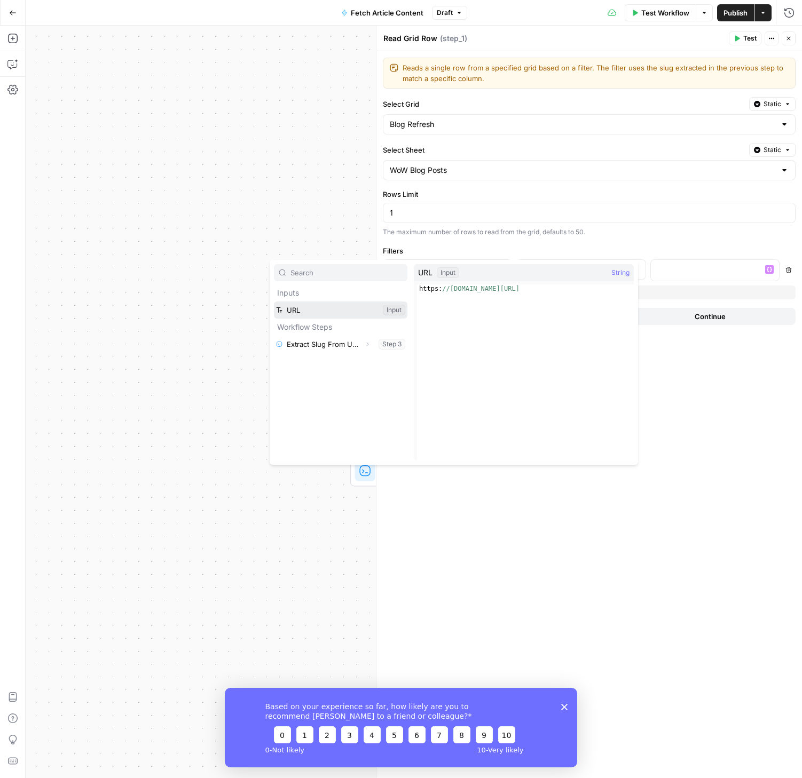
click at [320, 310] on button "Select variable URL" at bounding box center [340, 310] width 133 height 17
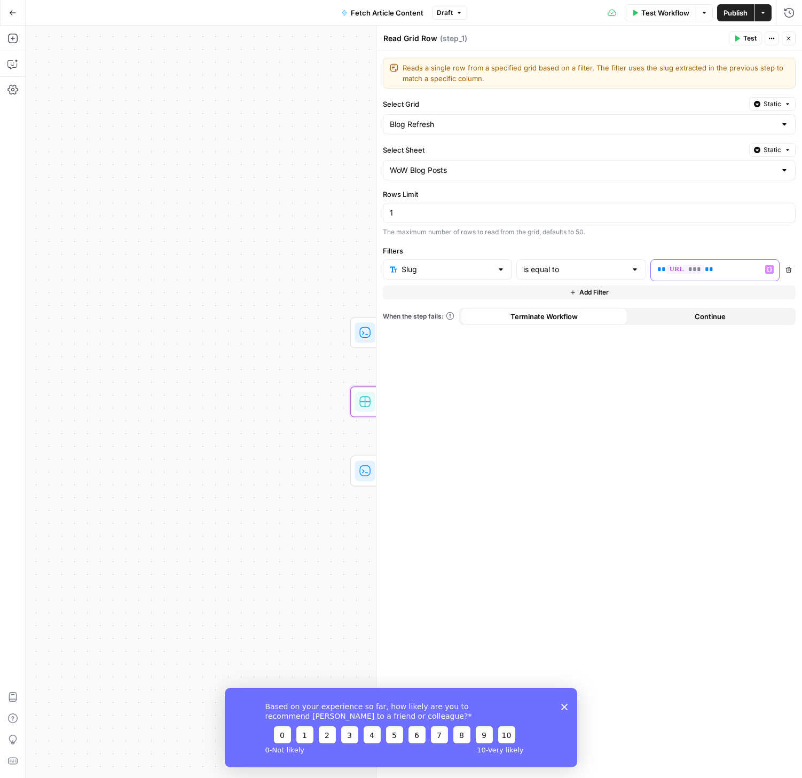
drag, startPoint x: 770, startPoint y: 269, endPoint x: 764, endPoint y: 270, distance: 6.0
click at [770, 269] on icon "button" at bounding box center [768, 269] width 5 height 5
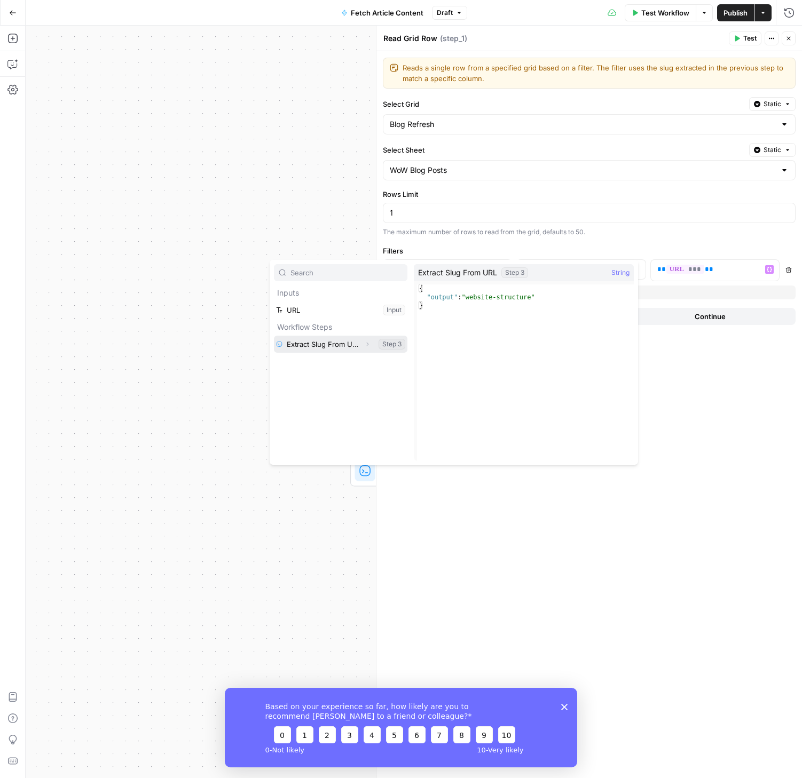
click at [350, 350] on button "Select variable Extract Slug From URL" at bounding box center [340, 344] width 133 height 17
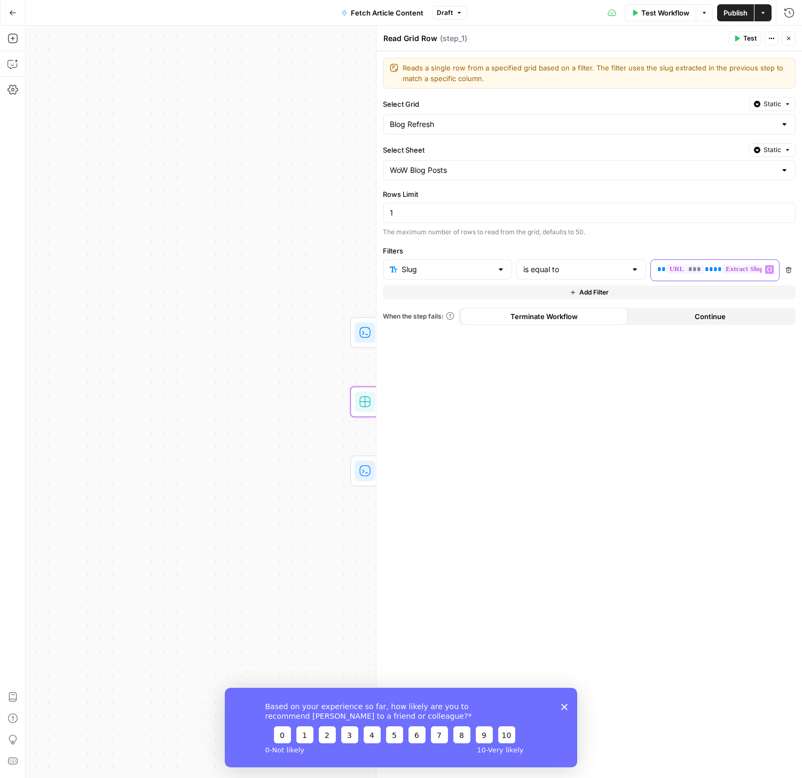
drag, startPoint x: 703, startPoint y: 267, endPoint x: 630, endPoint y: 268, distance: 72.6
click at [629, 267] on div "**********" at bounding box center [581, 270] width 397 height 22
click at [732, 10] on span "Publish" at bounding box center [735, 12] width 24 height 11
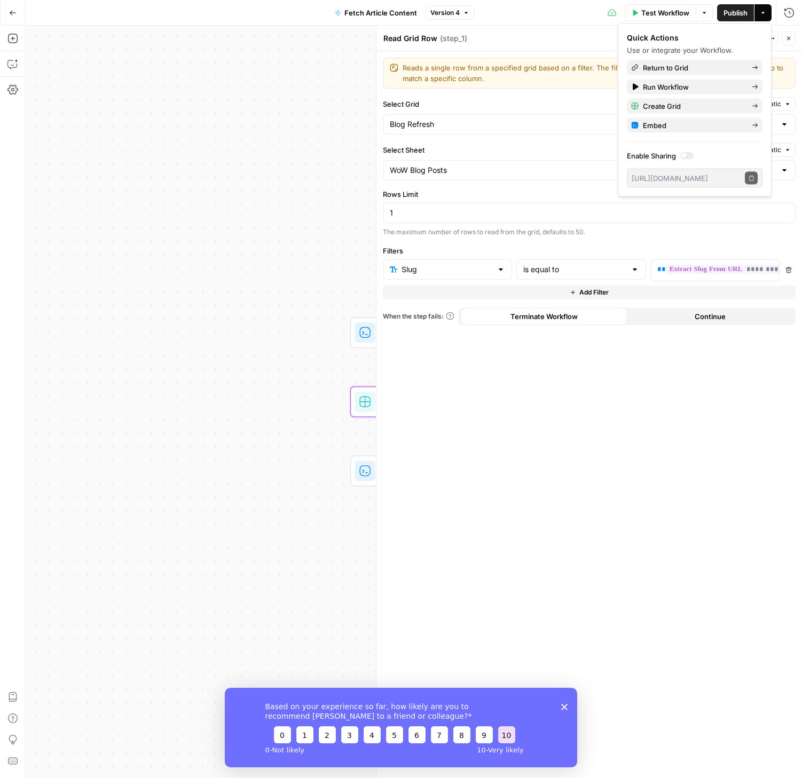
click at [511, 735] on button "10" at bounding box center [506, 734] width 17 height 17
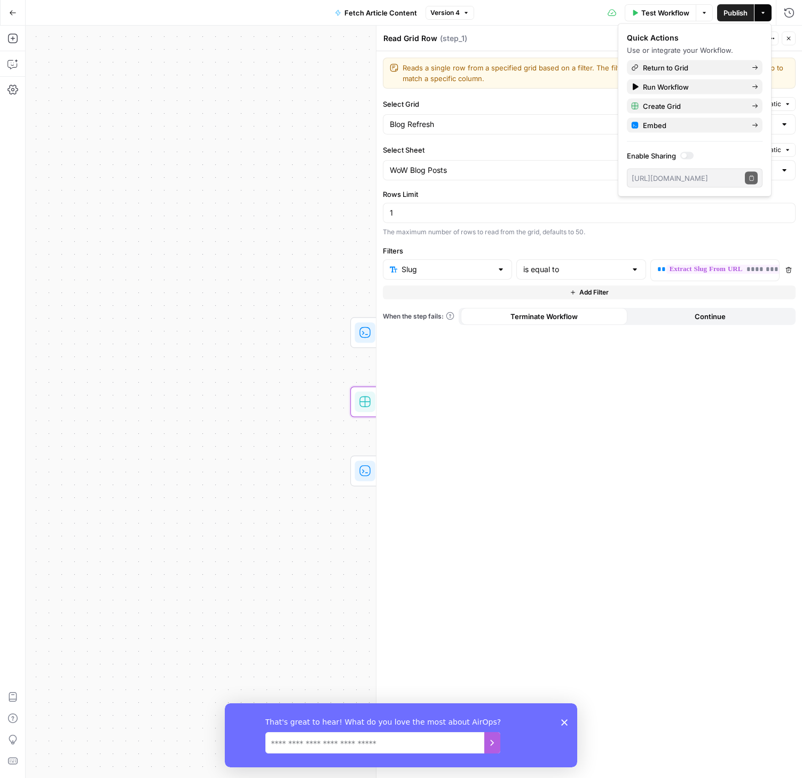
click at [563, 721] on polygon "Close survey" at bounding box center [564, 722] width 6 height 6
